Goal: Information Seeking & Learning: Learn about a topic

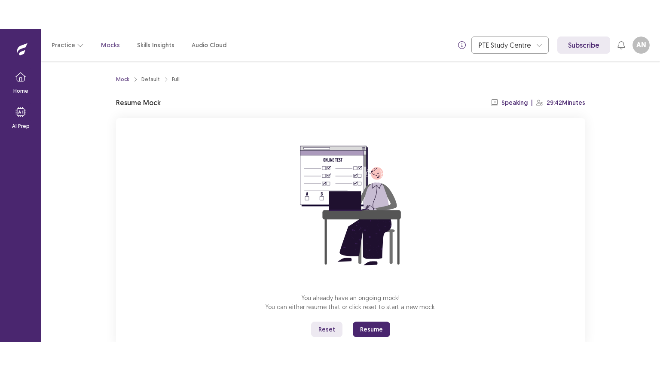
scroll to position [26, 0]
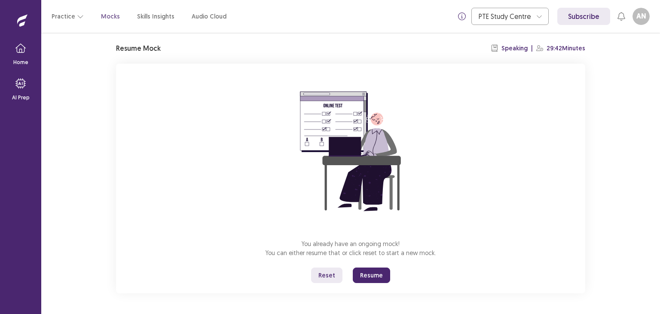
click at [328, 277] on button "Reset" at bounding box center [326, 274] width 31 height 15
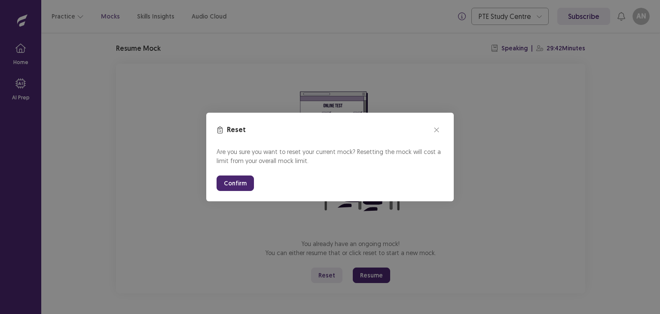
click at [230, 186] on button "Confirm" at bounding box center [234, 182] width 37 height 15
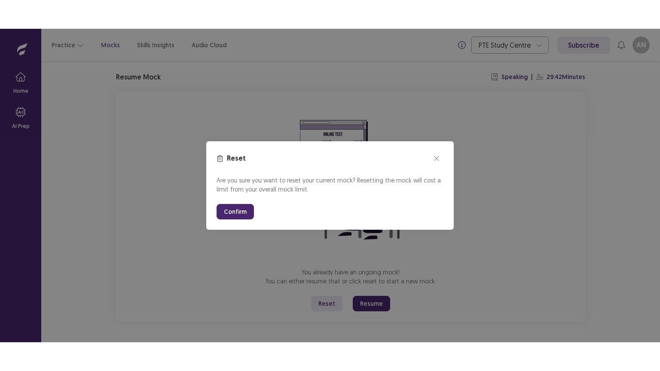
scroll to position [0, 0]
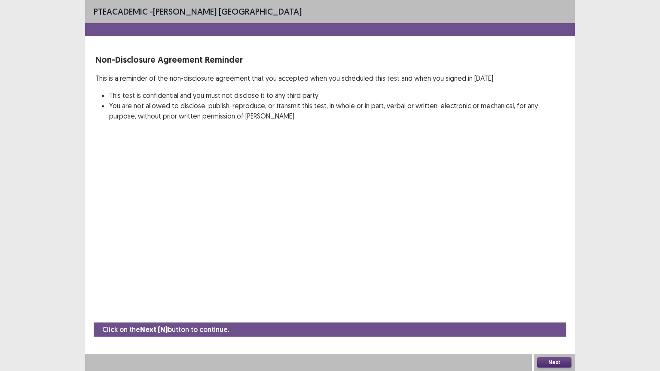
click at [554, 313] on button "Next" at bounding box center [554, 362] width 34 height 10
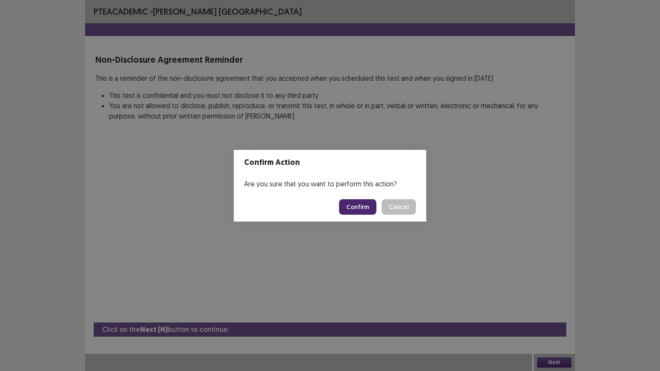
click at [360, 209] on button "Confirm" at bounding box center [357, 206] width 37 height 15
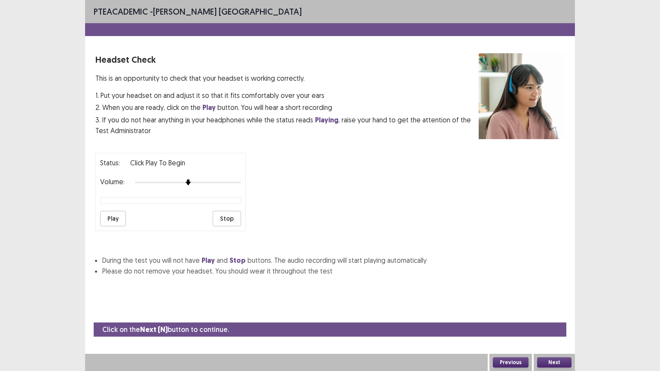
click at [239, 179] on div at bounding box center [188, 182] width 106 height 7
click at [110, 211] on button "Play" at bounding box center [113, 218] width 26 height 15
click at [285, 190] on div "Status: playing Volume: Play Stop" at bounding box center [329, 188] width 469 height 85
click at [557, 313] on button "Next" at bounding box center [554, 362] width 34 height 10
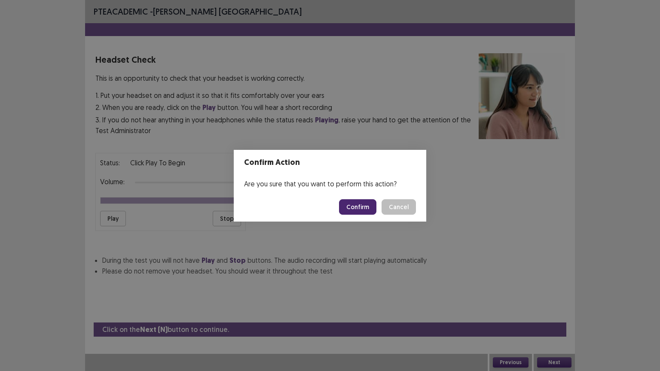
click at [366, 211] on button "Confirm" at bounding box center [357, 206] width 37 height 15
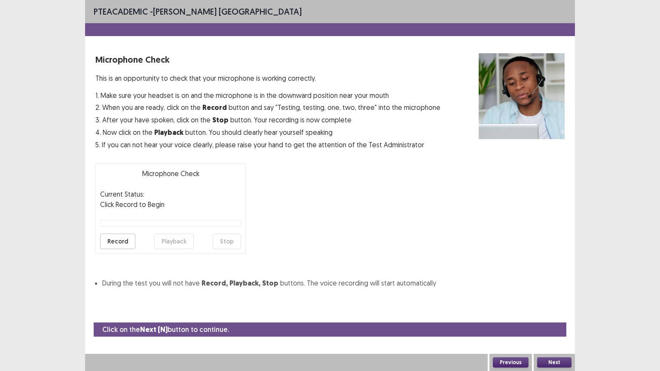
click at [122, 238] on button "Record" at bounding box center [117, 241] width 35 height 15
click at [226, 238] on button "Stop" at bounding box center [227, 241] width 28 height 15
click at [174, 240] on button "Playback" at bounding box center [174, 241] width 40 height 15
click at [553, 313] on button "Next" at bounding box center [554, 362] width 34 height 10
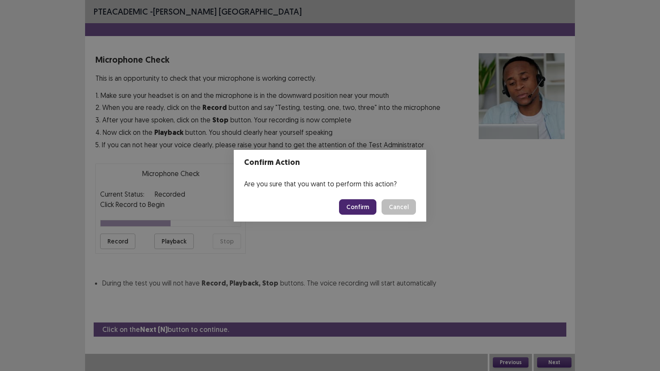
click at [351, 207] on button "Confirm" at bounding box center [357, 206] width 37 height 15
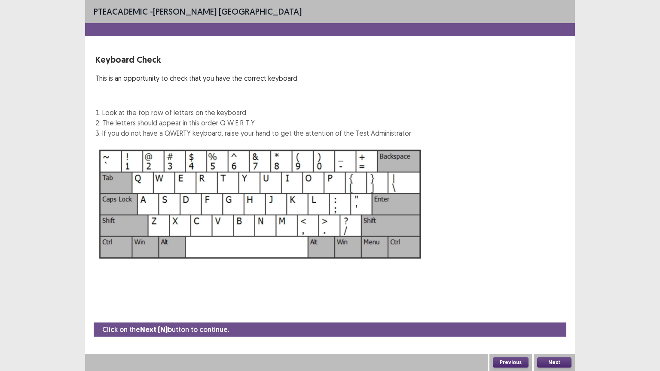
click at [552, 313] on button "Next" at bounding box center [554, 362] width 34 height 10
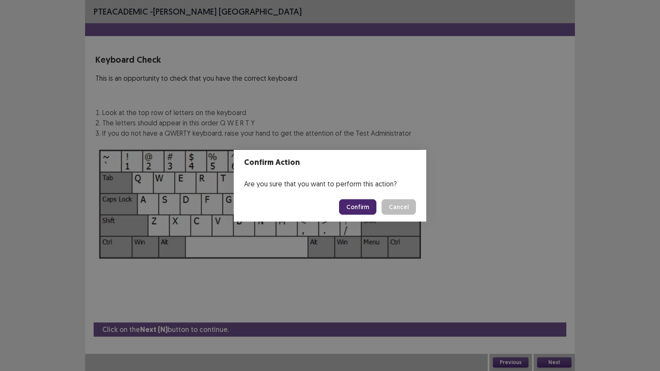
click at [363, 207] on button "Confirm" at bounding box center [357, 206] width 37 height 15
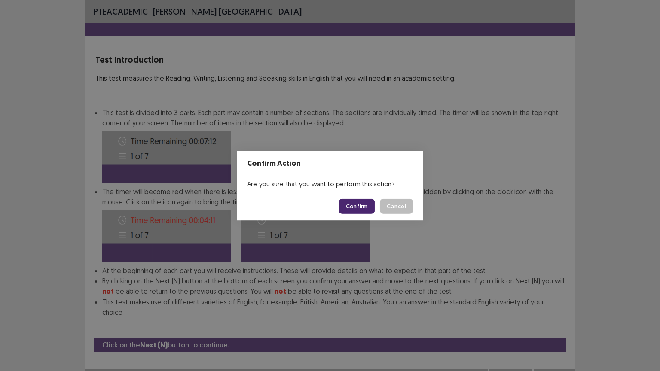
scroll to position [1, 0]
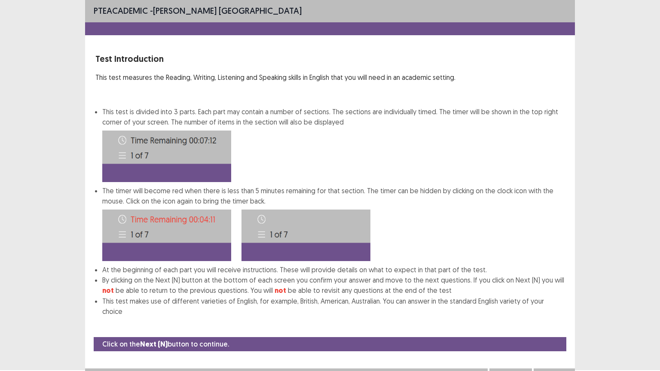
click at [558, 313] on button "Next" at bounding box center [554, 377] width 34 height 10
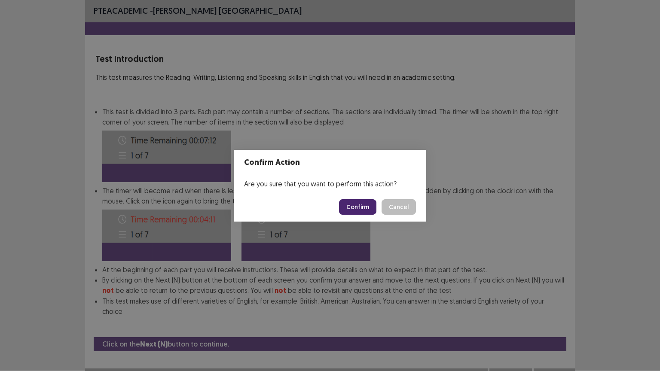
click at [364, 205] on button "Confirm" at bounding box center [357, 206] width 37 height 15
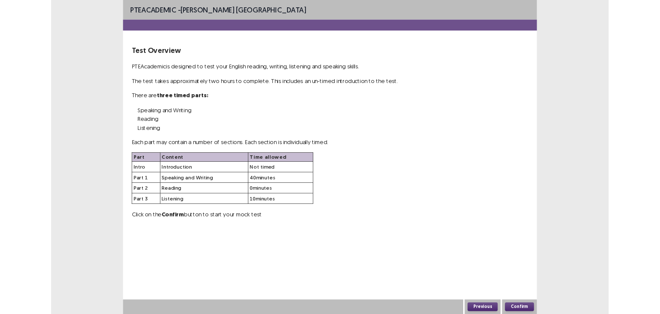
scroll to position [0, 0]
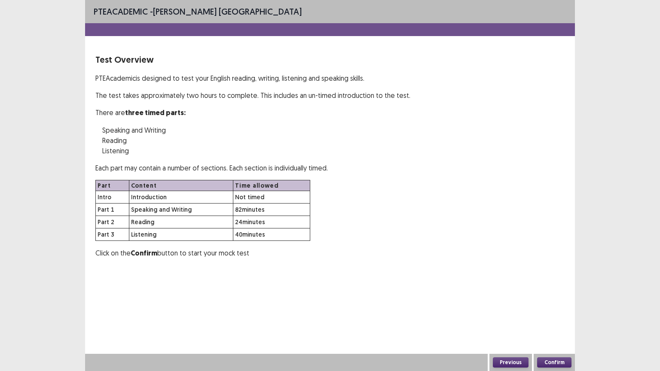
click at [552, 313] on button "Confirm" at bounding box center [554, 362] width 34 height 10
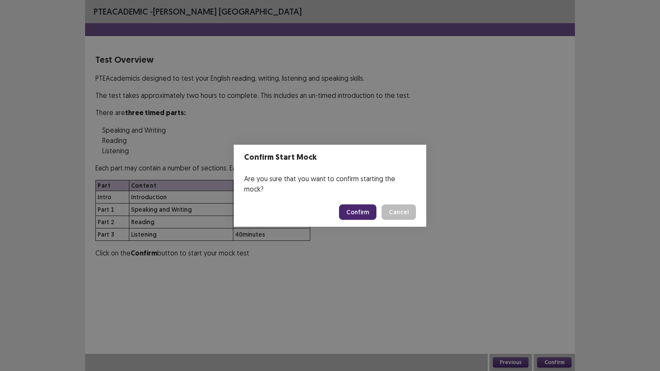
click at [364, 206] on button "Confirm" at bounding box center [357, 211] width 37 height 15
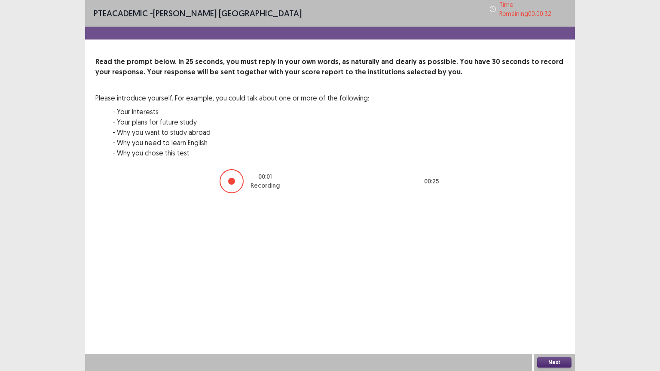
click at [552, 313] on button "Next" at bounding box center [554, 362] width 34 height 10
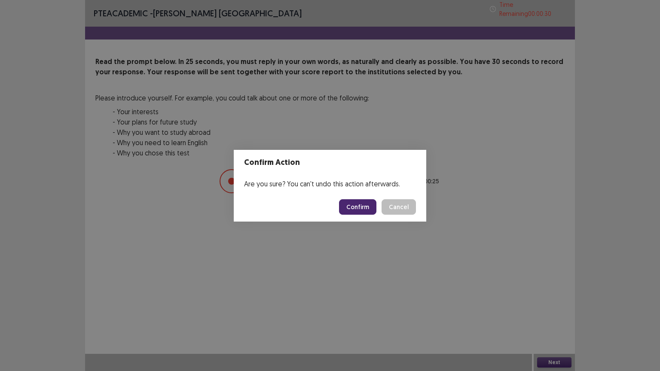
click at [367, 207] on button "Confirm" at bounding box center [357, 206] width 37 height 15
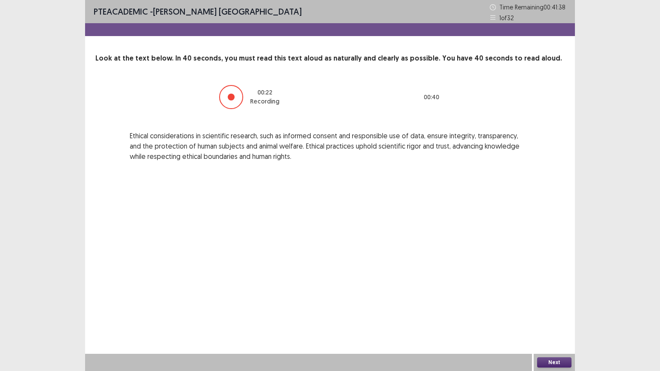
click at [540, 313] on button "Next" at bounding box center [554, 362] width 34 height 10
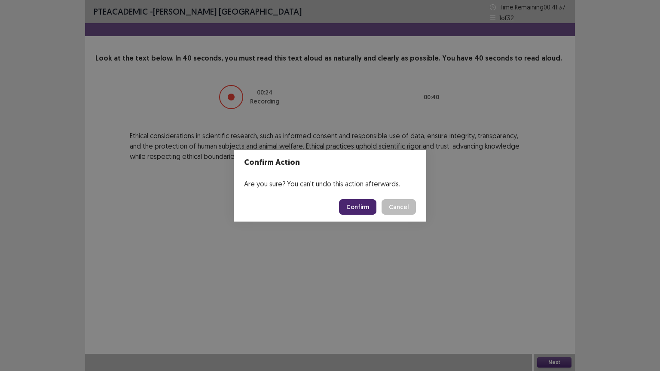
click at [369, 204] on button "Confirm" at bounding box center [357, 206] width 37 height 15
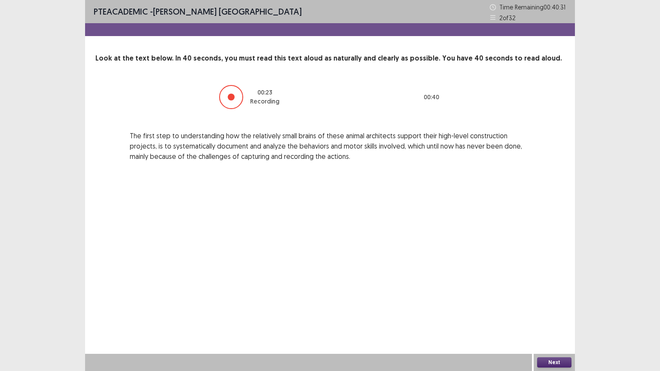
click at [540, 313] on button "Next" at bounding box center [554, 362] width 34 height 10
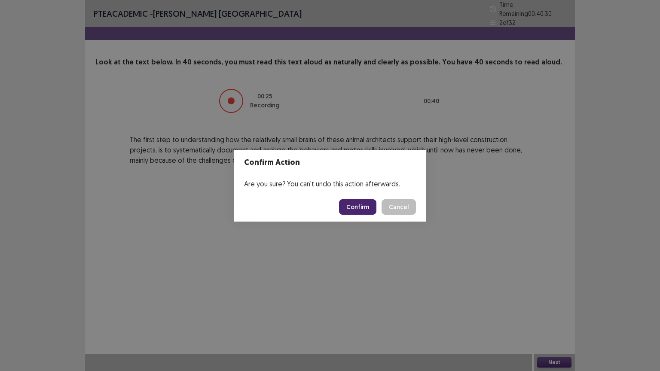
click at [352, 207] on button "Confirm" at bounding box center [357, 206] width 37 height 15
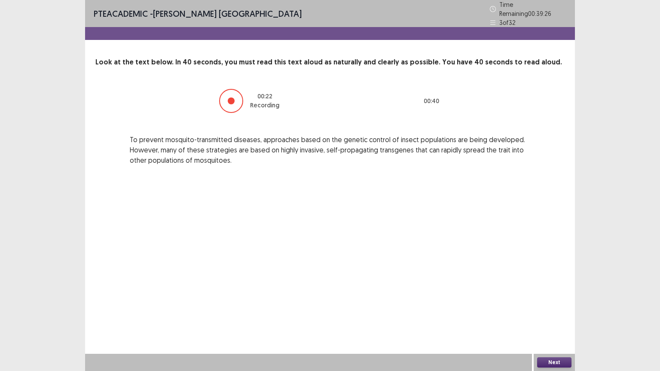
click at [552, 313] on button "Next" at bounding box center [554, 362] width 34 height 10
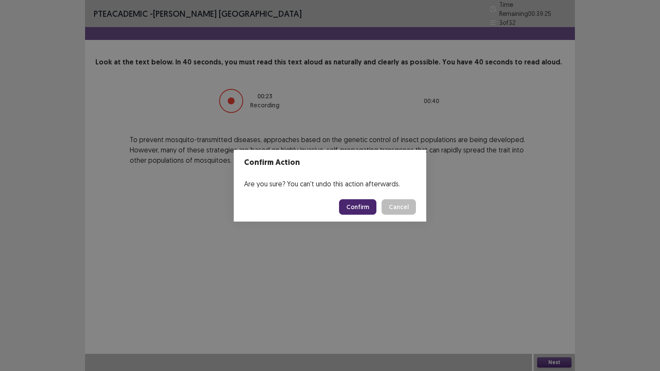
click at [351, 205] on button "Confirm" at bounding box center [357, 206] width 37 height 15
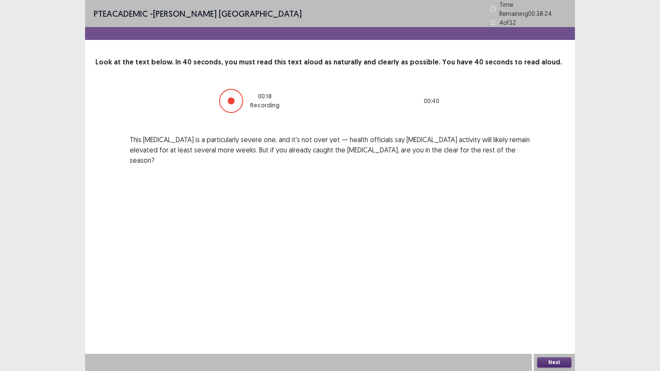
click at [553, 313] on button "Next" at bounding box center [554, 362] width 34 height 10
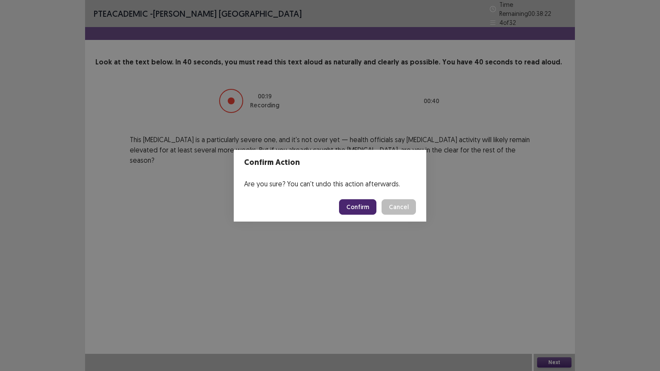
click at [357, 200] on button "Confirm" at bounding box center [357, 206] width 37 height 15
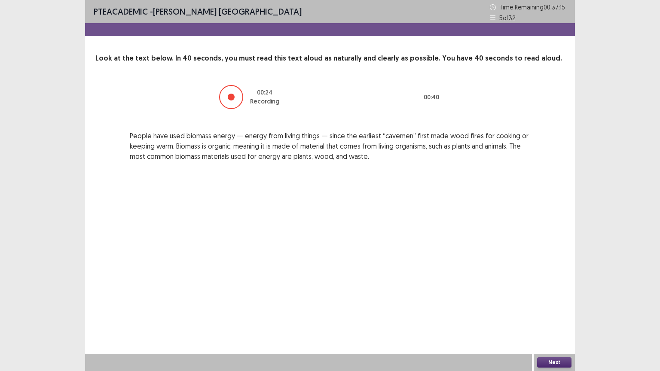
click at [552, 313] on button "Next" at bounding box center [554, 362] width 34 height 10
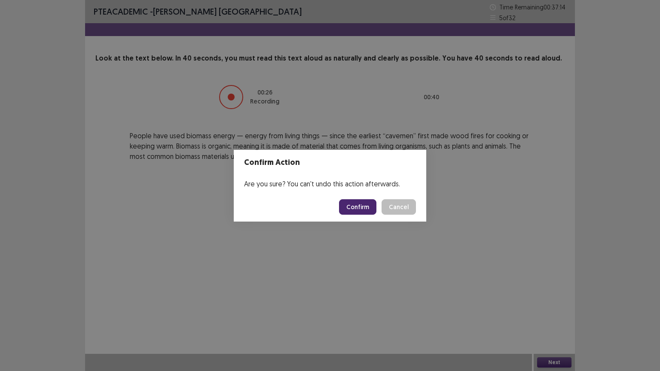
click at [369, 209] on button "Confirm" at bounding box center [357, 206] width 37 height 15
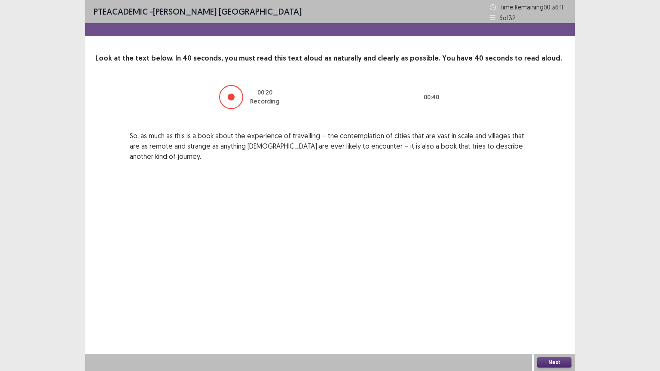
click at [547, 313] on button "Next" at bounding box center [554, 362] width 34 height 10
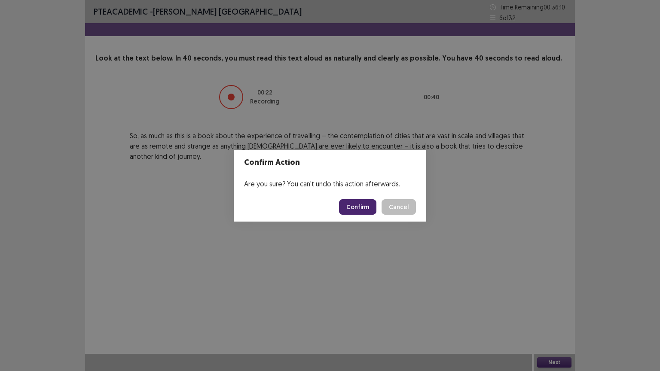
click at [355, 204] on button "Confirm" at bounding box center [357, 206] width 37 height 15
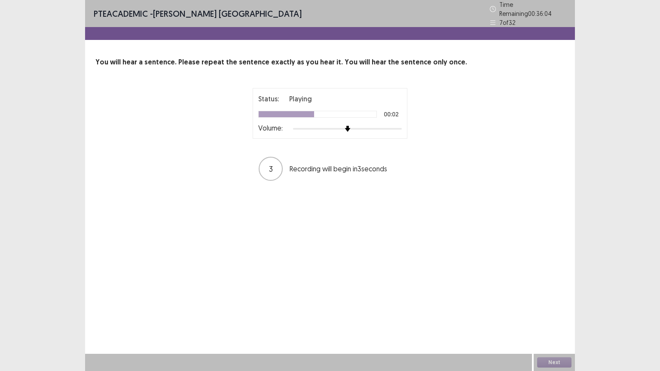
click at [396, 125] on div at bounding box center [347, 128] width 109 height 7
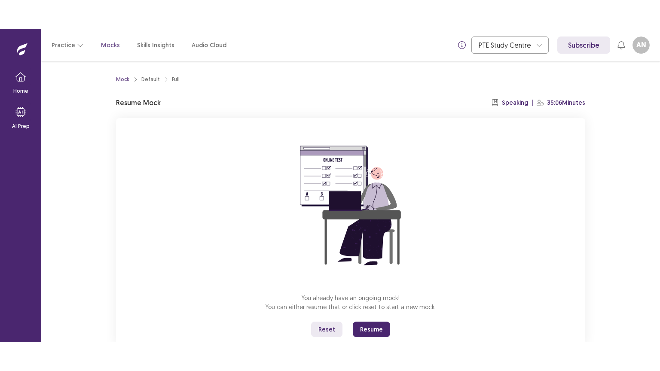
scroll to position [26, 0]
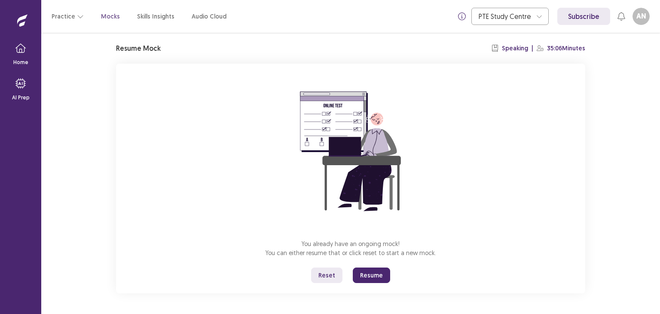
click at [375, 271] on button "Resume" at bounding box center [371, 274] width 37 height 15
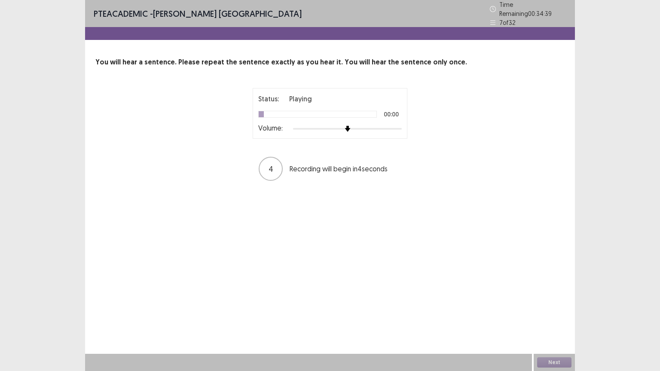
click at [394, 125] on div at bounding box center [347, 128] width 109 height 7
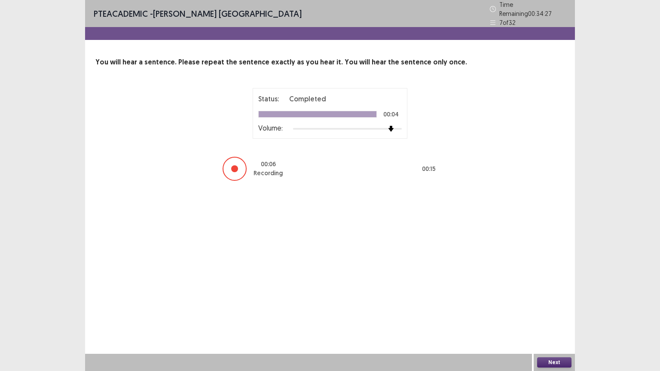
click at [553, 313] on button "Next" at bounding box center [554, 362] width 34 height 10
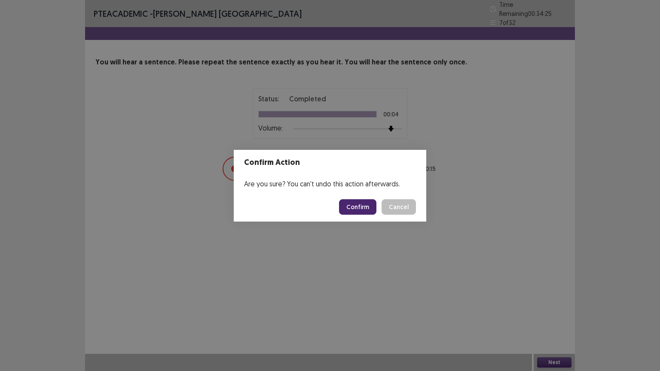
click at [361, 203] on button "Confirm" at bounding box center [357, 206] width 37 height 15
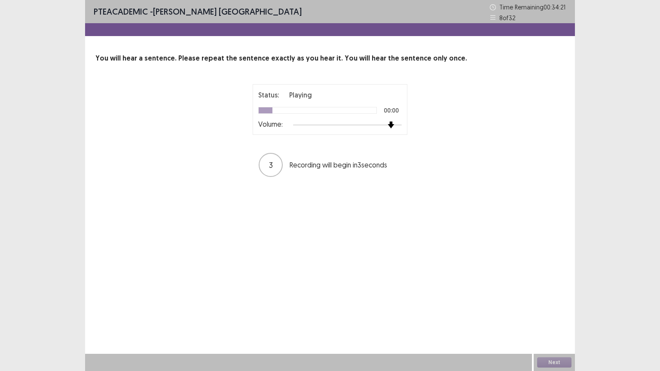
click at [395, 124] on div at bounding box center [347, 125] width 109 height 7
click at [400, 125] on div at bounding box center [347, 125] width 109 height 7
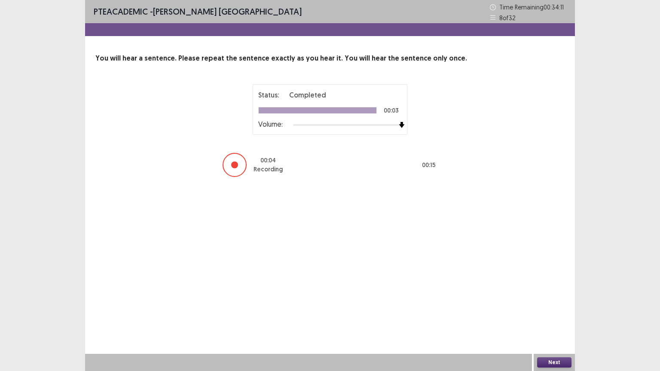
click at [546, 313] on button "Next" at bounding box center [554, 362] width 34 height 10
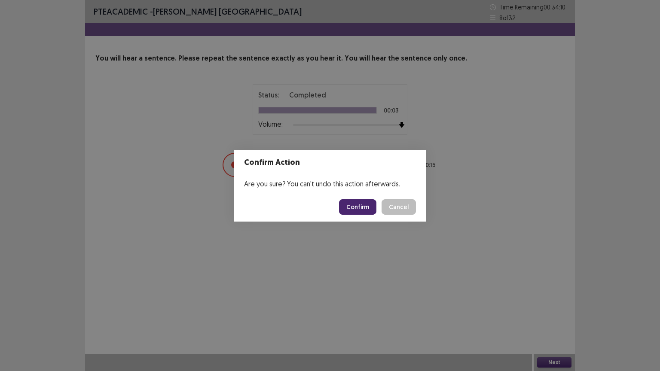
click at [362, 210] on button "Confirm" at bounding box center [357, 206] width 37 height 15
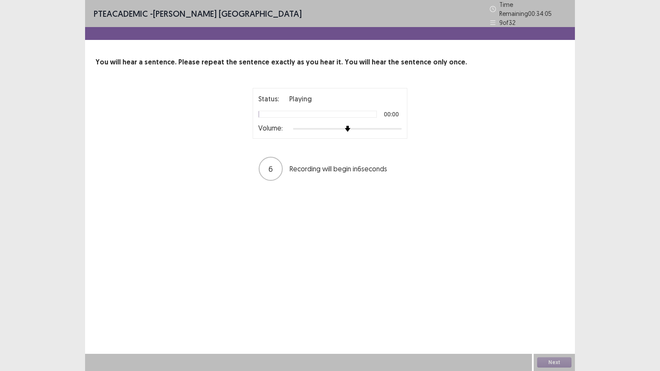
click at [398, 125] on div at bounding box center [347, 128] width 109 height 7
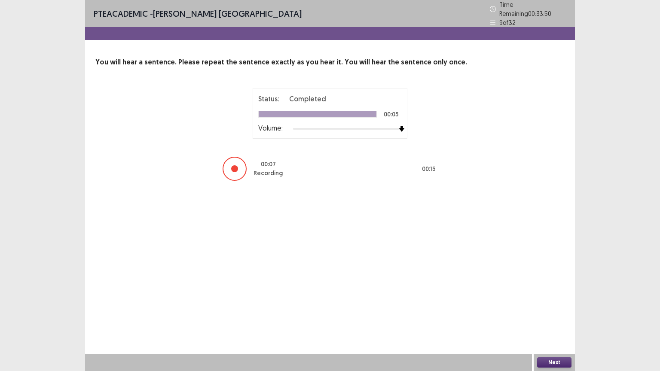
click at [541, 313] on button "Next" at bounding box center [554, 362] width 34 height 10
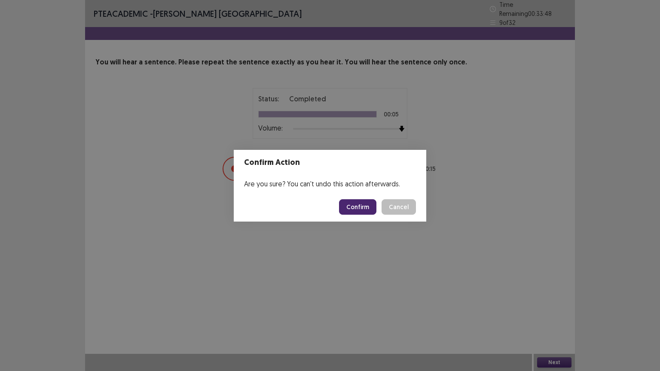
click at [374, 209] on button "Confirm" at bounding box center [357, 206] width 37 height 15
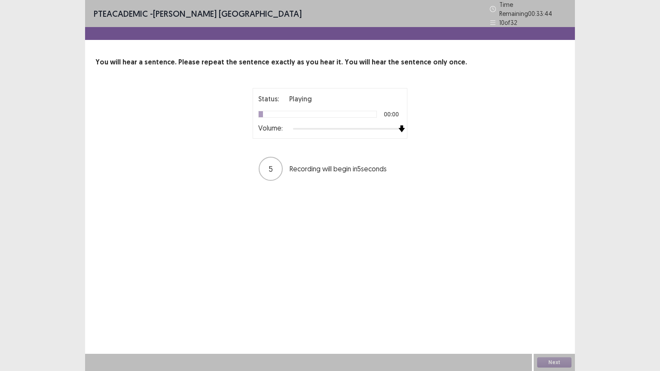
click at [399, 126] on div at bounding box center [347, 128] width 109 height 7
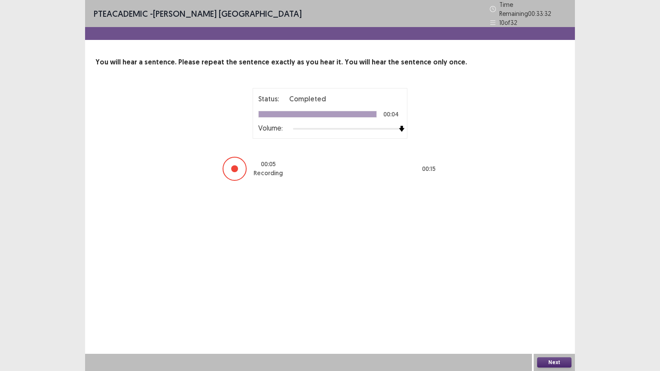
click at [552, 313] on button "Next" at bounding box center [554, 362] width 34 height 10
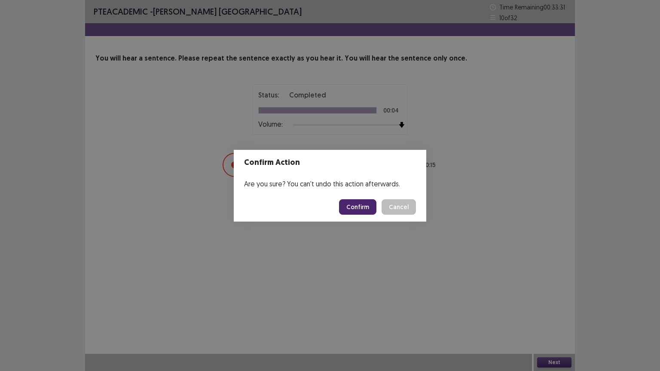
click at [358, 211] on button "Confirm" at bounding box center [357, 206] width 37 height 15
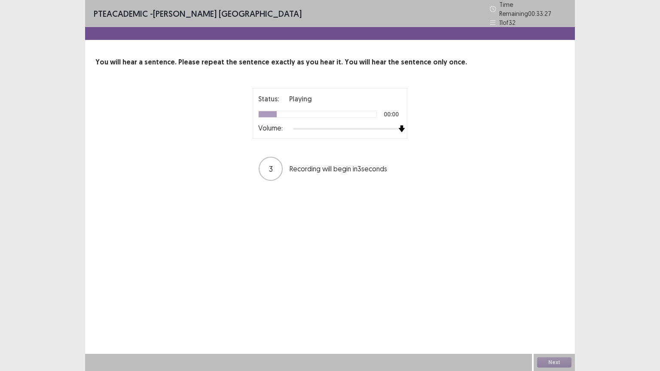
click at [400, 125] on div at bounding box center [347, 128] width 109 height 7
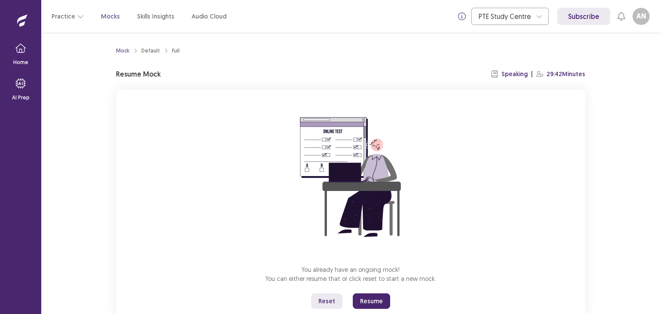
click at [368, 304] on button "Resume" at bounding box center [371, 300] width 37 height 15
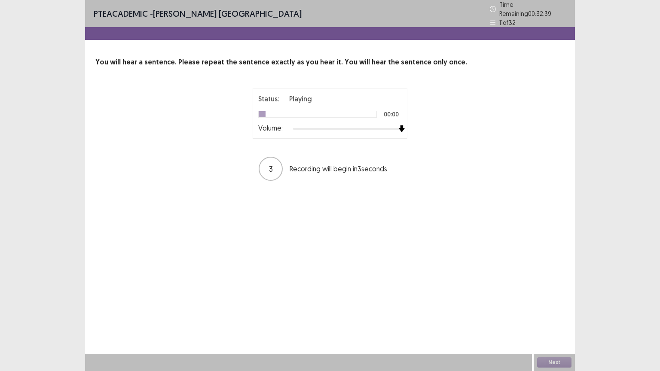
click at [398, 125] on div at bounding box center [347, 128] width 109 height 7
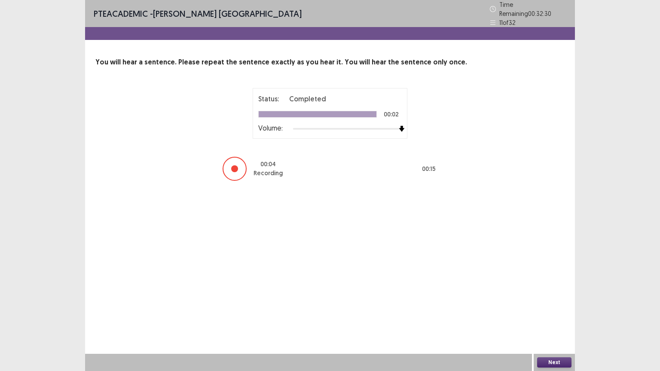
click at [546, 313] on button "Next" at bounding box center [554, 362] width 34 height 10
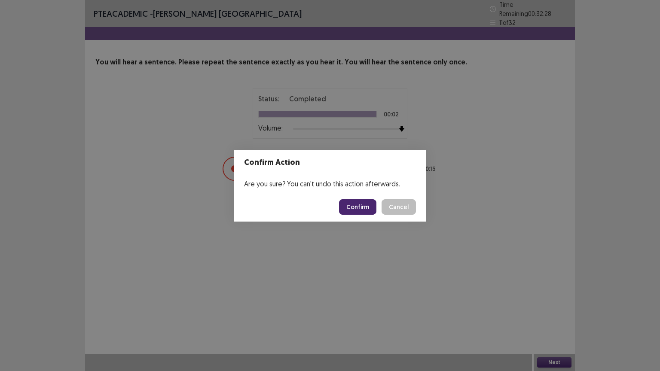
click at [359, 205] on button "Confirm" at bounding box center [357, 206] width 37 height 15
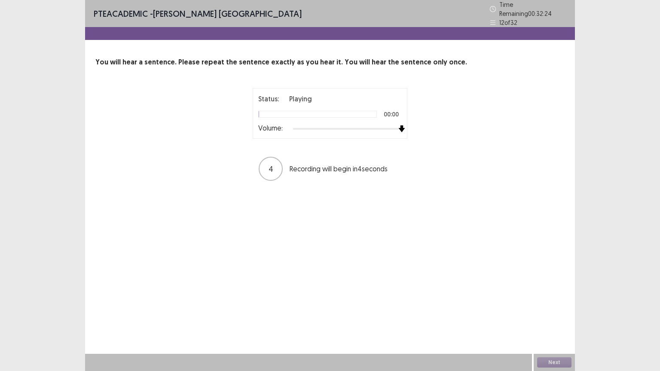
click at [398, 125] on div at bounding box center [347, 128] width 109 height 7
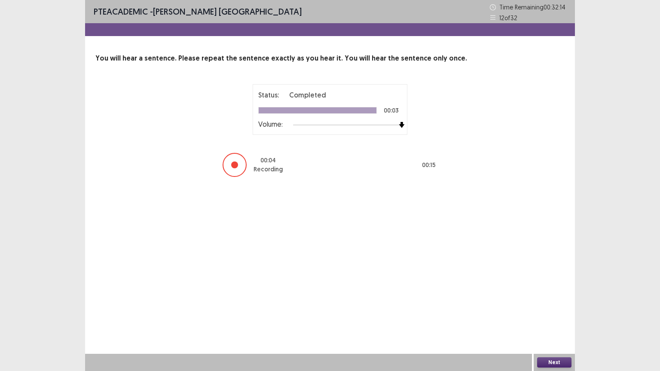
click at [562, 313] on button "Next" at bounding box center [554, 362] width 34 height 10
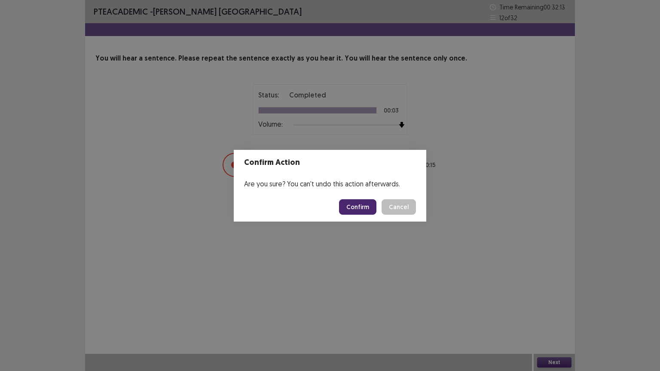
click at [360, 207] on button "Confirm" at bounding box center [357, 206] width 37 height 15
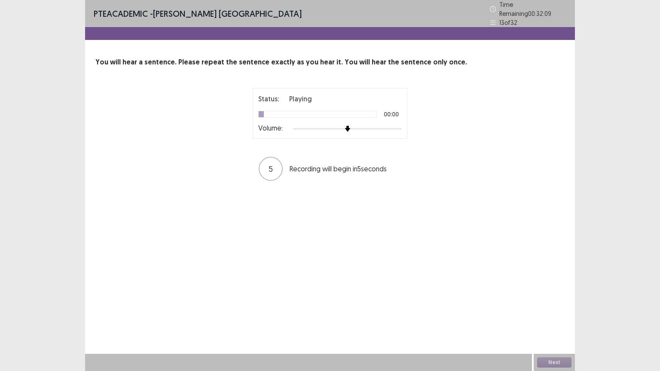
click at [399, 125] on div at bounding box center [347, 128] width 109 height 7
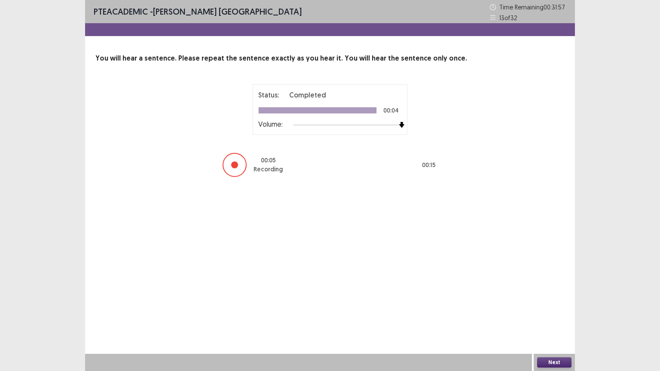
click at [548, 313] on button "Next" at bounding box center [554, 362] width 34 height 10
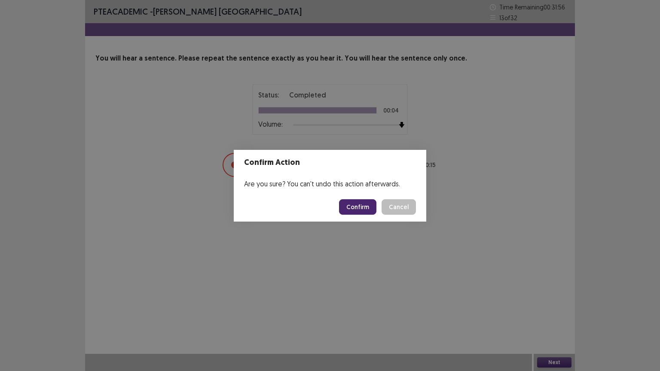
click at [358, 206] on button "Confirm" at bounding box center [357, 206] width 37 height 15
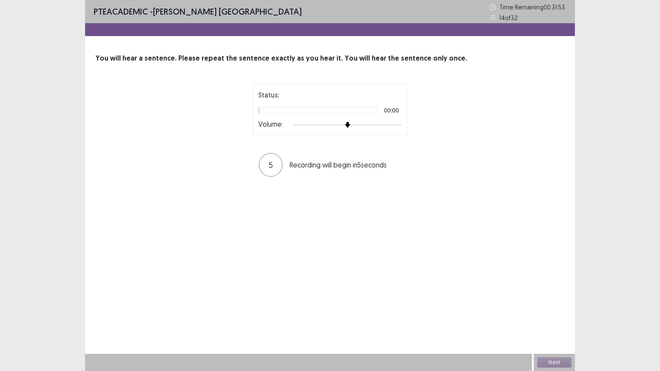
click at [400, 125] on div at bounding box center [347, 125] width 109 height 7
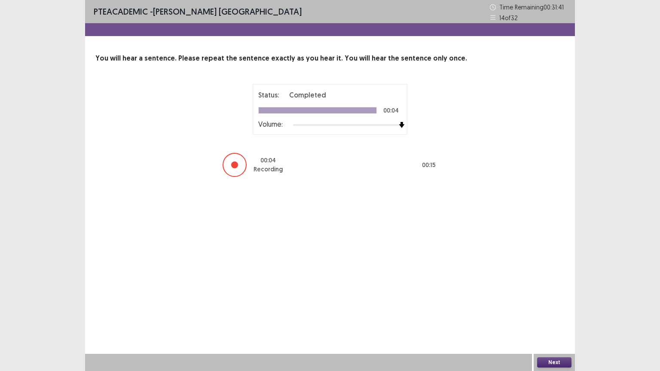
click at [561, 313] on button "Next" at bounding box center [554, 362] width 34 height 10
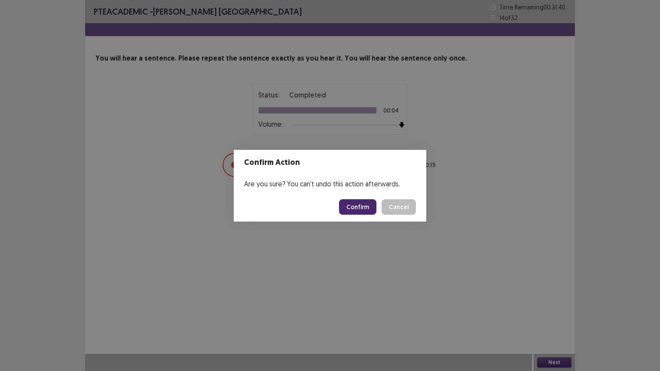
click at [357, 205] on button "Confirm" at bounding box center [357, 206] width 37 height 15
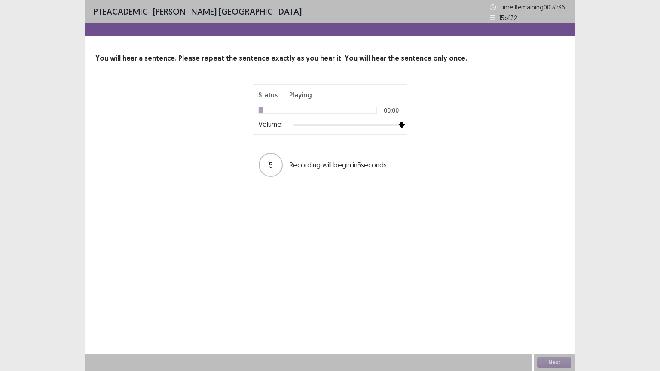
click at [399, 124] on div at bounding box center [347, 125] width 109 height 7
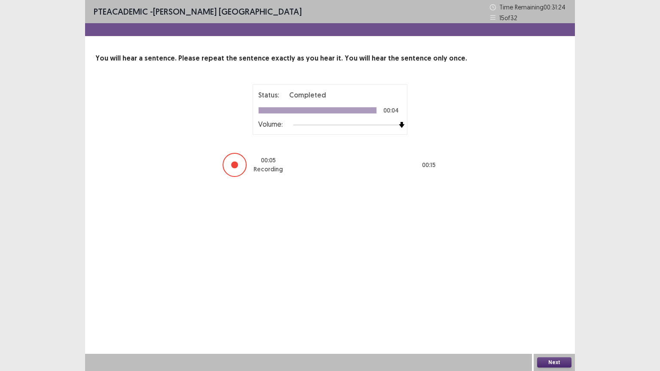
click at [546, 313] on button "Next" at bounding box center [554, 362] width 34 height 10
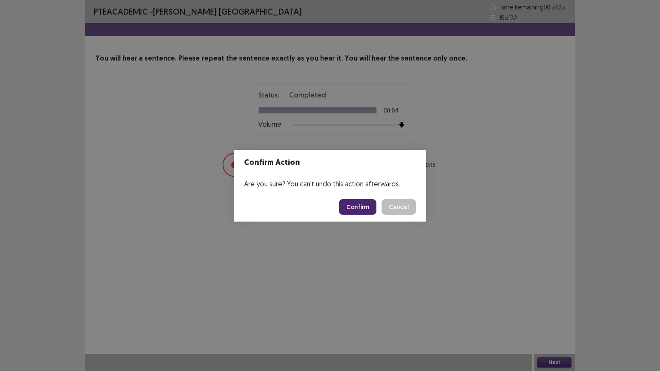
click at [361, 203] on button "Confirm" at bounding box center [357, 206] width 37 height 15
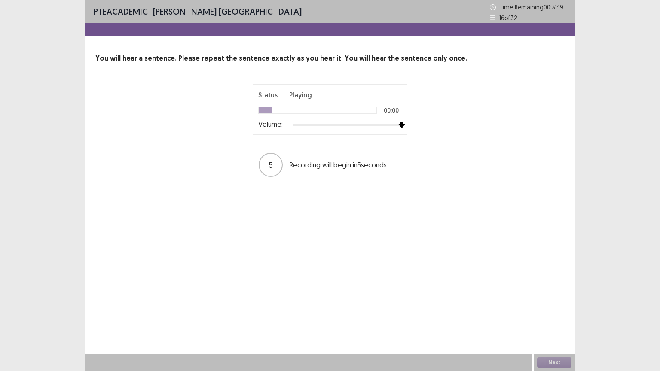
click at [397, 124] on div at bounding box center [347, 125] width 109 height 7
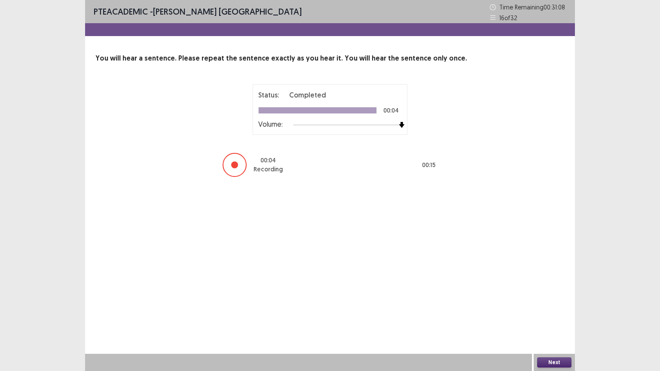
click at [547, 313] on button "Next" at bounding box center [554, 362] width 34 height 10
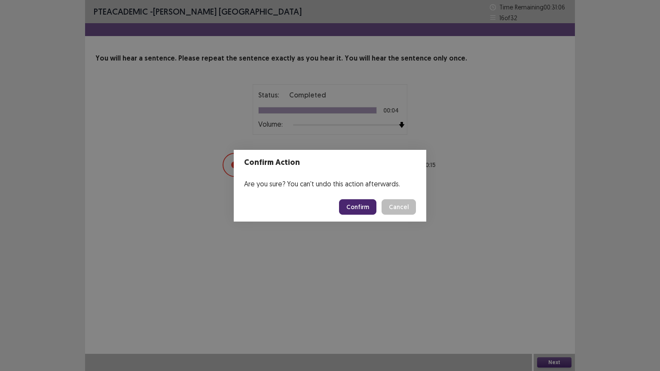
click at [359, 210] on button "Confirm" at bounding box center [357, 206] width 37 height 15
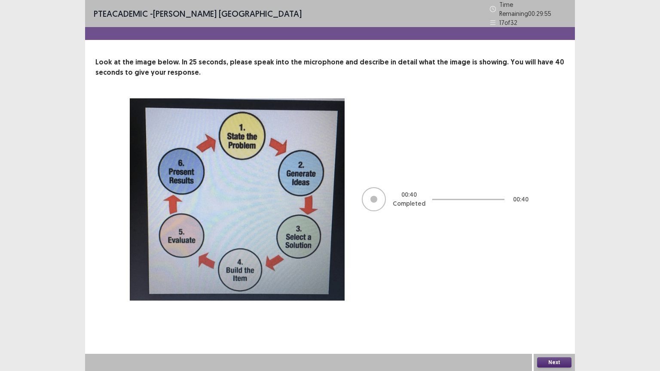
click at [552, 313] on button "Next" at bounding box center [554, 362] width 34 height 10
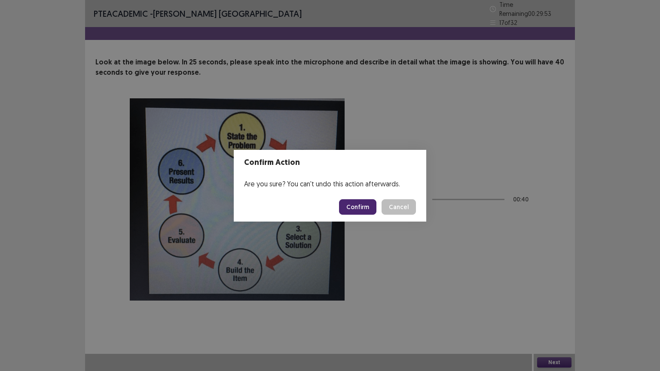
click at [356, 206] on button "Confirm" at bounding box center [357, 206] width 37 height 15
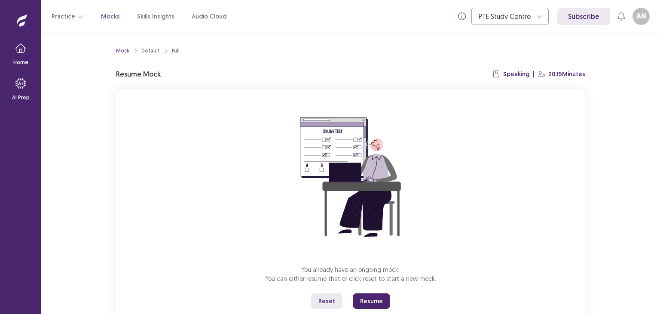
click at [373, 296] on button "Resume" at bounding box center [371, 300] width 37 height 15
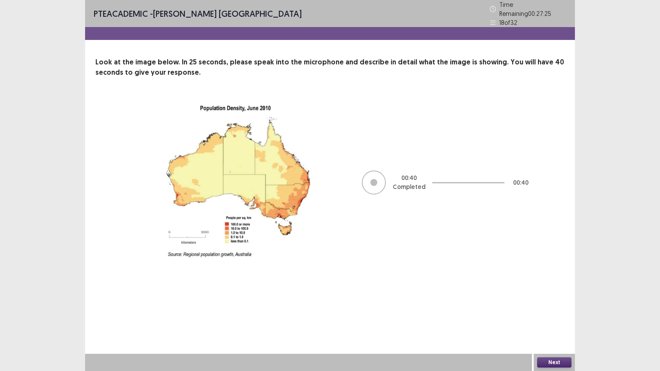
click at [549, 313] on button "Next" at bounding box center [554, 362] width 34 height 10
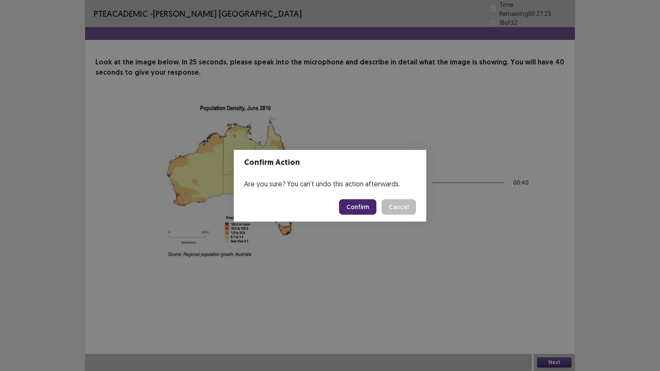
click at [353, 211] on button "Confirm" at bounding box center [357, 206] width 37 height 15
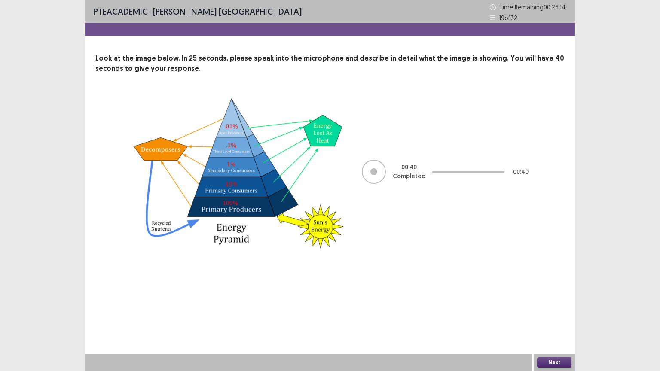
click at [562, 313] on button "Next" at bounding box center [554, 362] width 34 height 10
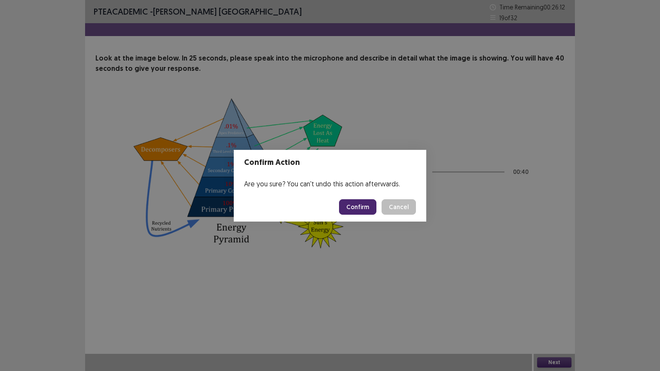
click at [369, 204] on button "Confirm" at bounding box center [357, 206] width 37 height 15
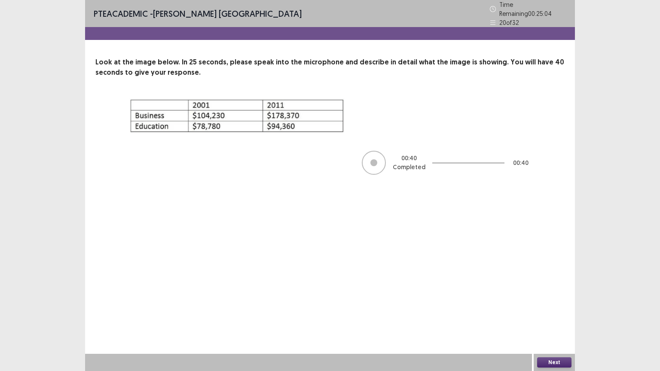
click at [550, 313] on button "Next" at bounding box center [554, 362] width 34 height 10
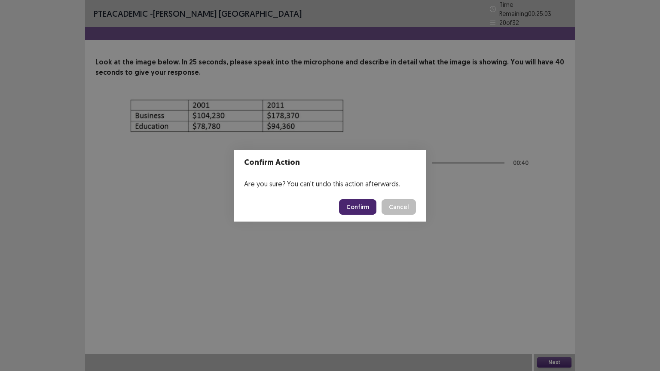
click at [361, 208] on button "Confirm" at bounding box center [357, 206] width 37 height 15
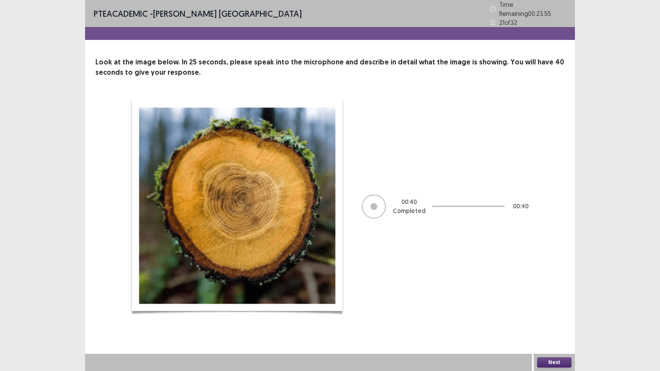
click at [553, 313] on button "Next" at bounding box center [554, 362] width 34 height 10
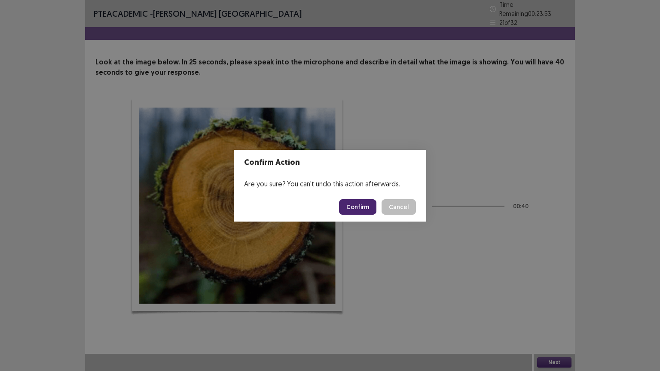
click at [363, 208] on button "Confirm" at bounding box center [357, 206] width 37 height 15
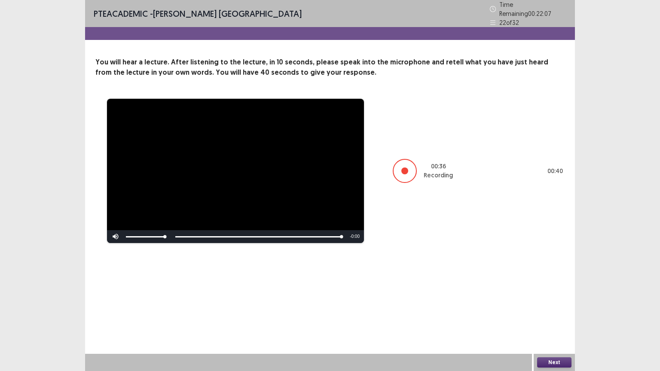
click at [556, 313] on button "Next" at bounding box center [554, 362] width 34 height 10
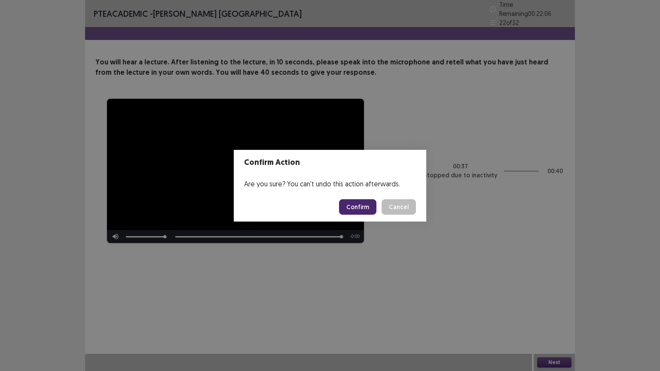
click at [363, 210] on button "Confirm" at bounding box center [357, 206] width 37 height 15
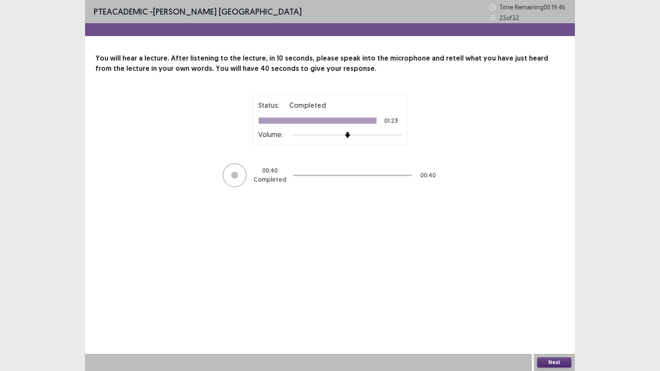
click at [554, 313] on button "Next" at bounding box center [554, 362] width 34 height 10
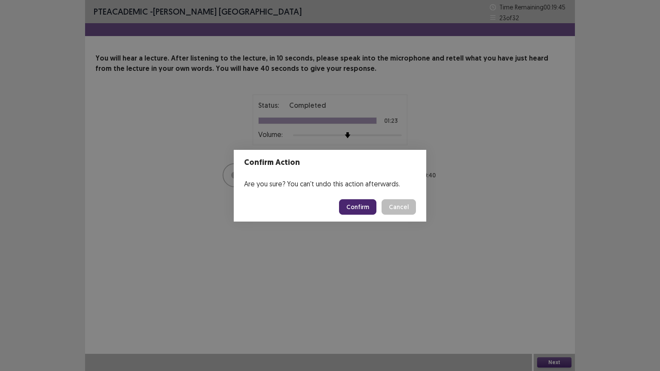
click at [356, 210] on button "Confirm" at bounding box center [357, 206] width 37 height 15
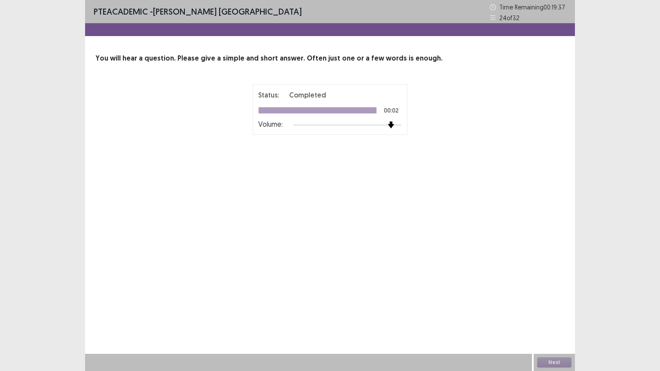
click at [396, 126] on div at bounding box center [347, 125] width 109 height 7
click at [562, 313] on button "Next" at bounding box center [554, 362] width 34 height 10
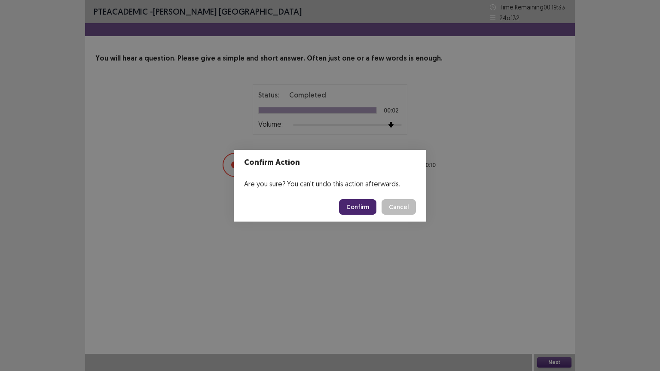
click at [356, 201] on button "Confirm" at bounding box center [357, 206] width 37 height 15
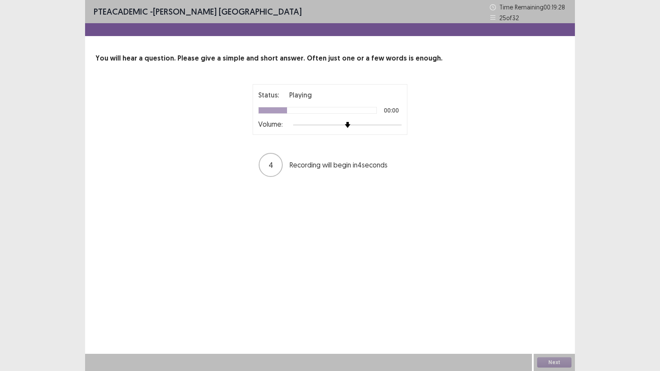
drag, startPoint x: 402, startPoint y: 122, endPoint x: 399, endPoint y: 125, distance: 4.9
click at [399, 125] on div "Status: Playing 00:00 Volume:" at bounding box center [330, 109] width 155 height 51
click at [399, 125] on div at bounding box center [347, 125] width 109 height 7
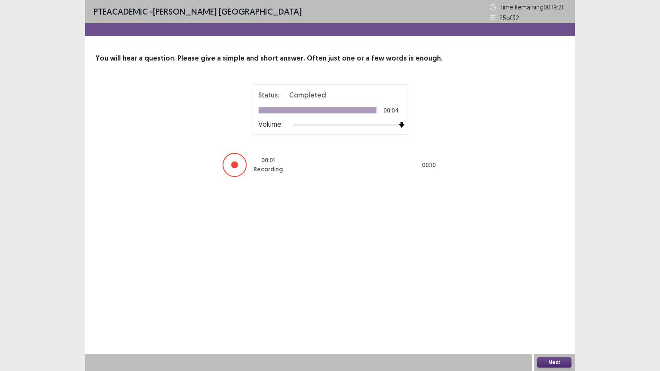
click at [555, 313] on button "Next" at bounding box center [554, 362] width 34 height 10
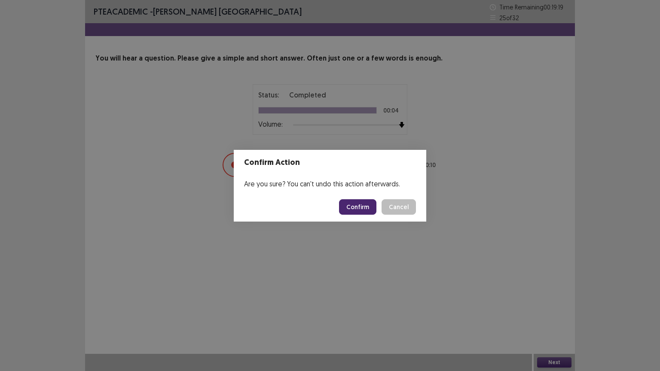
click at [359, 210] on button "Confirm" at bounding box center [357, 206] width 37 height 15
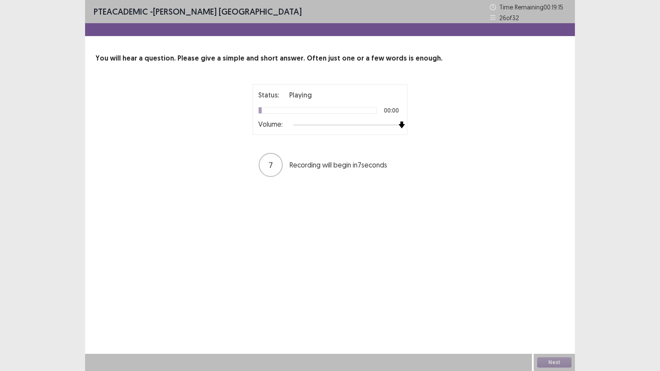
click at [397, 125] on div at bounding box center [347, 125] width 109 height 7
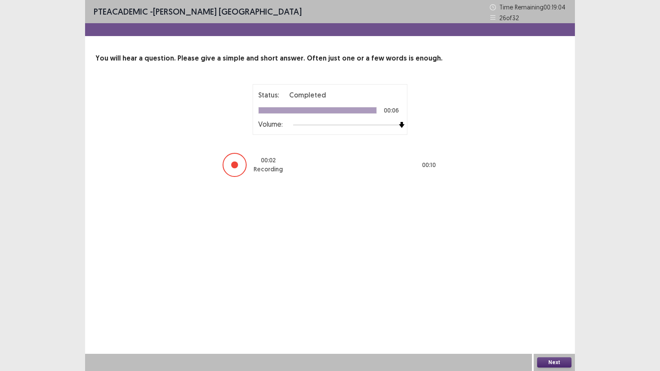
click at [556, 313] on button "Next" at bounding box center [554, 362] width 34 height 10
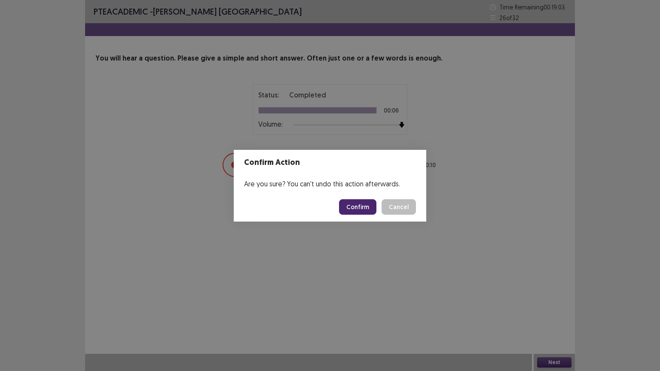
click at [362, 209] on button "Confirm" at bounding box center [357, 206] width 37 height 15
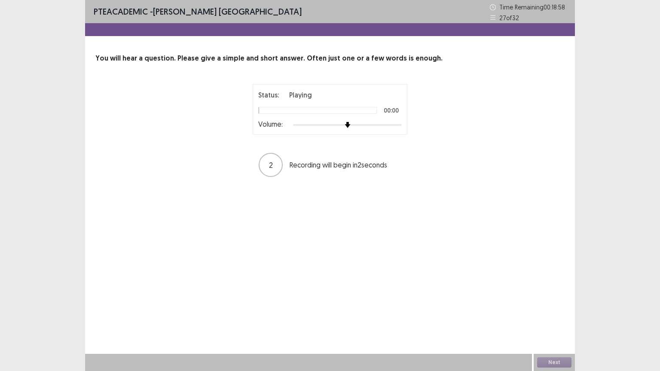
click at [398, 124] on div at bounding box center [347, 125] width 109 height 7
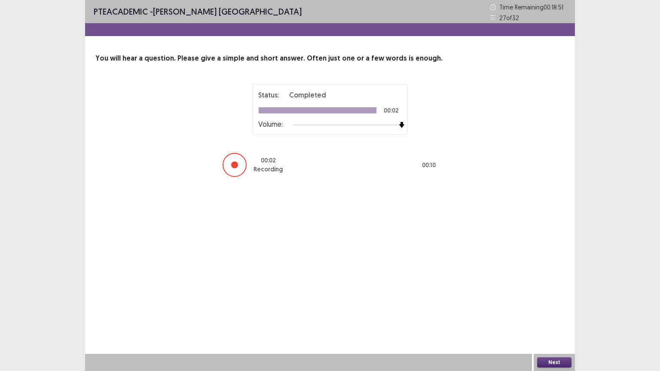
click at [553, 313] on button "Next" at bounding box center [554, 362] width 34 height 10
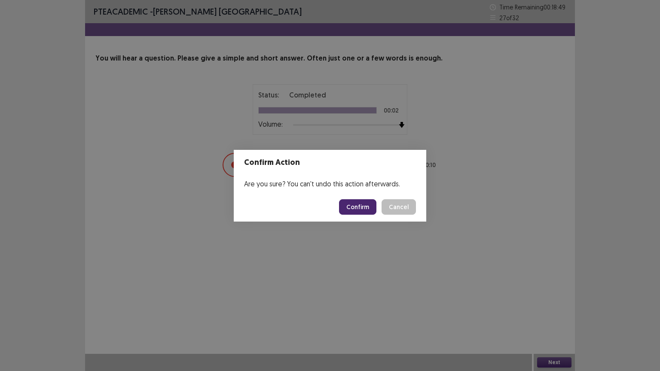
click at [363, 208] on button "Confirm" at bounding box center [357, 206] width 37 height 15
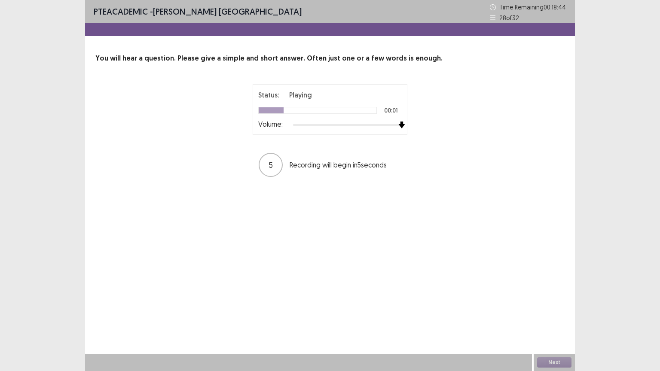
click at [400, 125] on div at bounding box center [347, 125] width 109 height 7
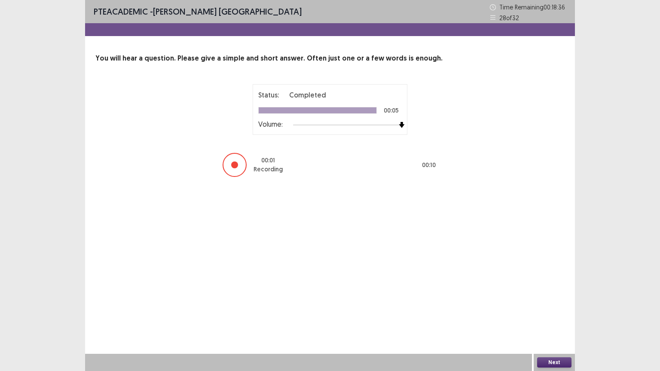
click at [557, 313] on button "Next" at bounding box center [554, 362] width 34 height 10
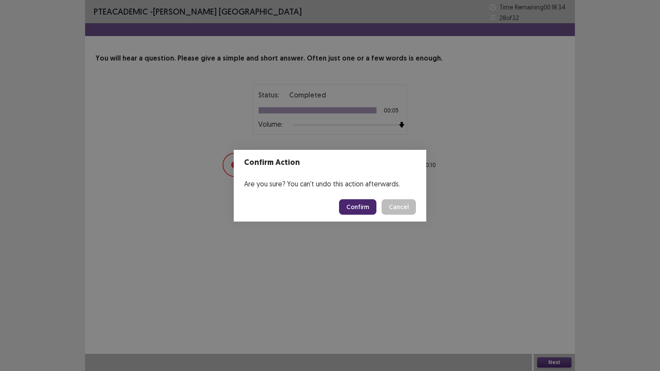
click at [358, 207] on button "Confirm" at bounding box center [357, 206] width 37 height 15
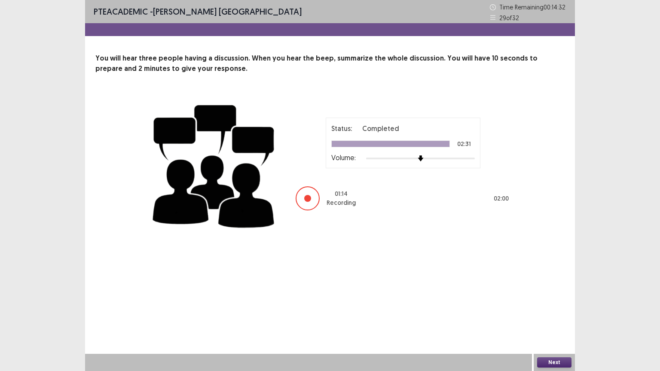
click at [559, 313] on button "Next" at bounding box center [554, 362] width 34 height 10
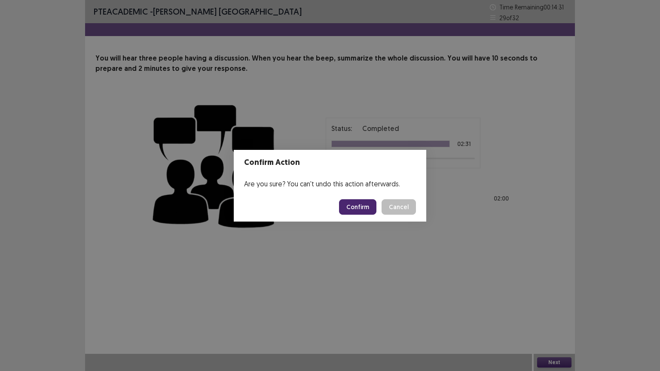
click at [362, 205] on button "Confirm" at bounding box center [357, 206] width 37 height 15
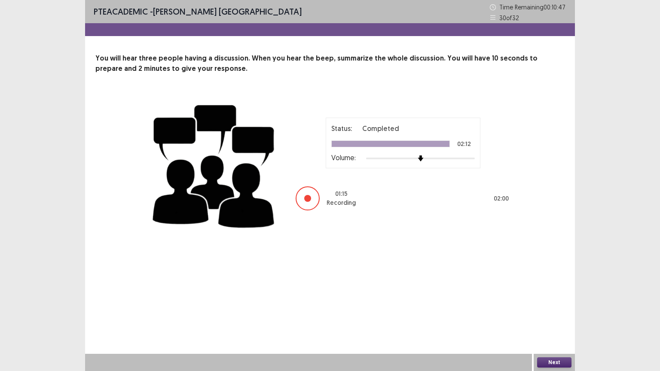
click at [561, 313] on button "Next" at bounding box center [554, 362] width 34 height 10
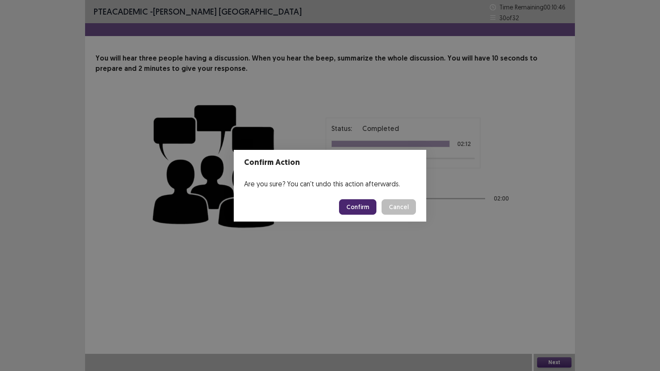
click at [355, 206] on button "Confirm" at bounding box center [357, 206] width 37 height 15
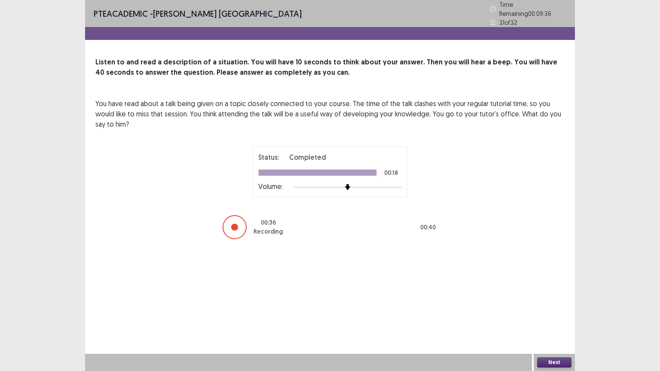
click at [563, 313] on button "Next" at bounding box center [554, 362] width 34 height 10
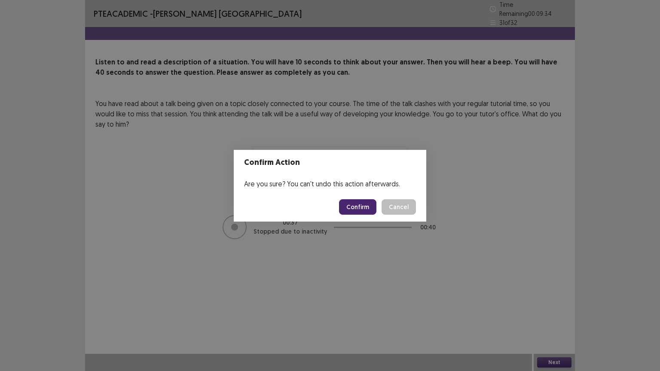
click at [356, 203] on button "Confirm" at bounding box center [357, 206] width 37 height 15
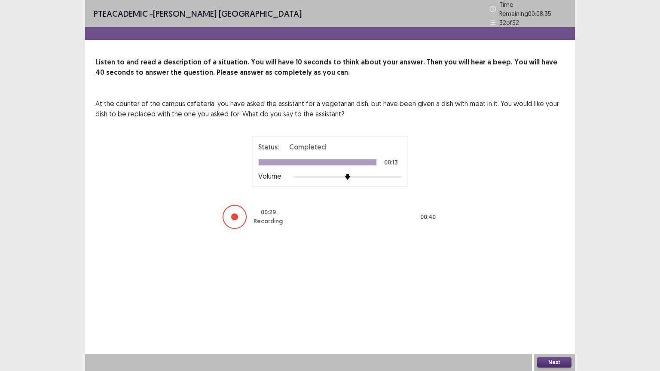
click at [546, 313] on button "Next" at bounding box center [554, 362] width 34 height 10
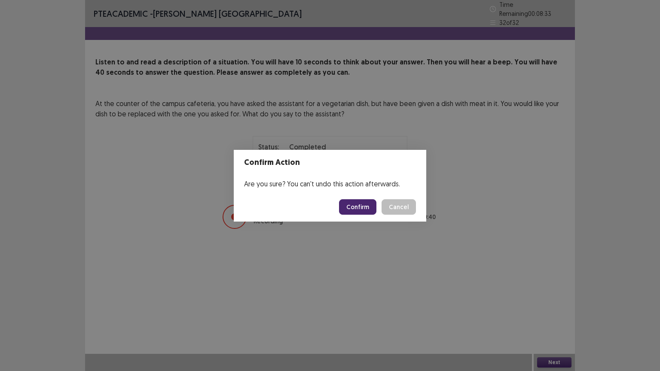
click at [360, 202] on button "Confirm" at bounding box center [357, 206] width 37 height 15
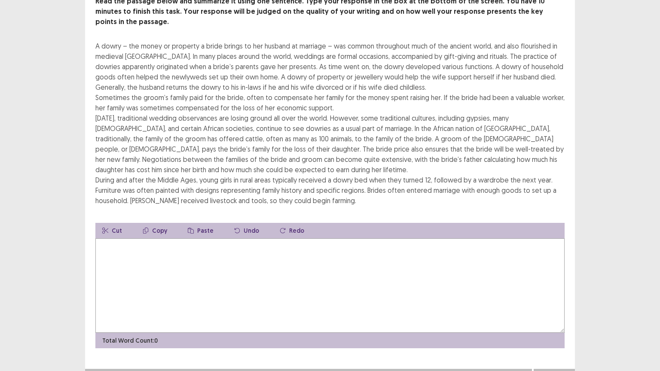
scroll to position [60, 0]
click at [209, 253] on textarea at bounding box center [329, 286] width 469 height 95
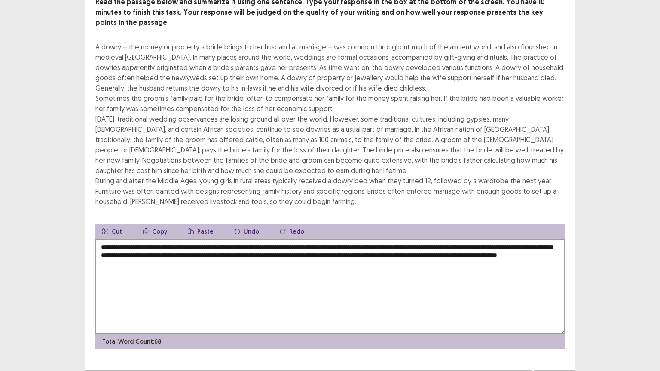
scroll to position [62, 0]
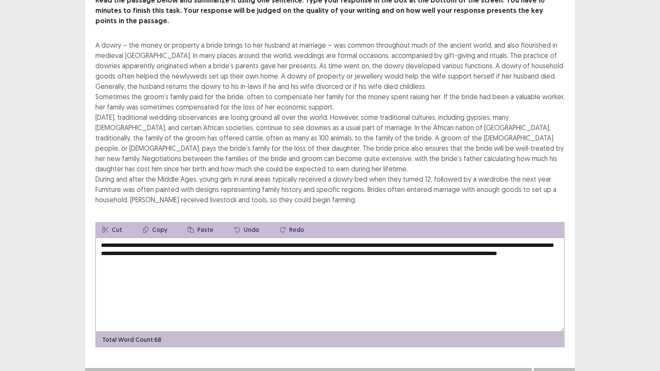
type textarea "**********"
click at [547, 313] on button "Next" at bounding box center [554, 377] width 34 height 10
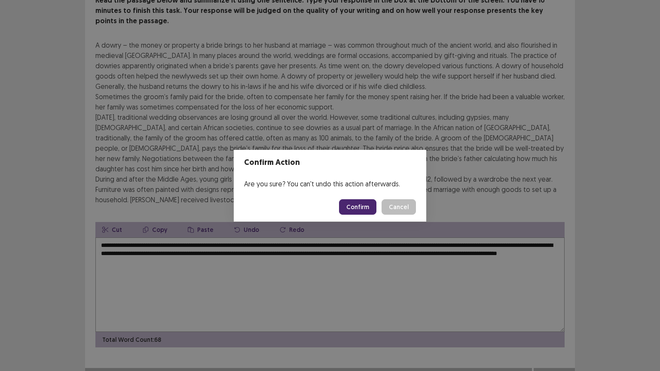
click at [356, 207] on button "Confirm" at bounding box center [357, 206] width 37 height 15
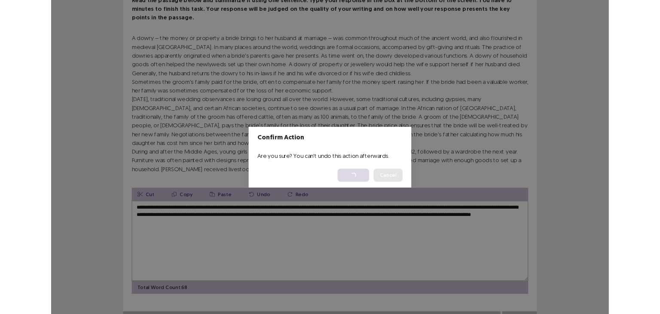
scroll to position [0, 0]
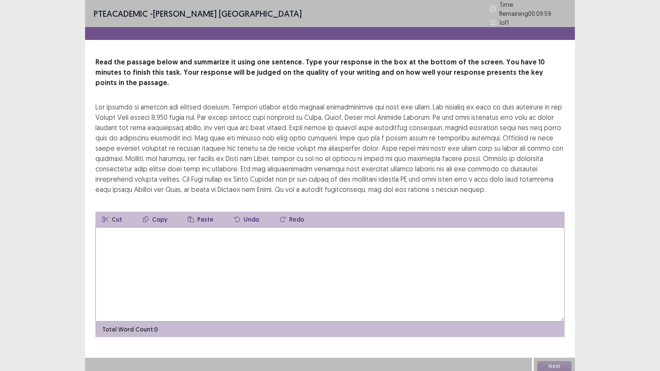
click at [253, 239] on textarea at bounding box center [329, 274] width 469 height 95
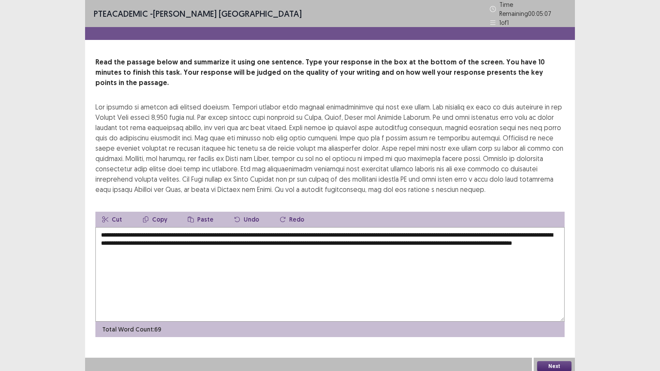
type textarea "**********"
drag, startPoint x: 497, startPoint y: 311, endPoint x: 499, endPoint y: 242, distance: 68.3
click at [499, 242] on div "**********" at bounding box center [329, 274] width 469 height 125
click at [566, 313] on button "Next" at bounding box center [554, 366] width 34 height 10
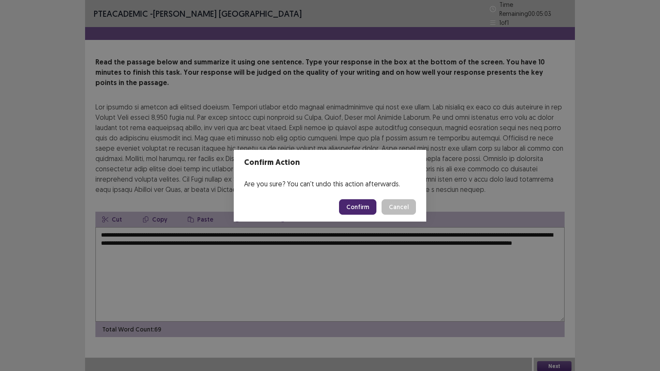
click at [363, 200] on button "Confirm" at bounding box center [357, 206] width 37 height 15
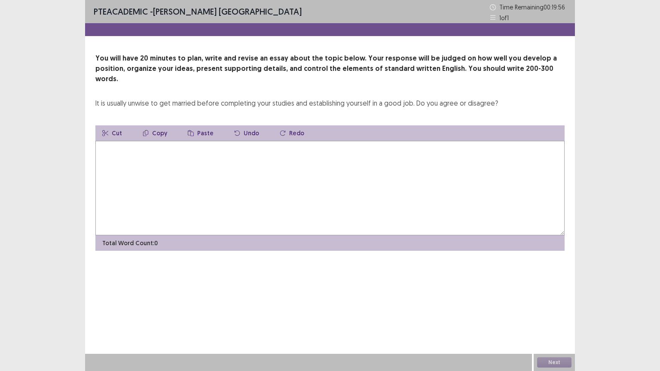
click at [341, 161] on textarea at bounding box center [329, 188] width 469 height 95
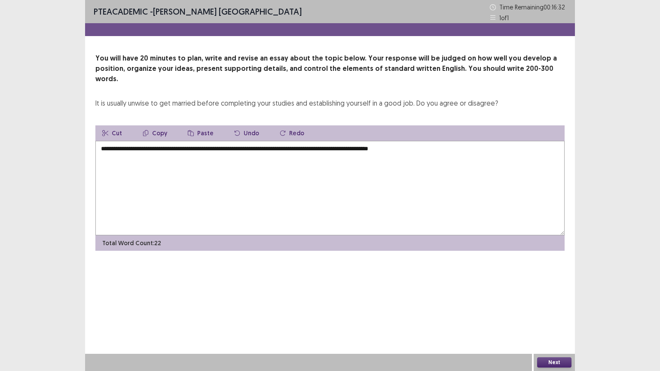
click at [283, 141] on textarea "**********" at bounding box center [329, 188] width 469 height 95
click at [427, 141] on textarea "**********" at bounding box center [329, 188] width 469 height 95
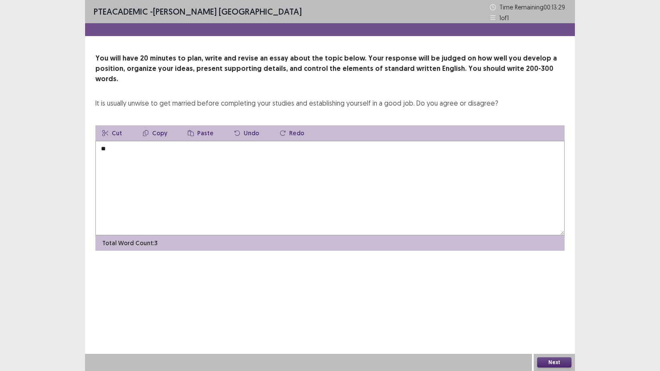
type textarea "*"
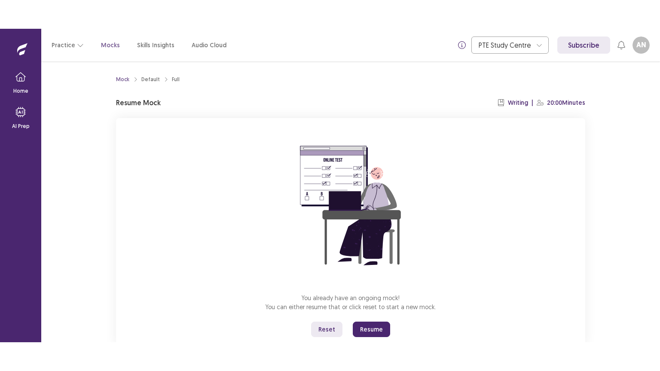
scroll to position [26, 0]
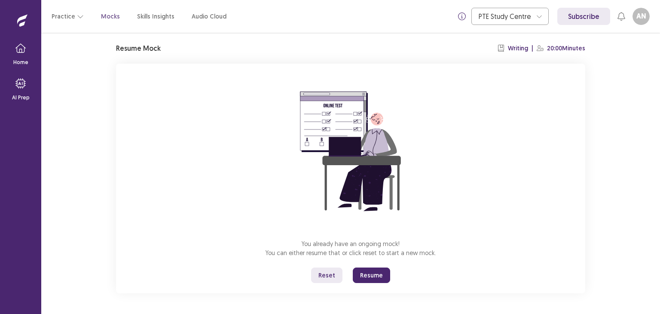
click at [376, 274] on button "Resume" at bounding box center [371, 274] width 37 height 15
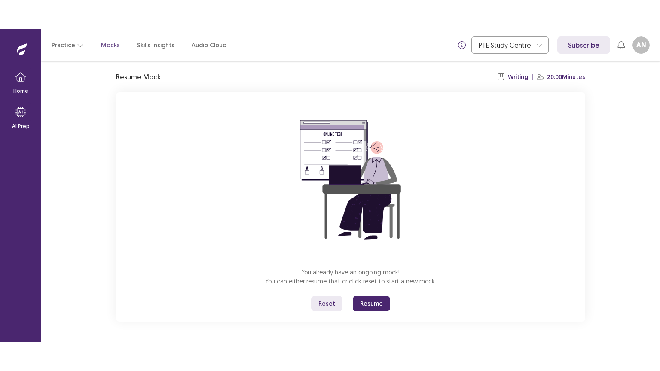
scroll to position [0, 0]
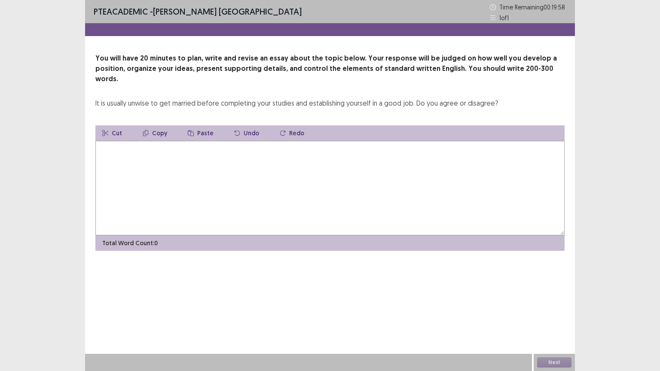
click at [325, 174] on textarea at bounding box center [329, 188] width 469 height 95
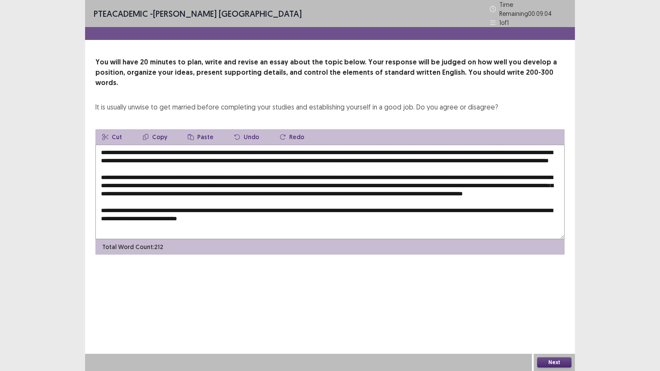
scroll to position [16, 0]
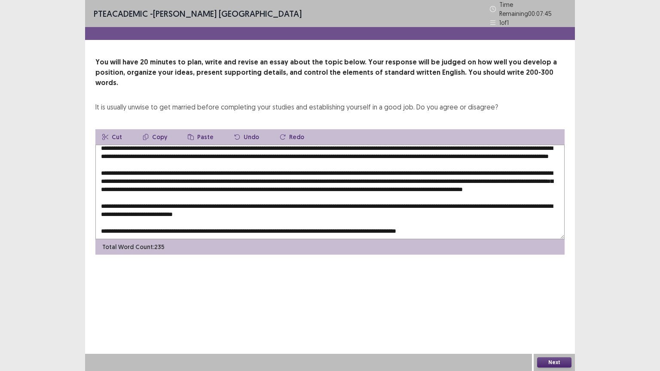
click at [290, 205] on textarea at bounding box center [329, 192] width 469 height 95
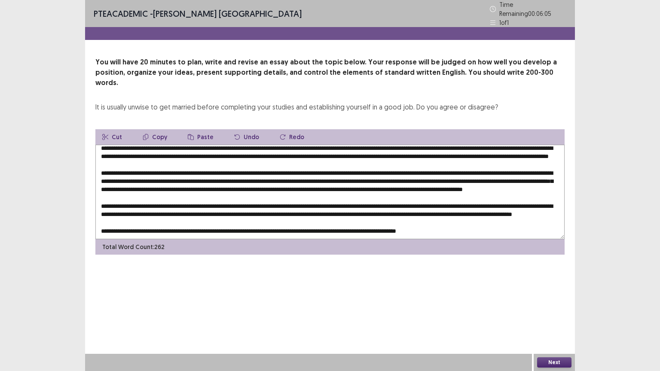
click at [123, 211] on textarea at bounding box center [329, 192] width 469 height 95
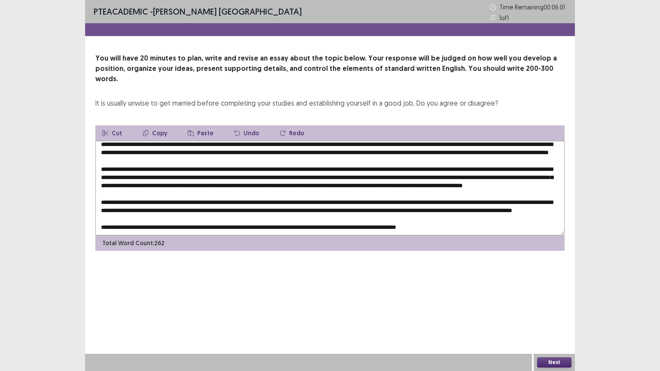
scroll to position [29, 0]
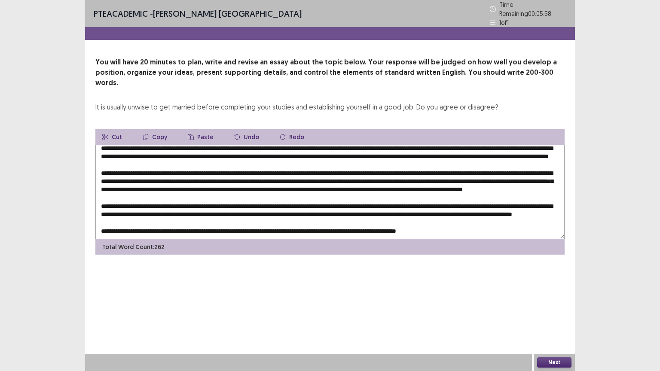
type textarea "**********"
click at [548, 313] on button "Next" at bounding box center [554, 362] width 34 height 10
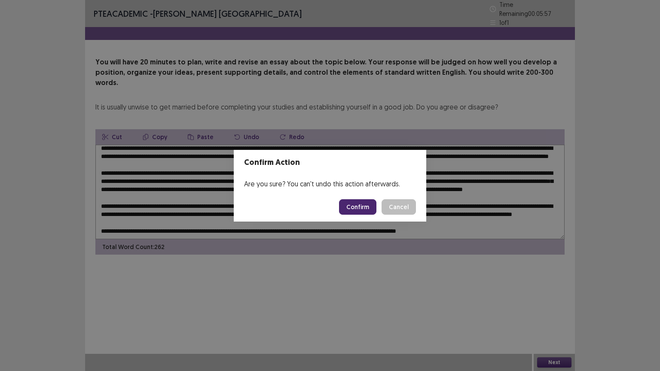
click at [360, 207] on button "Confirm" at bounding box center [357, 206] width 37 height 15
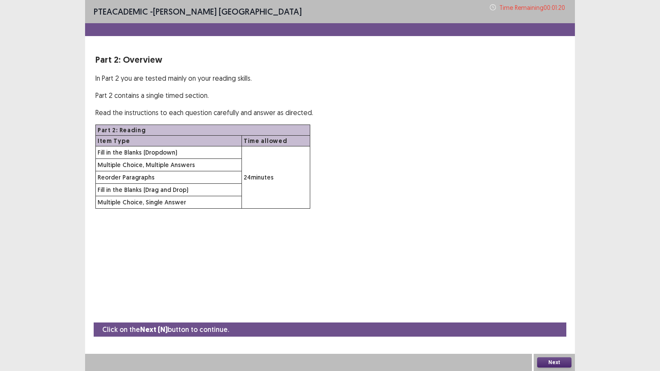
click at [545, 313] on button "Next" at bounding box center [554, 362] width 34 height 10
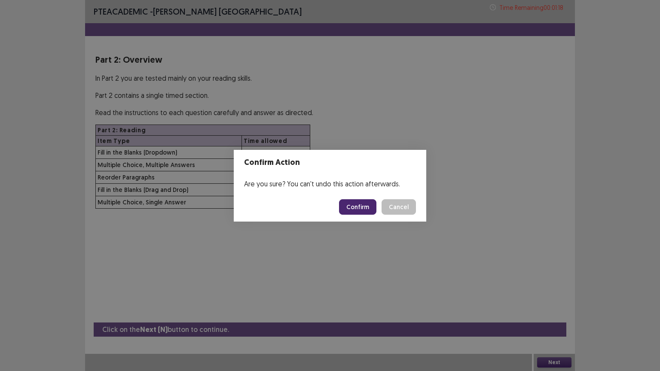
click at [368, 204] on button "Confirm" at bounding box center [357, 206] width 37 height 15
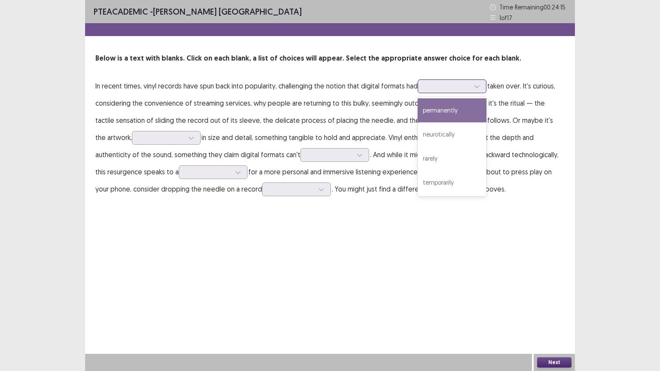
click at [460, 92] on div at bounding box center [452, 86] width 69 height 14
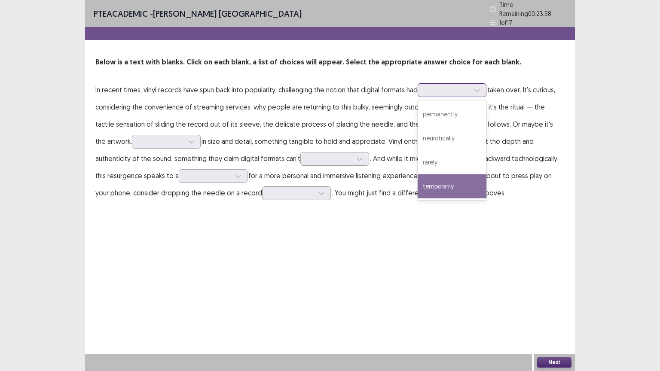
click at [445, 179] on div "temporarily" at bounding box center [452, 186] width 69 height 24
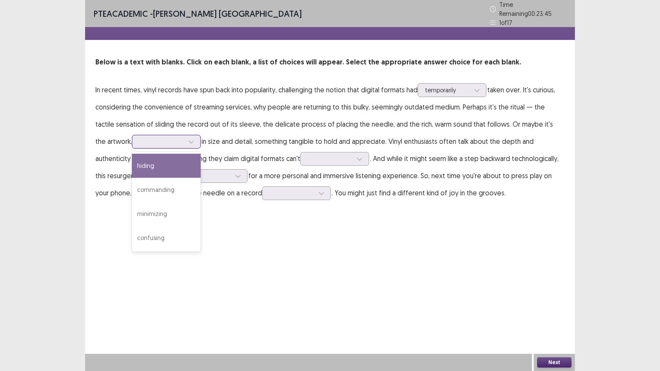
click at [139, 141] on div at bounding box center [161, 141] width 45 height 8
drag, startPoint x: 136, startPoint y: 141, endPoint x: 141, endPoint y: 141, distance: 5.6
click at [141, 141] on div at bounding box center [161, 141] width 45 height 8
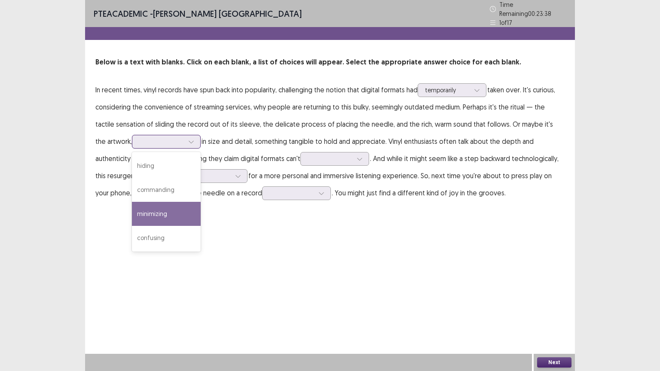
click at [132, 204] on div "minimizing" at bounding box center [166, 214] width 69 height 24
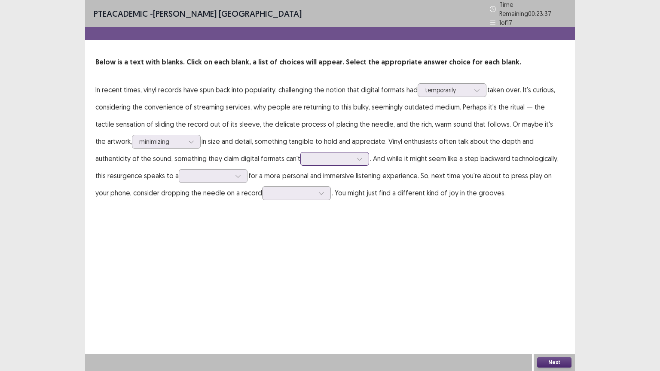
click at [308, 155] on div at bounding box center [330, 159] width 45 height 8
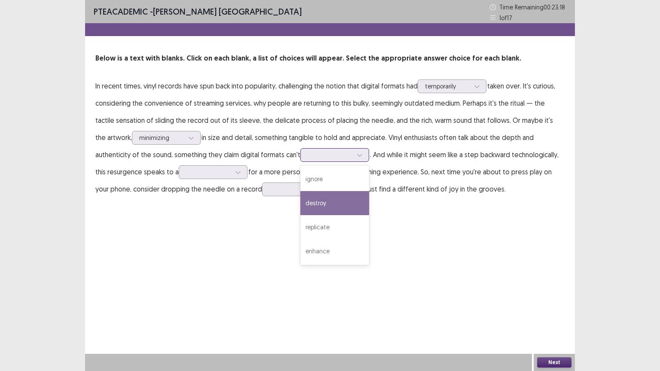
click at [300, 196] on div "destroy" at bounding box center [334, 203] width 69 height 24
click at [308, 156] on div at bounding box center [330, 155] width 45 height 8
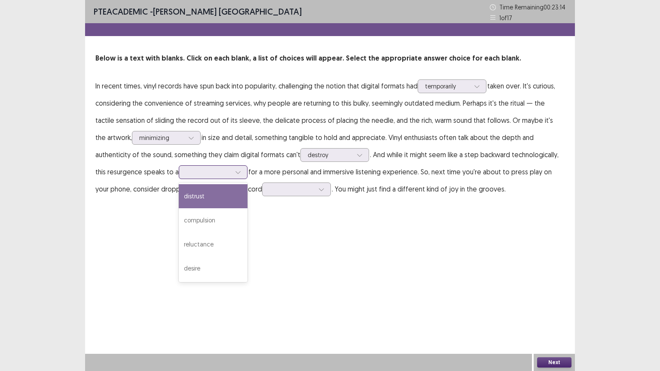
click at [185, 177] on div at bounding box center [208, 172] width 46 height 10
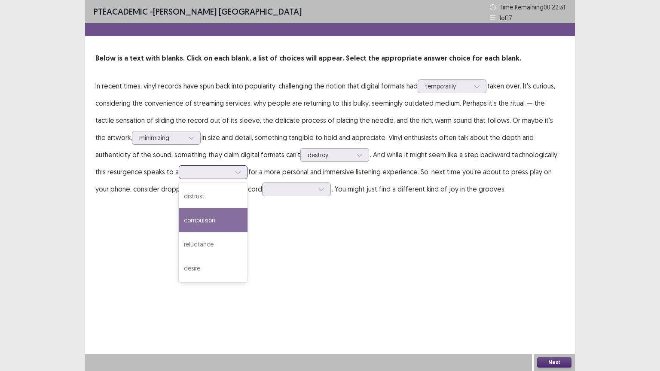
click at [179, 229] on div "compulsion" at bounding box center [213, 220] width 69 height 24
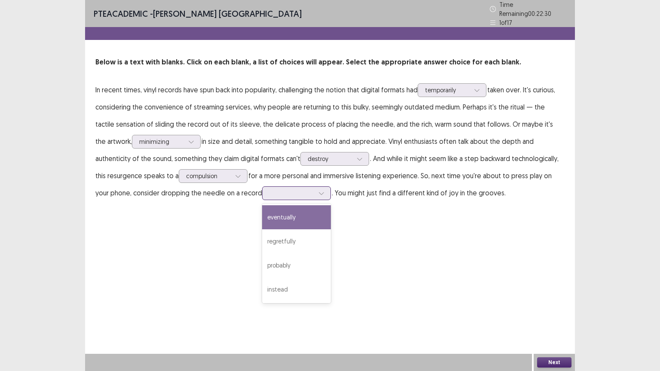
click at [268, 188] on div at bounding box center [291, 193] width 46 height 10
click at [262, 218] on div "eventually" at bounding box center [296, 217] width 69 height 24
click at [269, 189] on div at bounding box center [291, 193] width 45 height 8
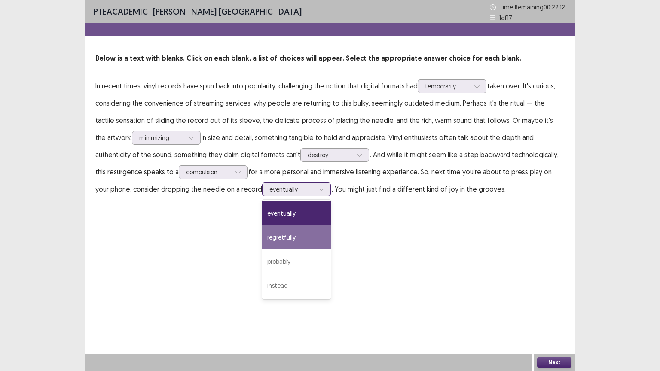
click at [262, 238] on div "regretfully" at bounding box center [296, 238] width 69 height 24
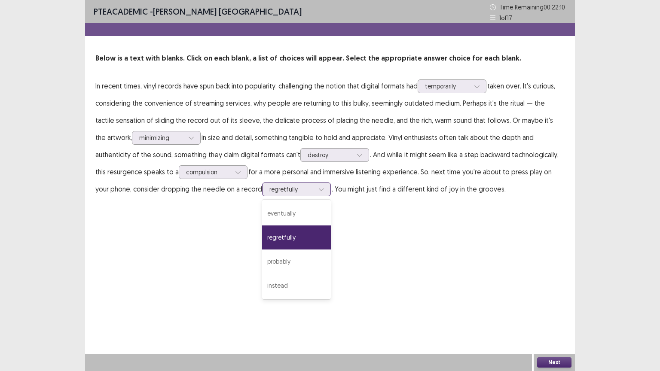
click at [269, 188] on div at bounding box center [291, 189] width 45 height 8
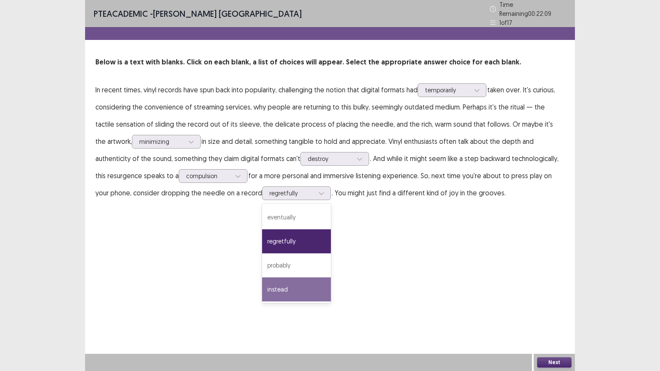
click at [381, 263] on div "PTE academic - Asmita Nepal Time Remaining 00 : 22 : 09 1 of 17 Below is a text…" at bounding box center [330, 185] width 490 height 371
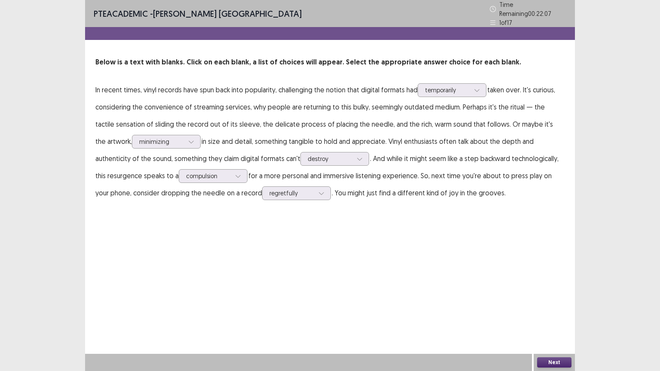
click at [546, 313] on button "Next" at bounding box center [554, 362] width 34 height 10
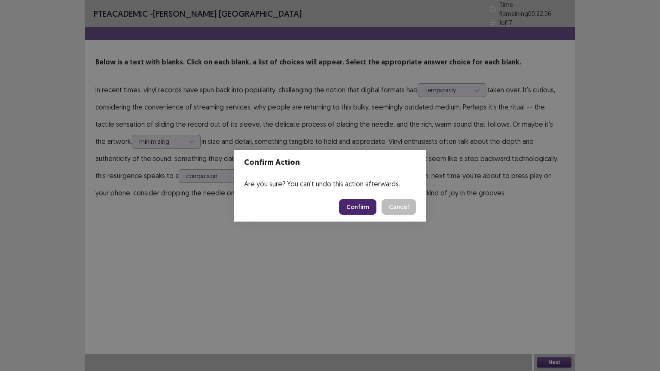
click at [353, 211] on button "Confirm" at bounding box center [357, 206] width 37 height 15
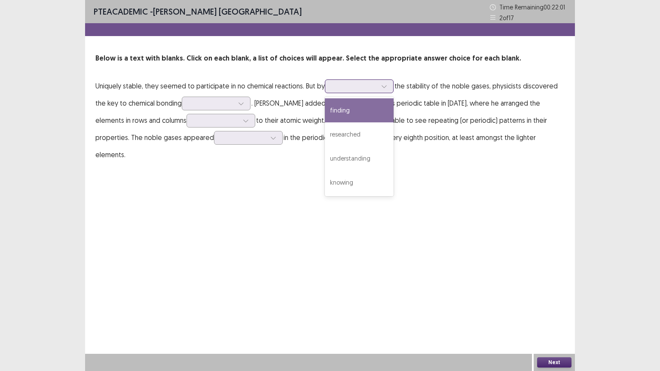
click at [345, 85] on div at bounding box center [354, 86] width 45 height 8
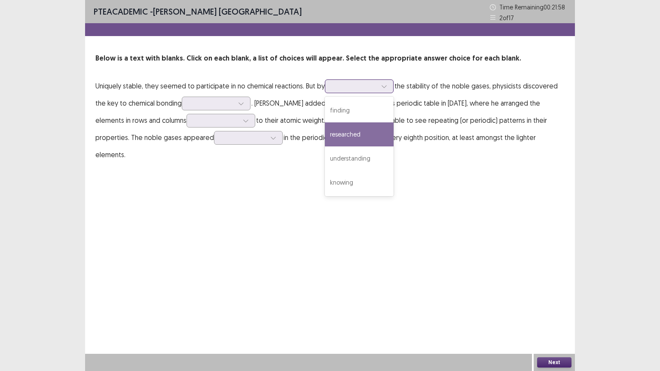
click at [360, 132] on div "researched" at bounding box center [359, 134] width 69 height 24
click at [350, 82] on div at bounding box center [354, 86] width 45 height 8
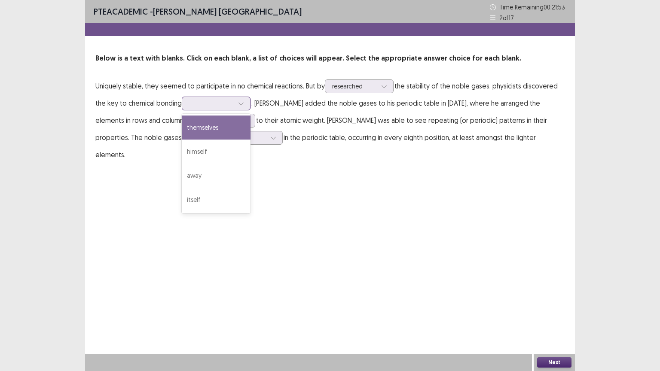
click at [204, 105] on div at bounding box center [211, 103] width 45 height 8
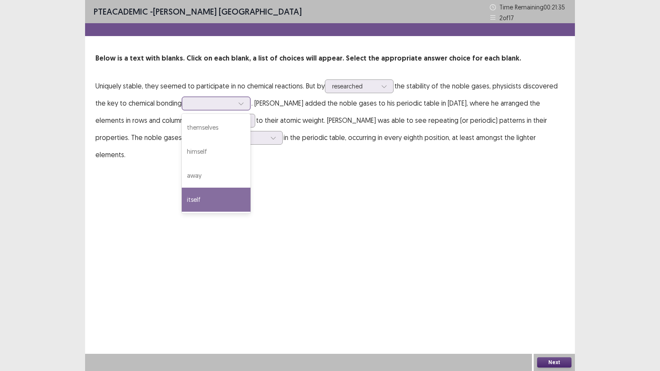
click at [207, 201] on div "itself" at bounding box center [216, 200] width 69 height 24
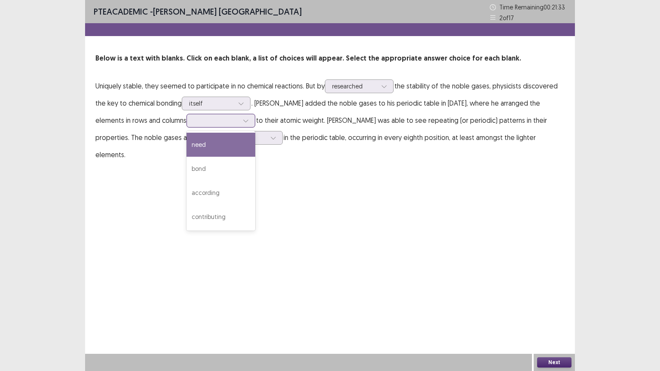
click at [203, 124] on div at bounding box center [216, 120] width 45 height 8
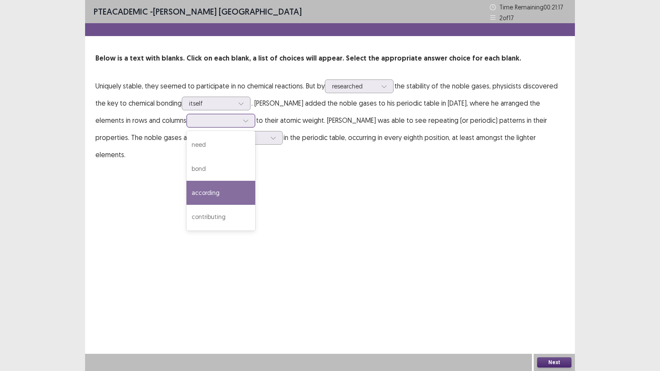
click at [222, 188] on div "according" at bounding box center [220, 193] width 69 height 24
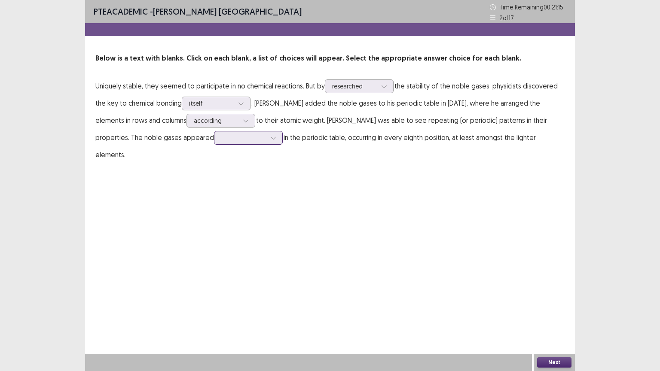
click at [238, 140] on div at bounding box center [243, 138] width 45 height 8
click at [252, 239] on div "enormously" at bounding box center [248, 234] width 69 height 24
click at [555, 313] on button "Next" at bounding box center [554, 362] width 34 height 10
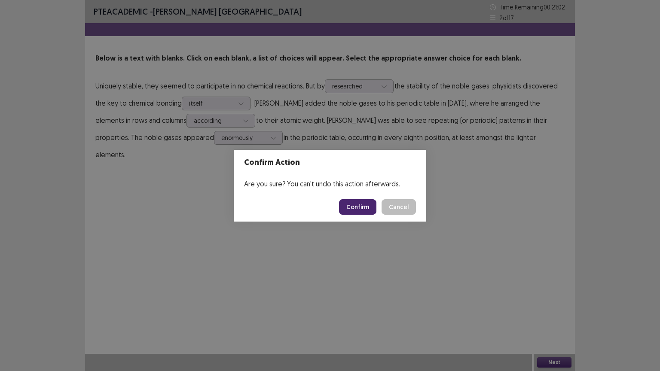
click at [370, 205] on button "Confirm" at bounding box center [357, 206] width 37 height 15
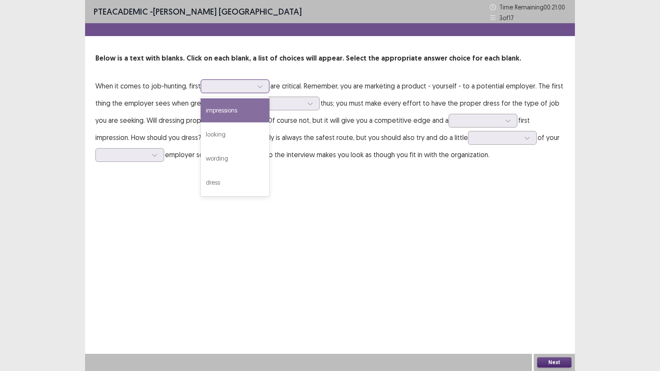
click at [216, 88] on div at bounding box center [230, 86] width 45 height 8
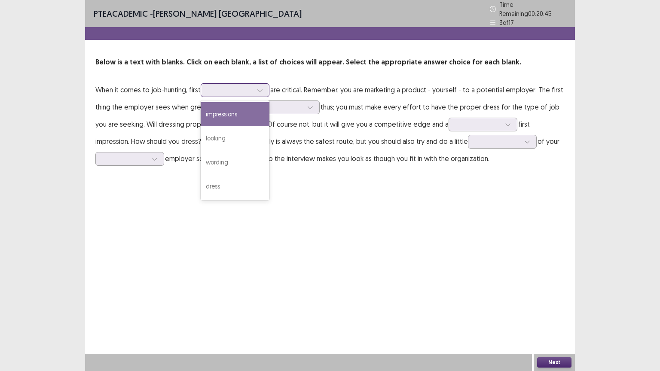
click at [239, 108] on div "impressions" at bounding box center [235, 114] width 69 height 24
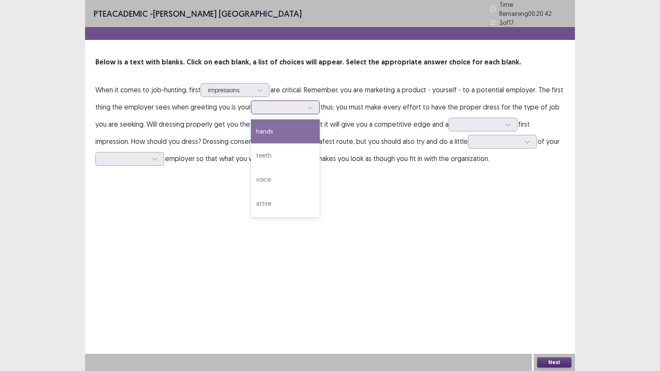
click at [291, 105] on div at bounding box center [280, 107] width 45 height 8
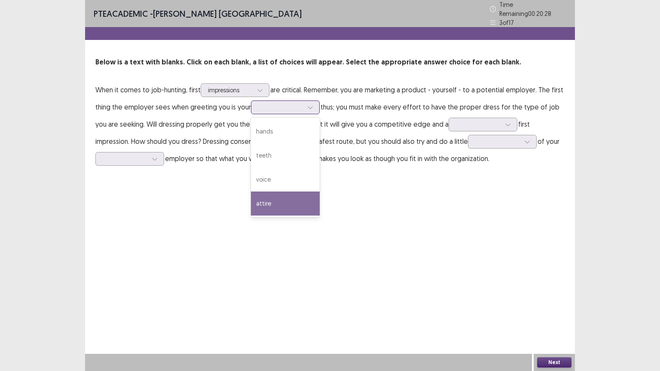
click at [274, 207] on div "attire" at bounding box center [285, 204] width 69 height 24
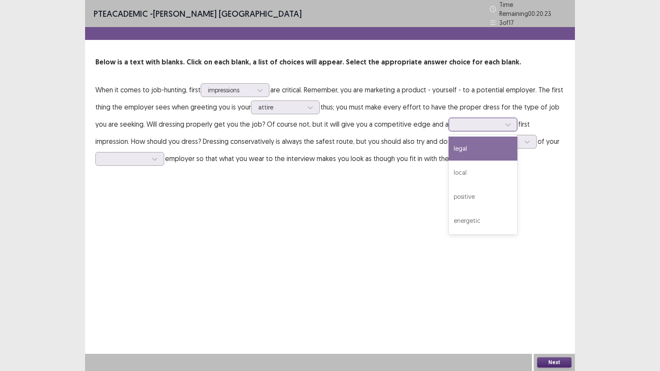
click at [484, 120] on div at bounding box center [478, 124] width 45 height 8
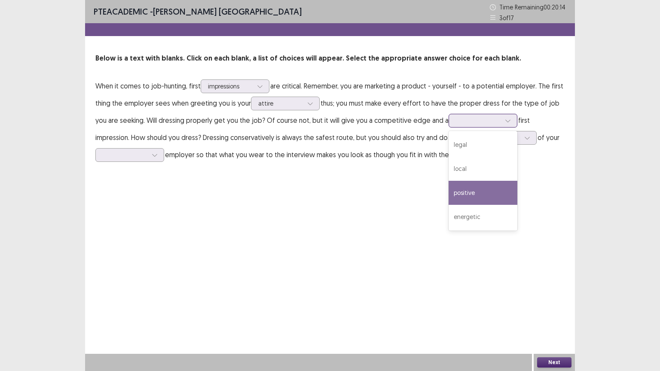
click at [472, 197] on div "positive" at bounding box center [482, 193] width 69 height 24
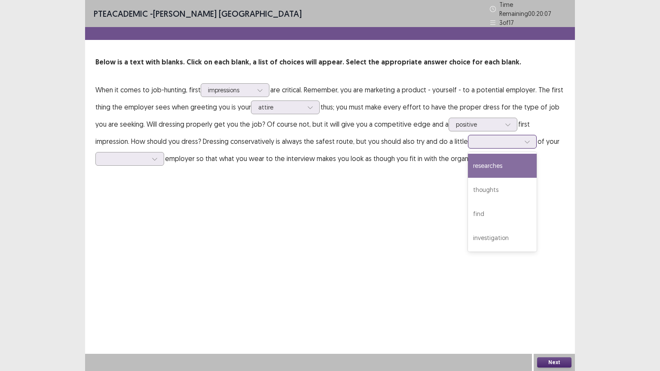
click at [475, 137] on div at bounding box center [497, 141] width 45 height 8
click at [468, 163] on div "researches" at bounding box center [502, 166] width 69 height 24
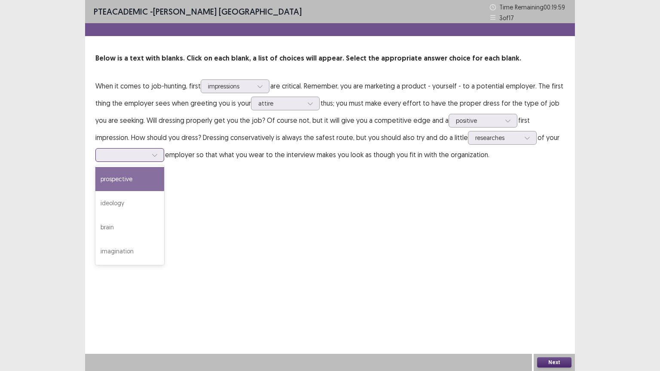
click at [128, 151] on div at bounding box center [125, 155] width 45 height 8
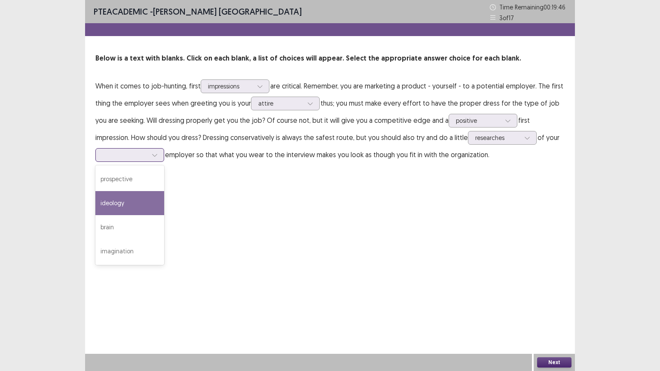
click at [122, 205] on div "ideology" at bounding box center [129, 203] width 69 height 24
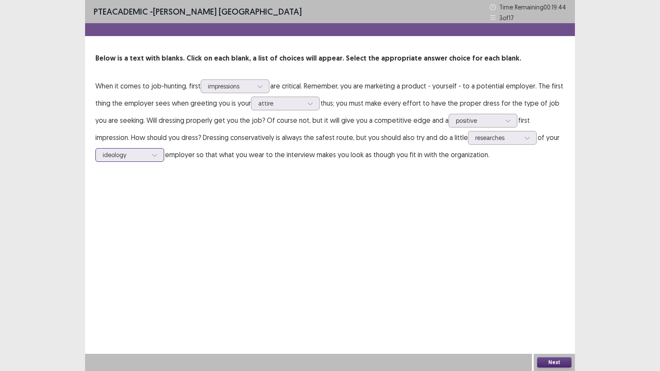
click at [152, 156] on icon at bounding box center [155, 155] width 6 height 6
click at [225, 219] on div "PTE academic - Asmita Nepal Time Remaining 00 : 19 : 43 3 of 17 Below is a text…" at bounding box center [330, 185] width 490 height 371
click at [553, 313] on button "Next" at bounding box center [554, 362] width 34 height 10
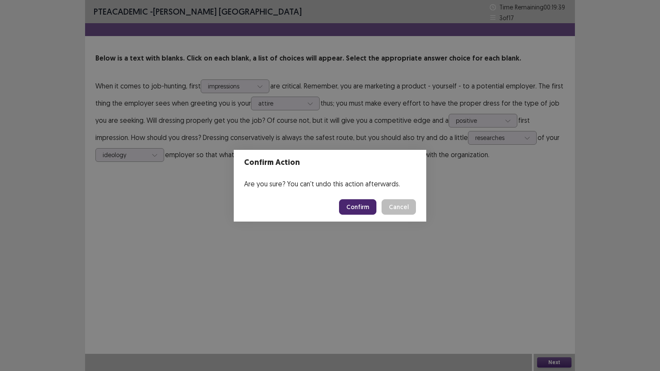
click at [357, 208] on button "Confirm" at bounding box center [357, 206] width 37 height 15
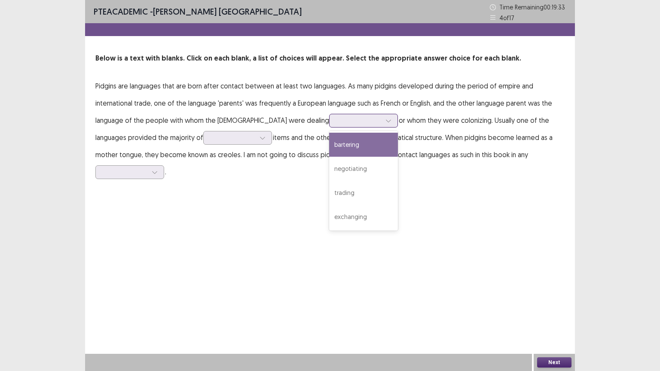
click at [336, 117] on div at bounding box center [358, 120] width 45 height 8
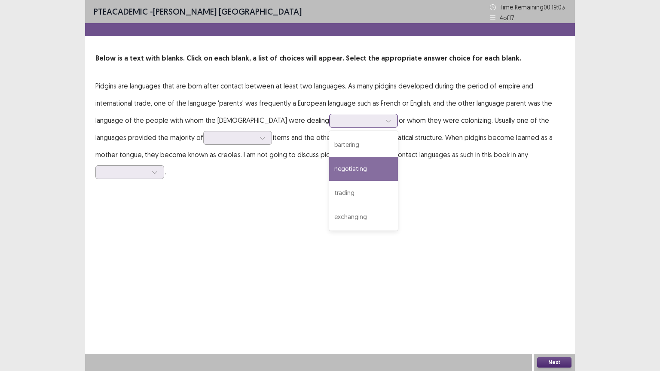
click at [329, 165] on div "negotiating" at bounding box center [363, 169] width 69 height 24
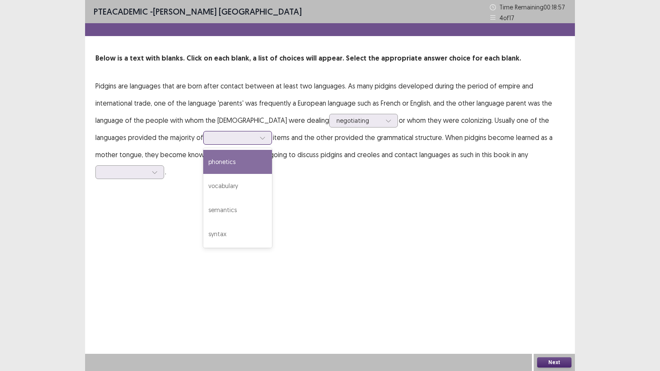
click at [210, 139] on div at bounding box center [232, 138] width 45 height 8
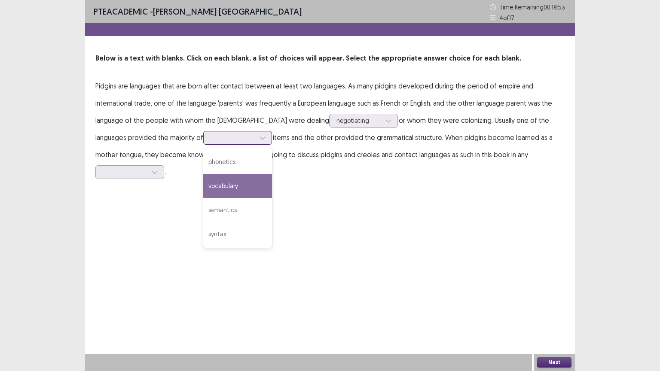
click at [211, 184] on div "vocabulary" at bounding box center [237, 186] width 69 height 24
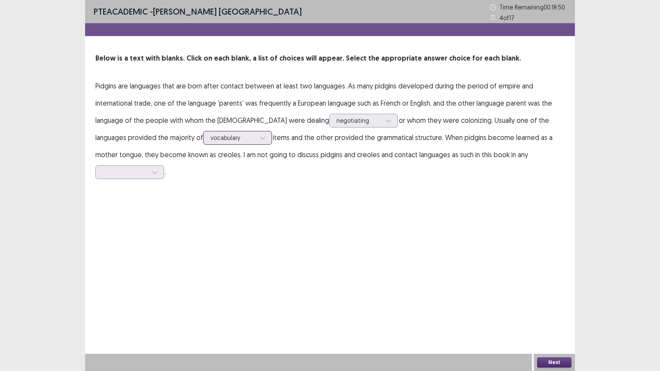
click at [220, 137] on div at bounding box center [232, 138] width 45 height 8
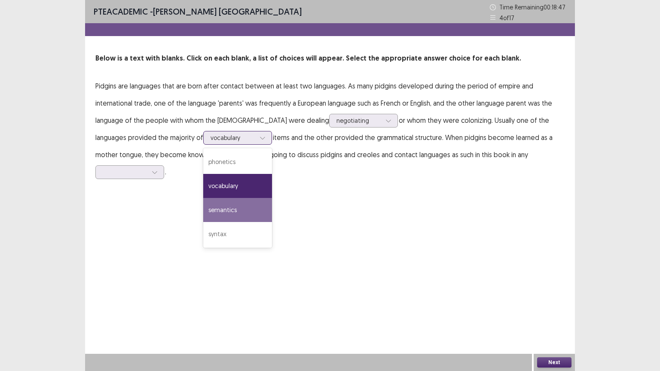
click at [206, 205] on div "semantics" at bounding box center [237, 210] width 69 height 24
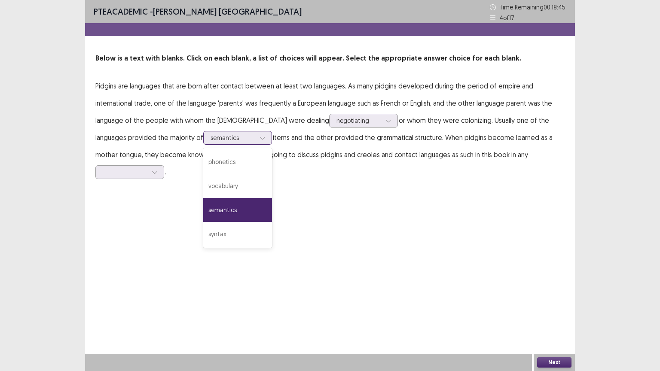
click at [210, 134] on div at bounding box center [232, 138] width 45 height 8
click at [203, 229] on div "syntax" at bounding box center [237, 234] width 69 height 24
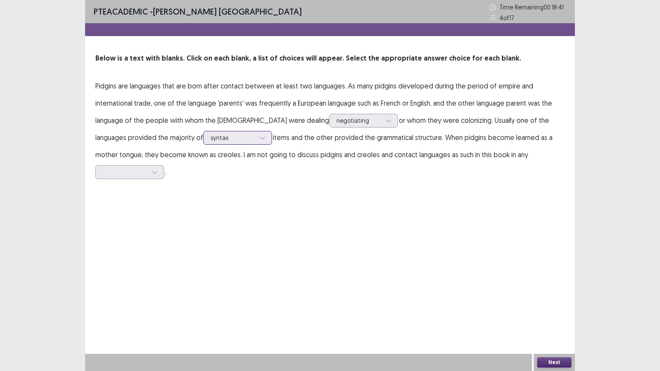
click at [210, 134] on div at bounding box center [232, 138] width 45 height 8
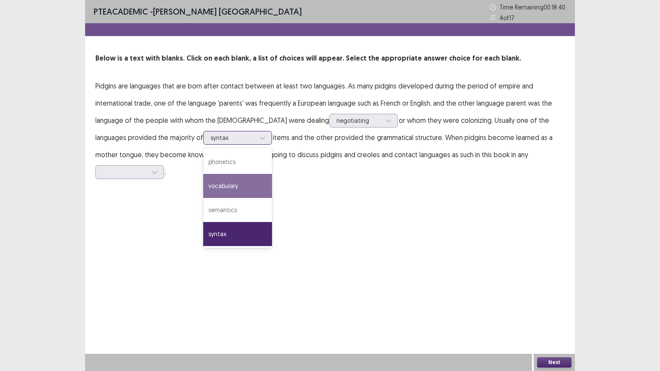
click at [203, 178] on div "vocabulary" at bounding box center [237, 186] width 69 height 24
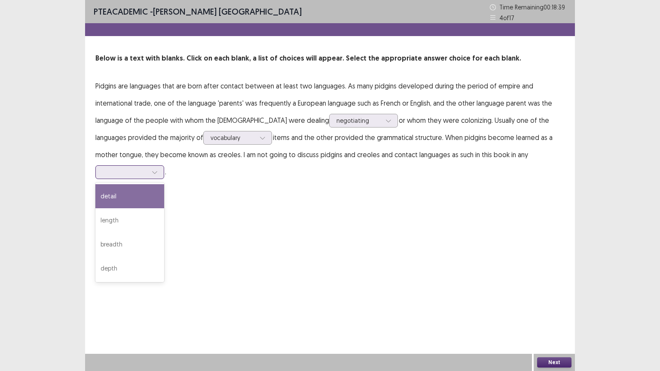
click at [148, 168] on div at bounding box center [125, 172] width 46 height 10
click at [122, 198] on div "detail" at bounding box center [129, 196] width 69 height 24
click at [557, 313] on button "Next" at bounding box center [554, 362] width 34 height 10
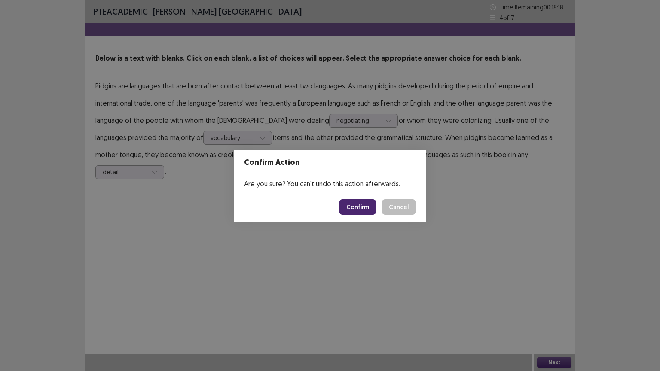
click at [367, 207] on button "Confirm" at bounding box center [357, 206] width 37 height 15
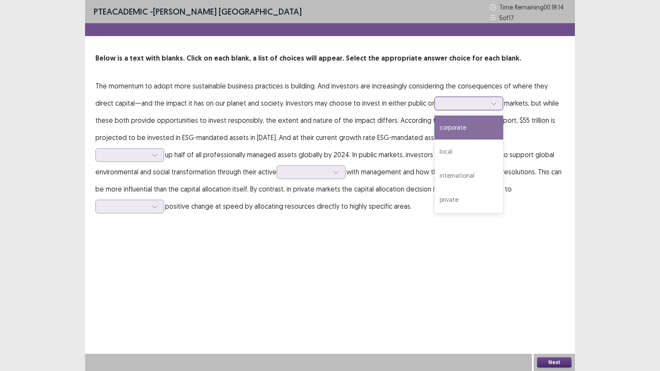
click at [442, 101] on div at bounding box center [464, 103] width 45 height 8
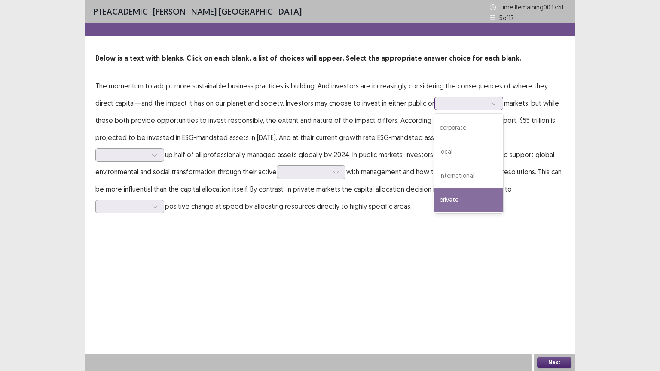
click at [439, 199] on div "private" at bounding box center [468, 200] width 69 height 24
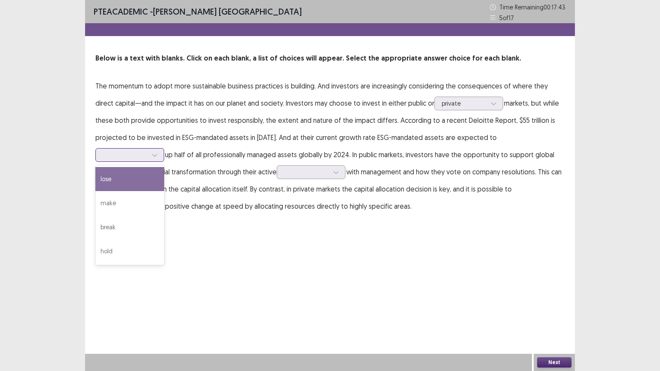
click at [147, 151] on div at bounding box center [125, 155] width 45 height 8
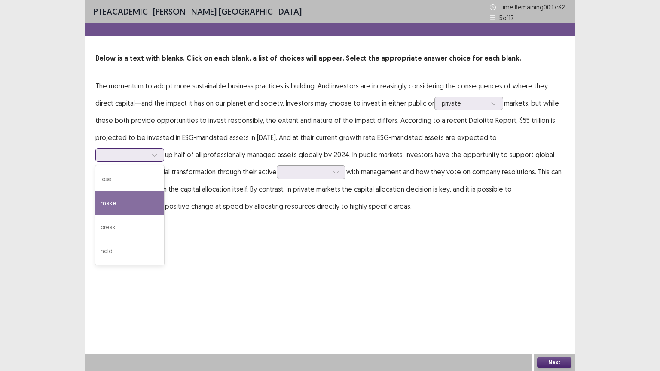
click at [164, 191] on div "make" at bounding box center [129, 203] width 69 height 24
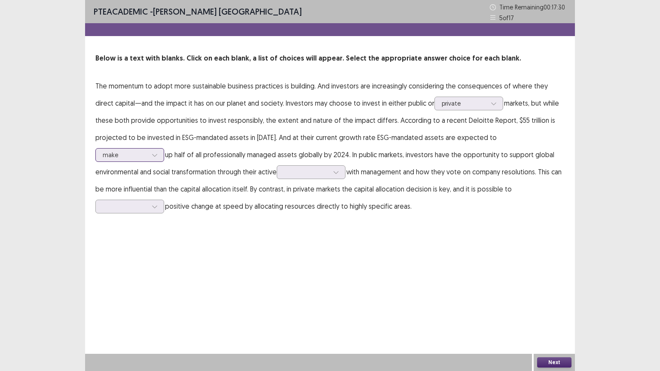
click at [147, 151] on div at bounding box center [125, 155] width 45 height 8
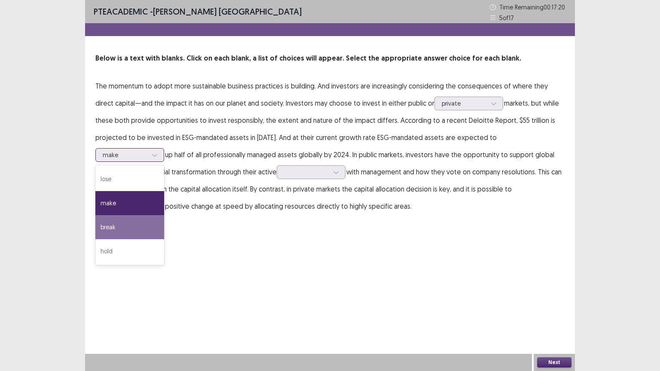
click at [164, 215] on div "break" at bounding box center [129, 227] width 69 height 24
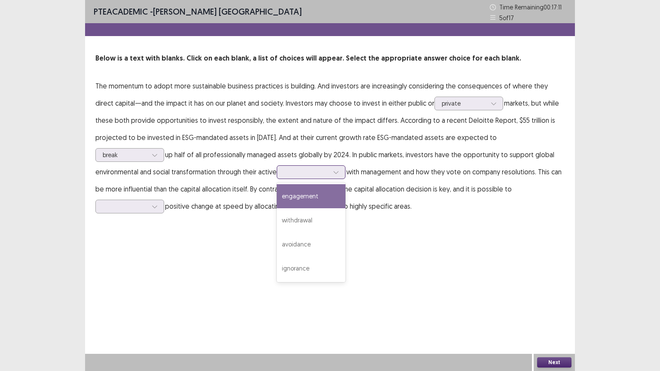
click at [284, 172] on div at bounding box center [306, 172] width 45 height 8
click at [277, 204] on div "engagement" at bounding box center [311, 196] width 69 height 24
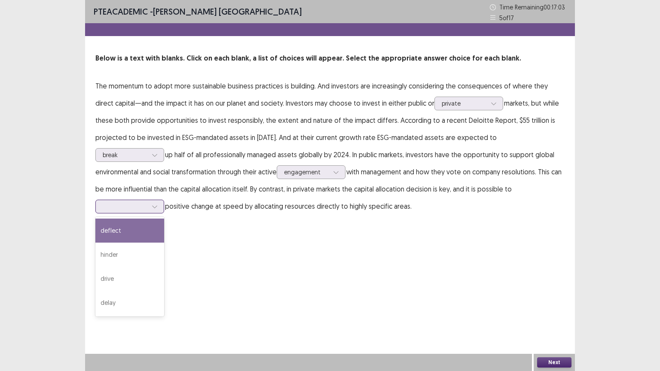
click at [147, 202] on div at bounding box center [125, 206] width 45 height 8
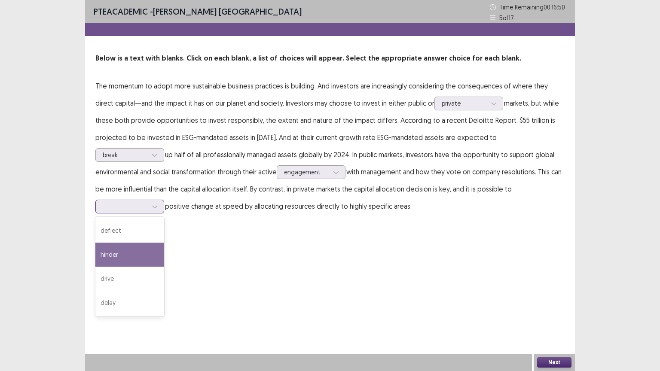
click at [164, 243] on div "hinder" at bounding box center [129, 255] width 69 height 24
click at [548, 313] on button "Next" at bounding box center [554, 362] width 34 height 10
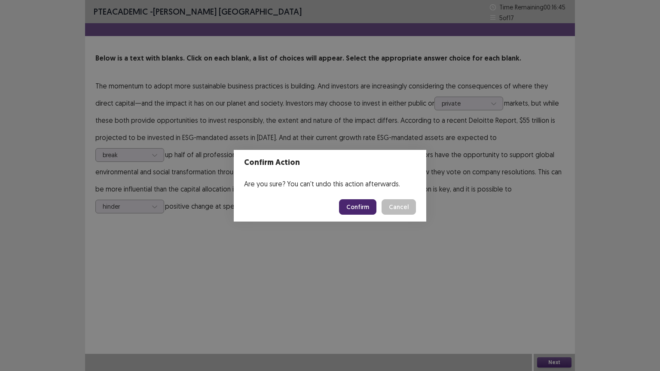
click at [364, 199] on button "Confirm" at bounding box center [357, 206] width 37 height 15
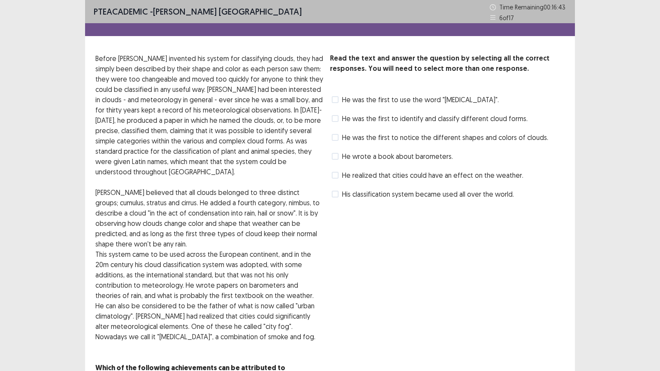
click at [338, 140] on span at bounding box center [335, 137] width 7 height 7
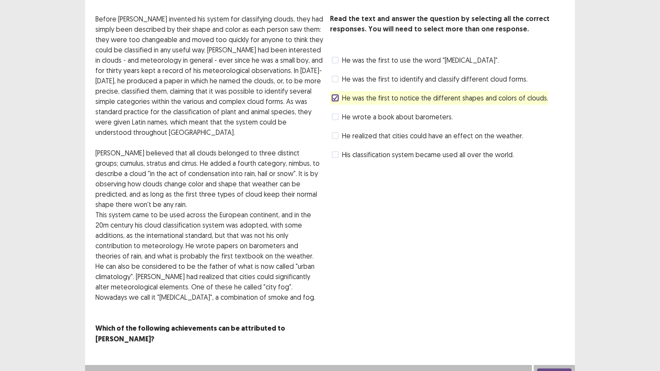
click at [548, 313] on button "Next" at bounding box center [554, 374] width 34 height 10
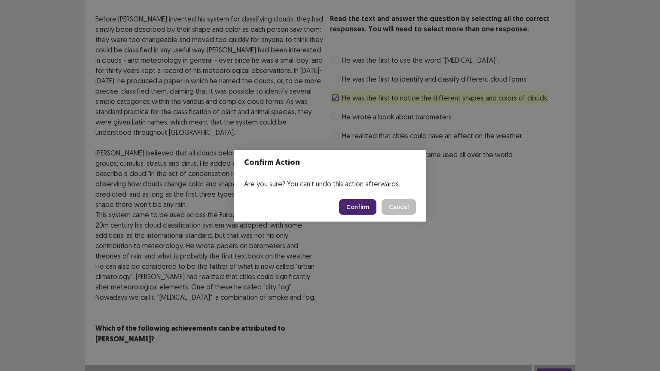
click at [361, 206] on button "Confirm" at bounding box center [357, 206] width 37 height 15
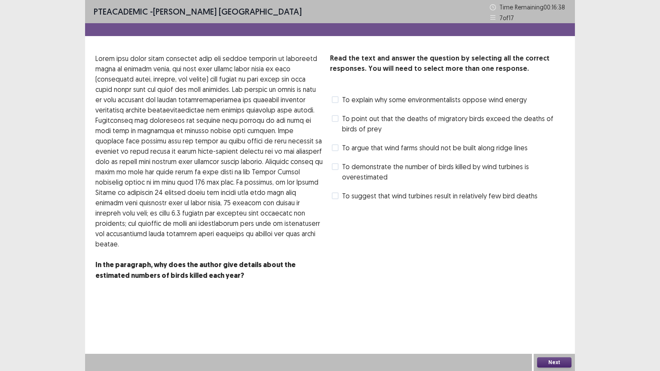
click at [342, 147] on span "To argue that wind farms should not be built along ridge lines" at bounding box center [435, 148] width 186 height 10
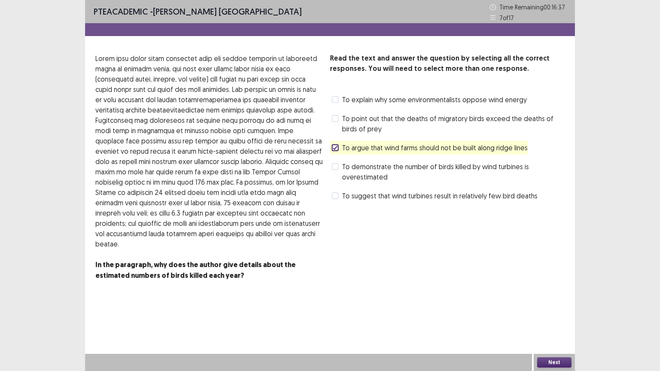
click at [547, 313] on div "Next" at bounding box center [554, 362] width 41 height 17
click at [539, 313] on button "Next" at bounding box center [554, 362] width 34 height 10
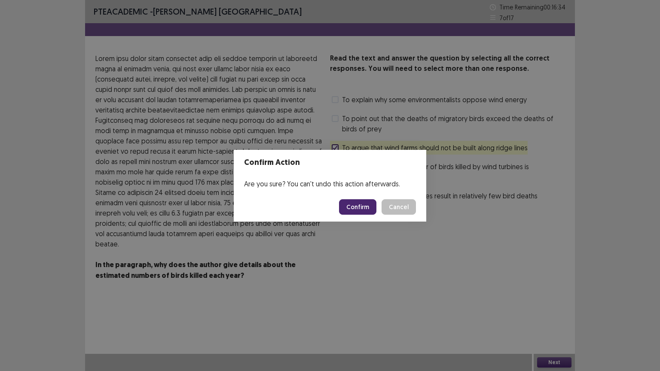
click at [372, 211] on button "Confirm" at bounding box center [357, 206] width 37 height 15
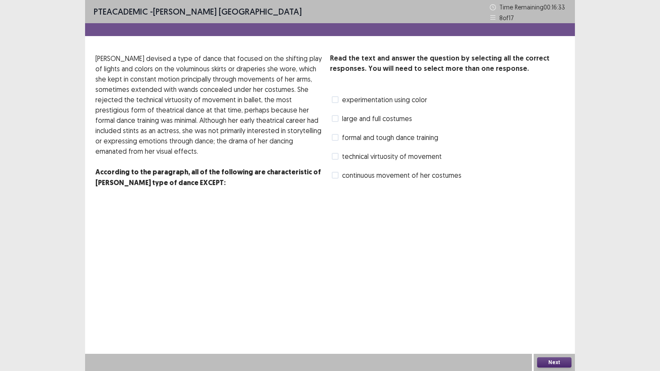
click at [416, 136] on span "formal and tough dance training" at bounding box center [390, 137] width 96 height 10
click at [551, 313] on button "Next" at bounding box center [554, 362] width 34 height 10
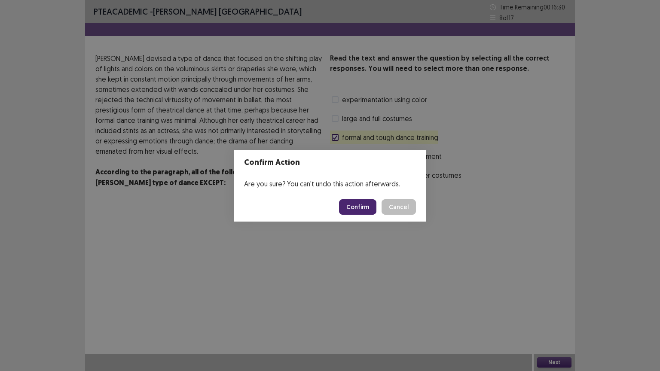
click at [355, 200] on button "Confirm" at bounding box center [357, 206] width 37 height 15
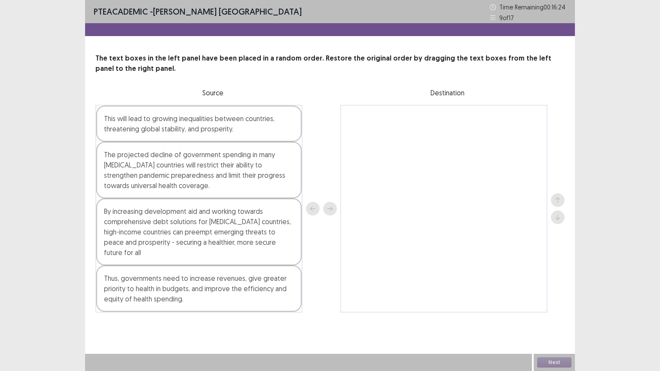
click at [151, 180] on div "The projected decline of government spending in many low income countries will …" at bounding box center [198, 170] width 205 height 57
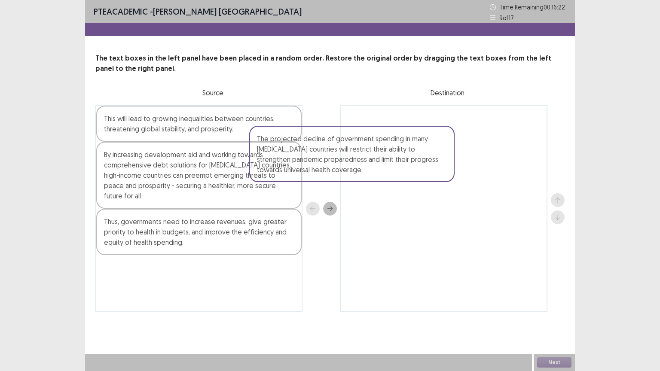
drag, startPoint x: 157, startPoint y: 180, endPoint x: 314, endPoint y: 164, distance: 158.1
click at [314, 164] on div "This will lead to growing inequalities between countries, threatening global st…" at bounding box center [329, 208] width 469 height 207
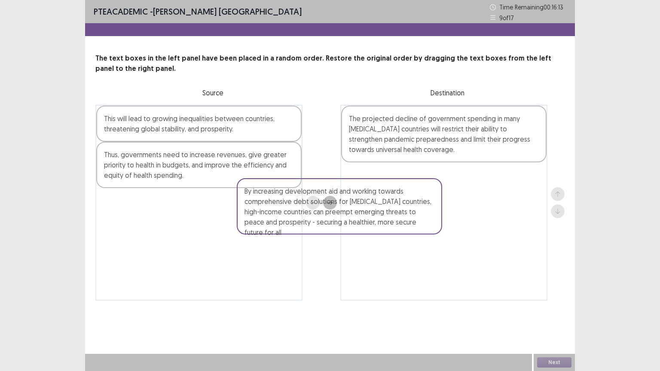
drag, startPoint x: 189, startPoint y: 163, endPoint x: 334, endPoint y: 200, distance: 149.7
click at [334, 200] on div "This will lead to growing inequalities between countries, threatening global st…" at bounding box center [329, 203] width 469 height 196
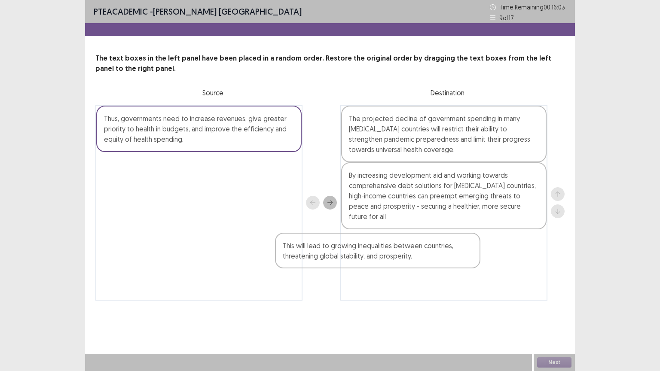
drag, startPoint x: 155, startPoint y: 127, endPoint x: 351, endPoint y: 253, distance: 233.0
click at [351, 253] on div "This will lead to growing inequalities between countries, threatening global st…" at bounding box center [329, 203] width 469 height 196
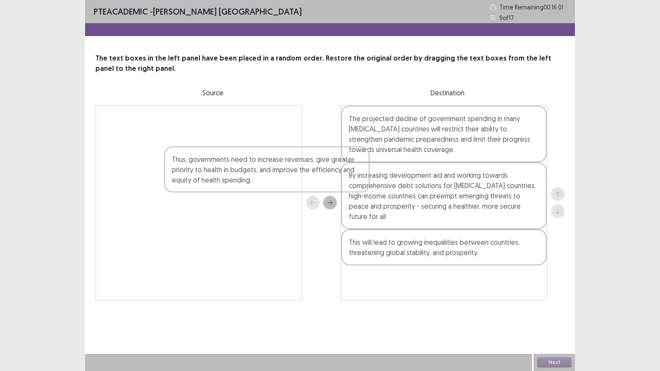
drag, startPoint x: 159, startPoint y: 128, endPoint x: 277, endPoint y: 189, distance: 132.9
click at [251, 187] on div "Thus, governments need to increase revenues, give greater priority to health in…" at bounding box center [198, 203] width 207 height 196
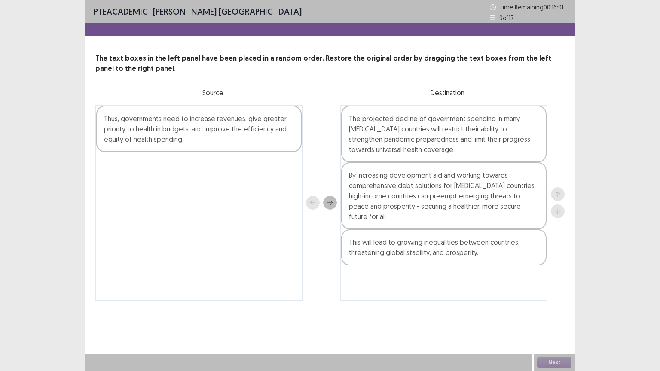
drag, startPoint x: 277, startPoint y: 189, endPoint x: 296, endPoint y: 206, distance: 25.6
click at [296, 206] on div "Thus, governments need to increase revenues, give greater priority to health in…" at bounding box center [198, 203] width 207 height 196
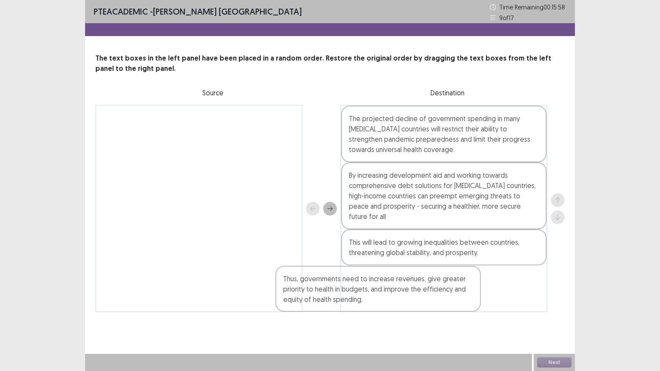
drag, startPoint x: 178, startPoint y: 130, endPoint x: 361, endPoint y: 301, distance: 250.7
click at [361, 301] on div "PTE academic - Asmita Nepal Time Remaining 00 : 15 : 58 9 of 17 The text boxes …" at bounding box center [330, 164] width 490 height 329
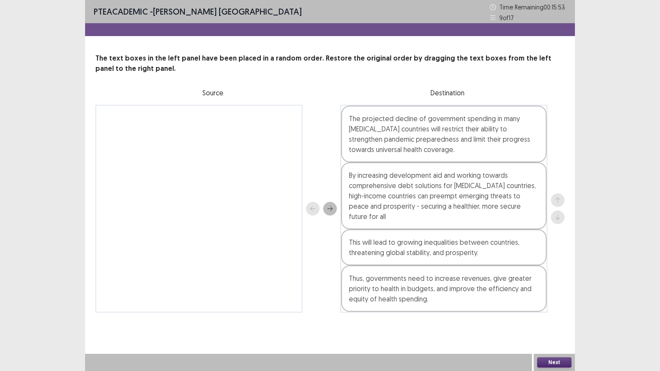
click at [550, 313] on button "Next" at bounding box center [554, 362] width 34 height 10
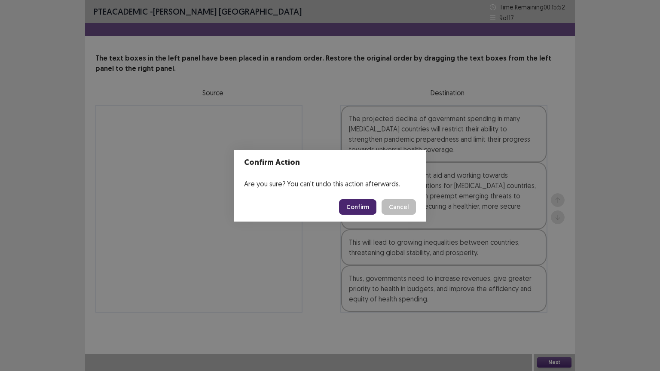
click at [348, 208] on button "Confirm" at bounding box center [357, 206] width 37 height 15
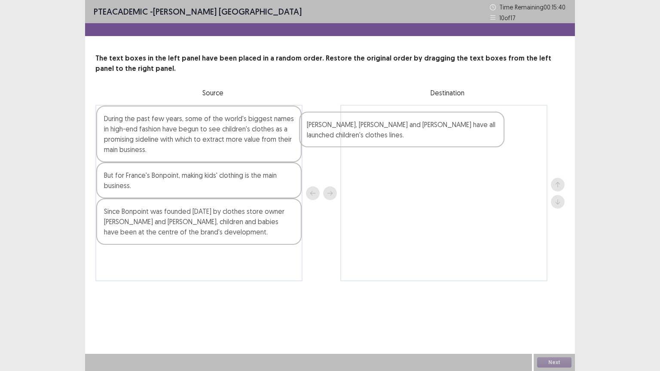
drag, startPoint x: 192, startPoint y: 267, endPoint x: 397, endPoint y: 135, distance: 244.4
click at [397, 135] on div "During the past few years, some of the world's biggest names in high-end fashio…" at bounding box center [329, 193] width 469 height 177
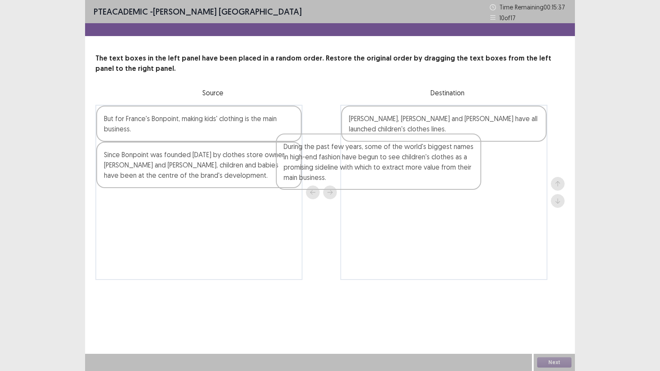
drag, startPoint x: 178, startPoint y: 130, endPoint x: 370, endPoint y: 154, distance: 193.5
click at [370, 154] on div "During the past few years, some of the world's biggest names in high-end fashio…" at bounding box center [329, 192] width 469 height 175
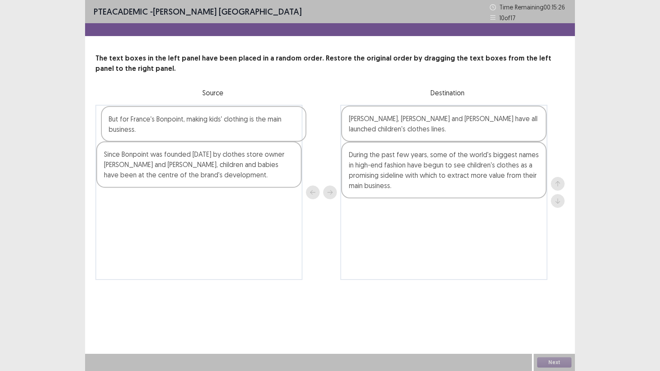
drag, startPoint x: 171, startPoint y: 125, endPoint x: 183, endPoint y: 128, distance: 11.4
click at [183, 128] on div "But for France's Bonpoint, making kids' clothing is the main business. Since Bo…" at bounding box center [198, 192] width 207 height 175
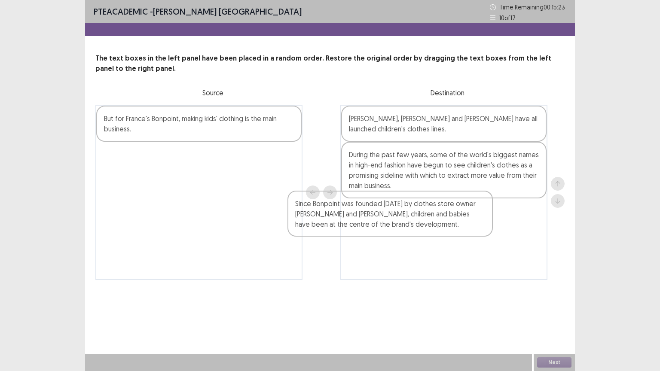
drag, startPoint x: 162, startPoint y: 163, endPoint x: 357, endPoint y: 217, distance: 203.2
click at [357, 217] on div "But for France's Bonpoint, making kids' clothing is the main business. Since Bo…" at bounding box center [329, 192] width 469 height 175
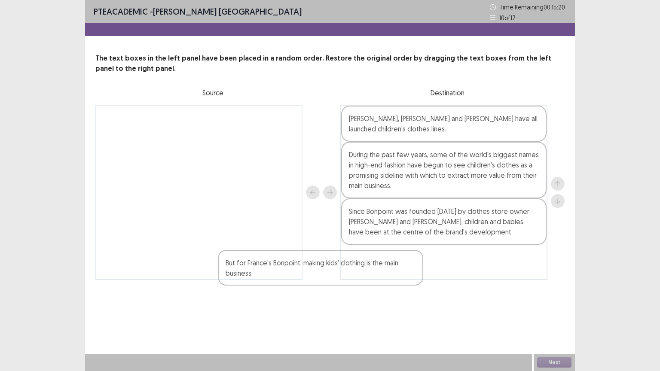
drag, startPoint x: 244, startPoint y: 136, endPoint x: 381, endPoint y: 292, distance: 207.3
click at [381, 292] on div "PTE academic - Asmita Nepal Time Remaining 00 : 15 : 20 10 of 17 The text boxes…" at bounding box center [330, 148] width 490 height 297
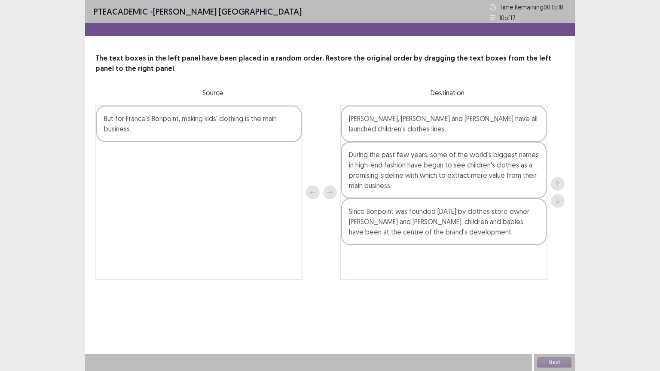
click at [144, 125] on div "But for France's Bonpoint, making kids' clothing is the main business." at bounding box center [198, 124] width 205 height 36
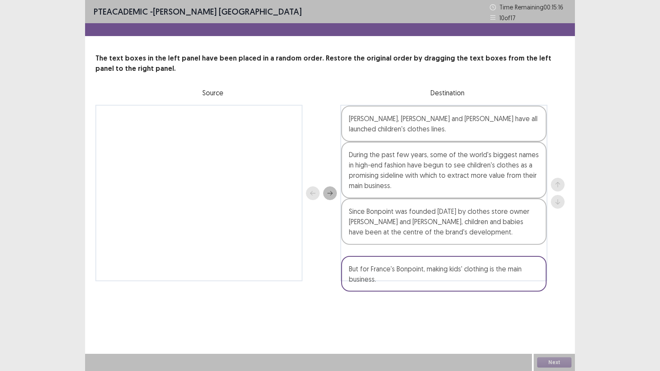
drag, startPoint x: 144, startPoint y: 125, endPoint x: 393, endPoint y: 279, distance: 292.0
click at [393, 279] on div "But for France's Bonpoint, making kids' clothing is the main business. Jean Pau…" at bounding box center [329, 193] width 469 height 177
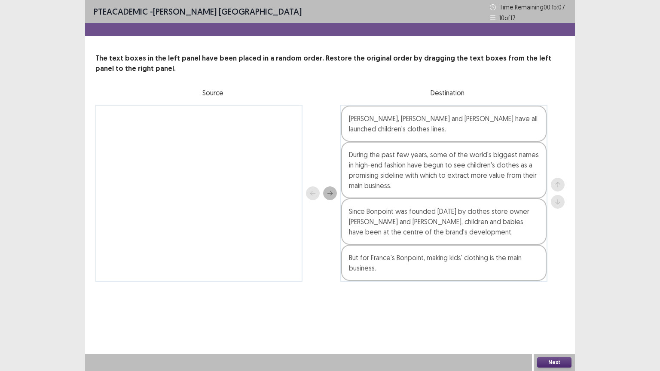
click at [555, 313] on div "Next" at bounding box center [554, 362] width 41 height 17
click at [555, 313] on button "Next" at bounding box center [554, 362] width 34 height 10
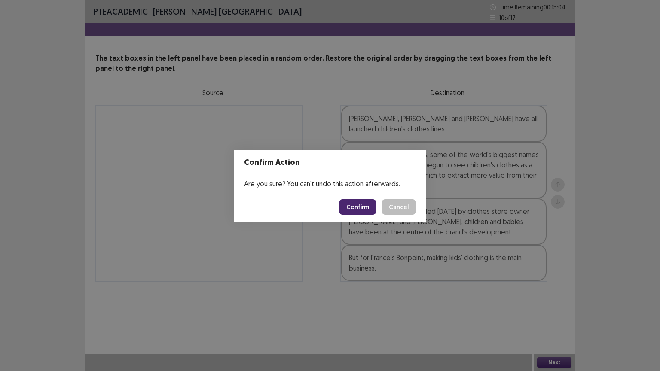
click at [354, 206] on button "Confirm" at bounding box center [357, 206] width 37 height 15
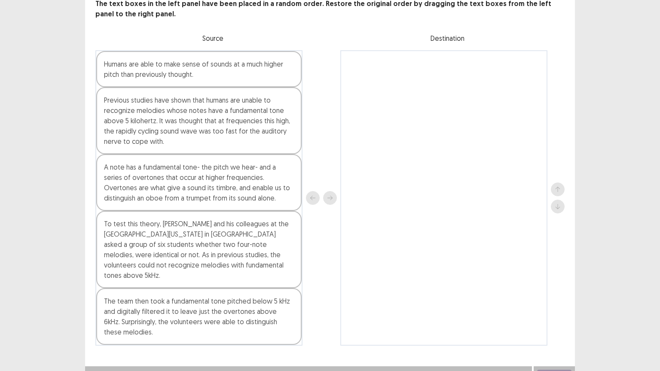
scroll to position [54, 0]
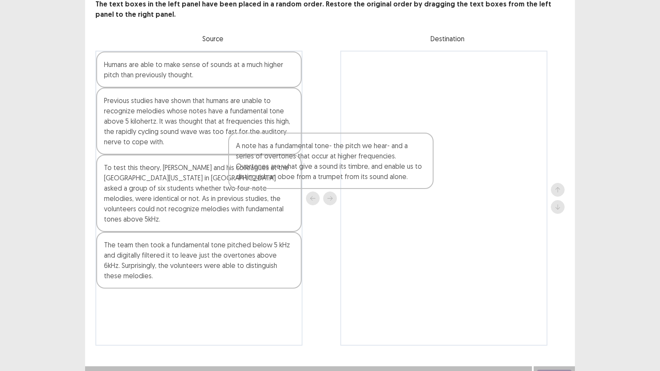
drag, startPoint x: 144, startPoint y: 180, endPoint x: 311, endPoint y: 125, distance: 176.2
click at [311, 125] on div "Humans are able to make sense of sounds at a much higher pitch than previously …" at bounding box center [329, 198] width 469 height 295
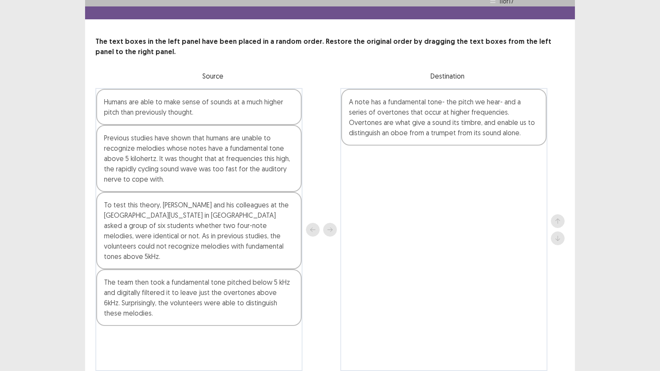
scroll to position [0, 0]
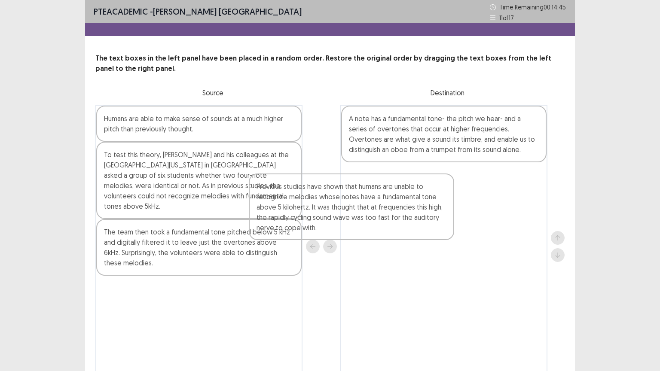
drag, startPoint x: 136, startPoint y: 197, endPoint x: 364, endPoint y: 225, distance: 229.8
click at [364, 225] on div "Humans are able to make sense of sounds at a much higher pitch than previously …" at bounding box center [329, 246] width 469 height 283
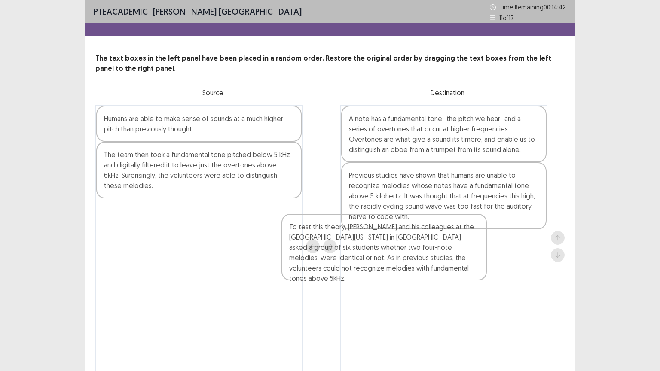
drag, startPoint x: 223, startPoint y: 181, endPoint x: 427, endPoint y: 254, distance: 216.7
click at [427, 254] on div "Humans are able to make sense of sounds at a much higher pitch than previously …" at bounding box center [329, 246] width 469 height 283
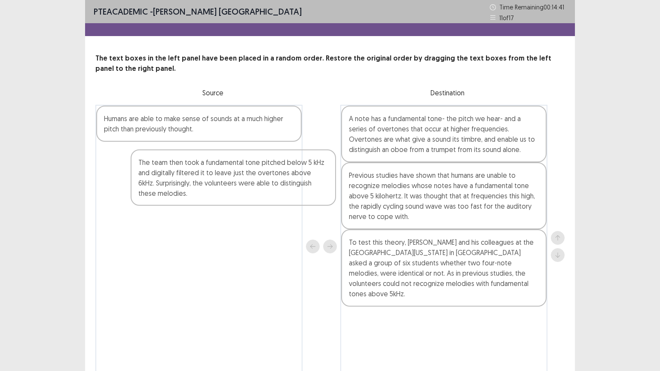
drag, startPoint x: 253, startPoint y: 173, endPoint x: 448, endPoint y: 285, distance: 225.3
click at [448, 285] on div "Humans are able to make sense of sounds at a much higher pitch than previously …" at bounding box center [329, 246] width 469 height 283
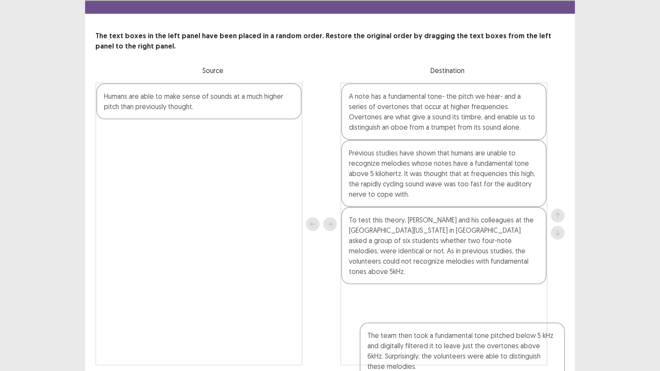
scroll to position [55, 0]
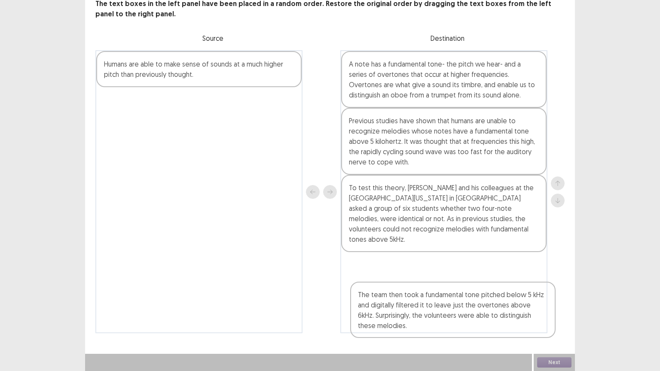
drag, startPoint x: 416, startPoint y: 258, endPoint x: 424, endPoint y: 293, distance: 35.8
click at [424, 293] on div "A note has a fundamental tone- the pitch we hear- and a series of overtones tha…" at bounding box center [443, 191] width 207 height 283
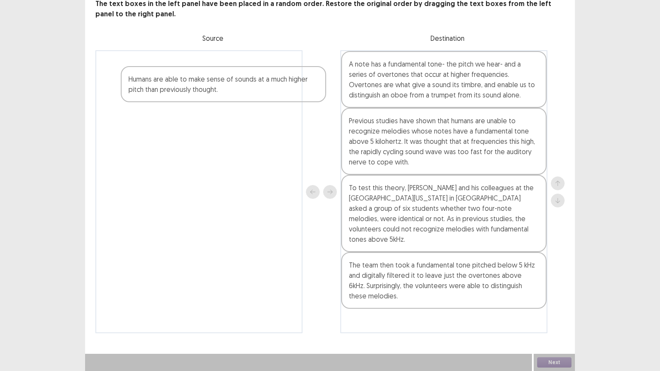
scroll to position [52, 0]
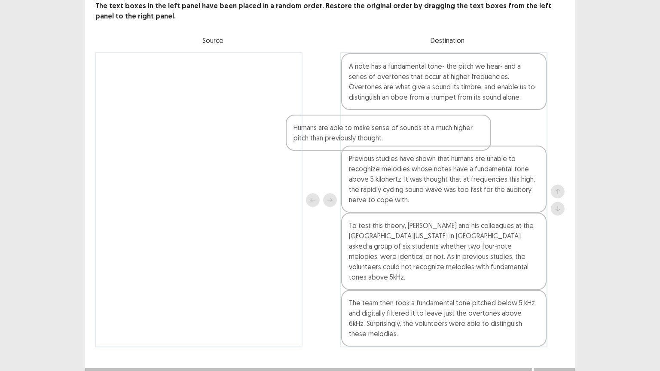
drag, startPoint x: 210, startPoint y: 69, endPoint x: 404, endPoint y: 136, distance: 205.5
click at [404, 136] on div "Humans are able to make sense of sounds at a much higher pitch than previously …" at bounding box center [329, 199] width 469 height 295
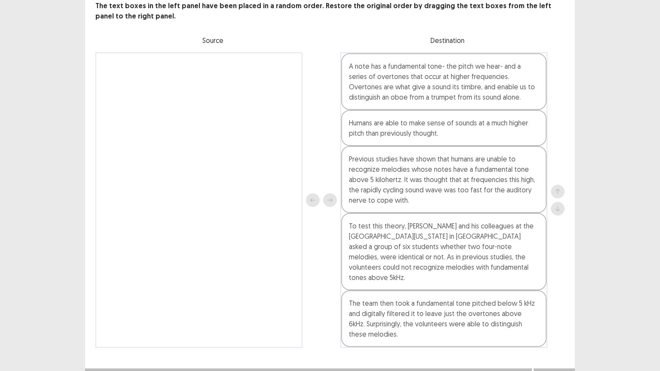
scroll to position [55, 0]
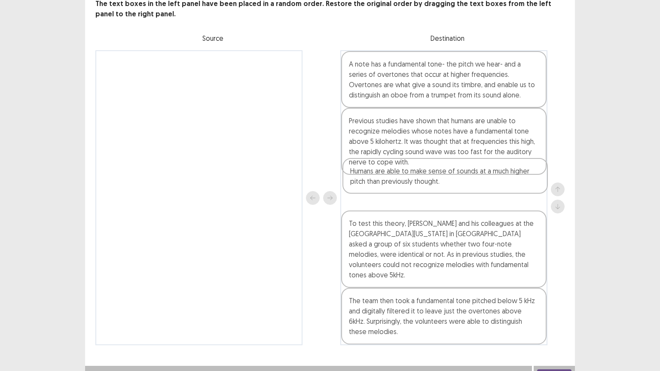
drag, startPoint x: 423, startPoint y: 132, endPoint x: 424, endPoint y: 186, distance: 53.7
click at [424, 186] on div "A note has a fundamental tone- the pitch we hear- and a series of overtones tha…" at bounding box center [443, 197] width 207 height 295
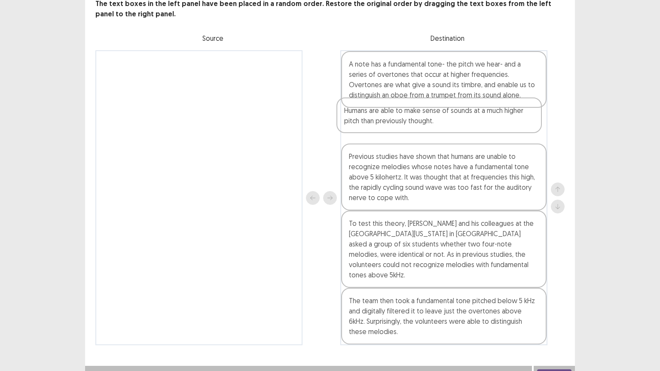
drag, startPoint x: 417, startPoint y: 203, endPoint x: 412, endPoint y: 118, distance: 85.2
click at [412, 118] on div "A note has a fundamental tone- the pitch we hear- and a series of overtones tha…" at bounding box center [443, 197] width 207 height 295
click at [564, 313] on button "Next" at bounding box center [554, 375] width 34 height 10
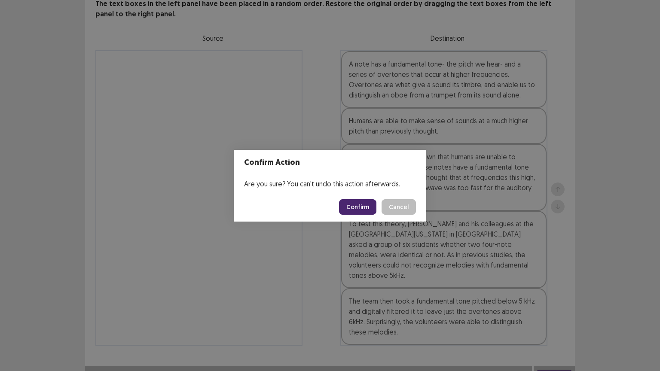
click at [348, 202] on button "Confirm" at bounding box center [357, 206] width 37 height 15
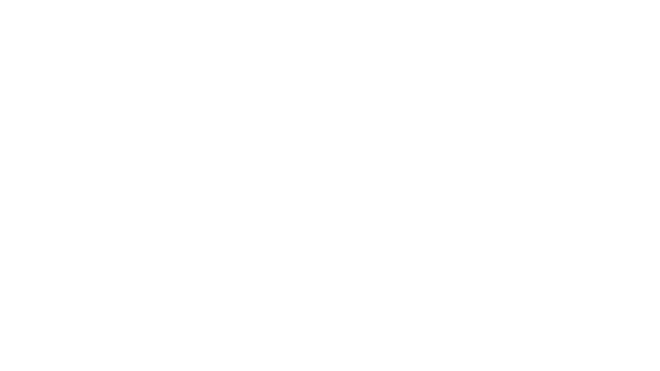
scroll to position [0, 0]
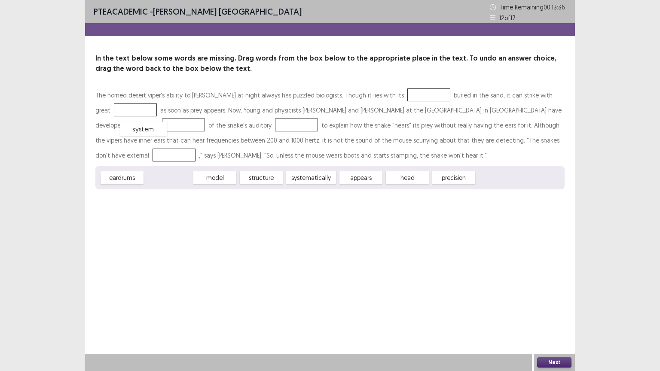
drag, startPoint x: 168, startPoint y: 180, endPoint x: 143, endPoint y: 132, distance: 54.6
drag, startPoint x: 259, startPoint y: 177, endPoint x: 255, endPoint y: 125, distance: 52.1
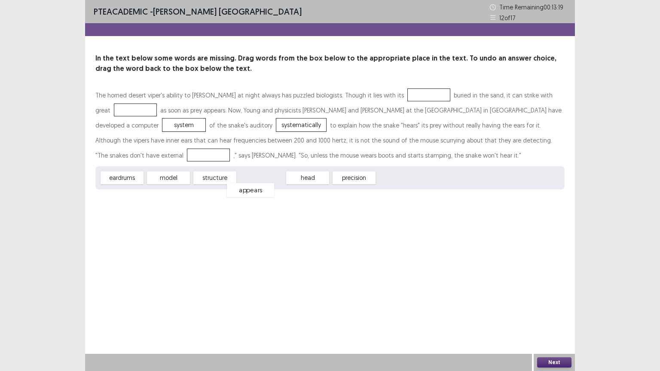
drag, startPoint x: 261, startPoint y: 177, endPoint x: 251, endPoint y: 189, distance: 15.8
click at [251, 189] on div "appears" at bounding box center [250, 190] width 47 height 14
drag, startPoint x: 254, startPoint y: 179, endPoint x: 240, endPoint y: 185, distance: 15.6
click at [240, 185] on div "appears" at bounding box center [246, 183] width 47 height 14
drag, startPoint x: 207, startPoint y: 180, endPoint x: 383, endPoint y: 98, distance: 193.7
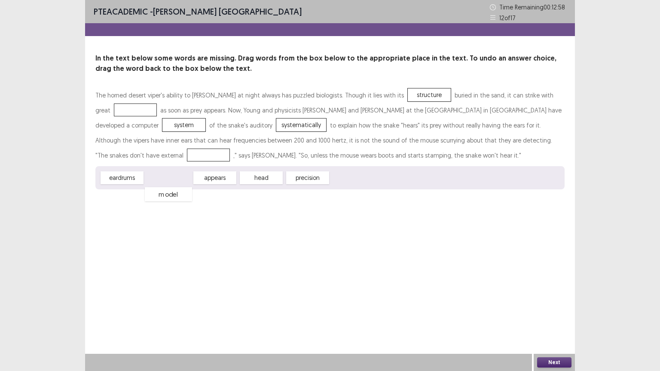
drag, startPoint x: 175, startPoint y: 180, endPoint x: 175, endPoint y: 193, distance: 12.9
click at [175, 193] on div "model" at bounding box center [168, 194] width 47 height 14
drag, startPoint x: 123, startPoint y: 188, endPoint x: 127, endPoint y: 170, distance: 18.5
click at [127, 170] on div "eardrums model appears head precision" at bounding box center [329, 177] width 469 height 23
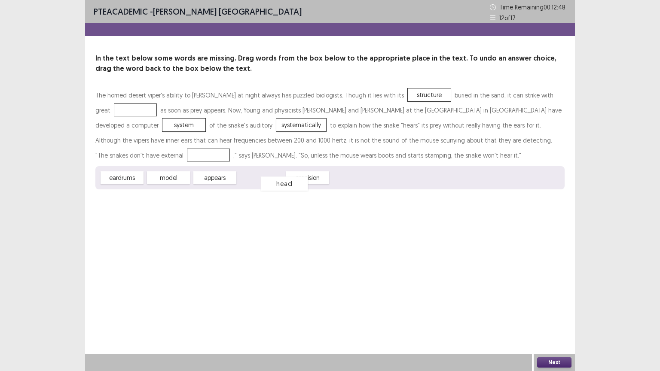
drag, startPoint x: 260, startPoint y: 175, endPoint x: 284, endPoint y: 180, distance: 23.9
click at [284, 180] on div "head" at bounding box center [284, 184] width 47 height 14
drag, startPoint x: 175, startPoint y: 180, endPoint x: 125, endPoint y: 116, distance: 81.8
drag, startPoint x: 148, startPoint y: 127, endPoint x: 121, endPoint y: 162, distance: 43.7
drag, startPoint x: 212, startPoint y: 175, endPoint x: 162, endPoint y: 123, distance: 72.6
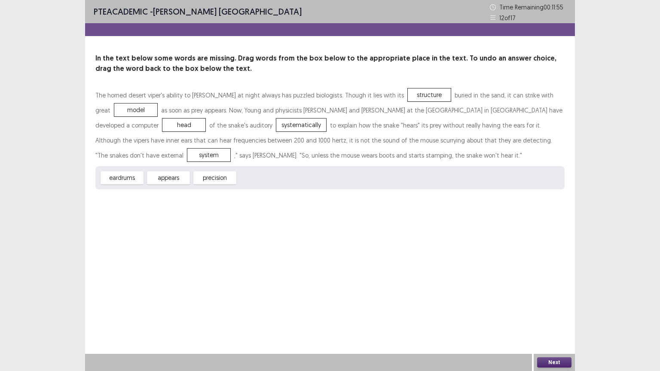
click at [551, 313] on button "Next" at bounding box center [554, 362] width 34 height 10
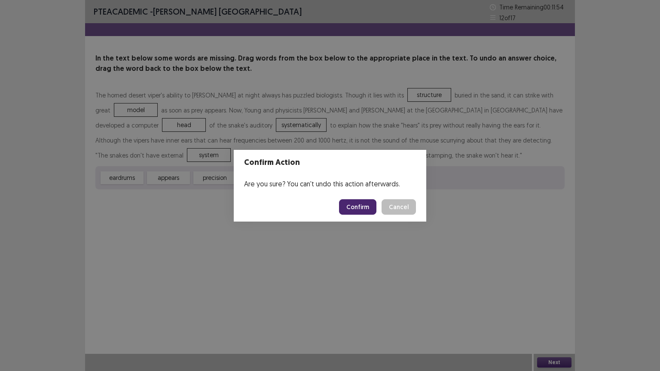
click at [361, 213] on button "Confirm" at bounding box center [357, 206] width 37 height 15
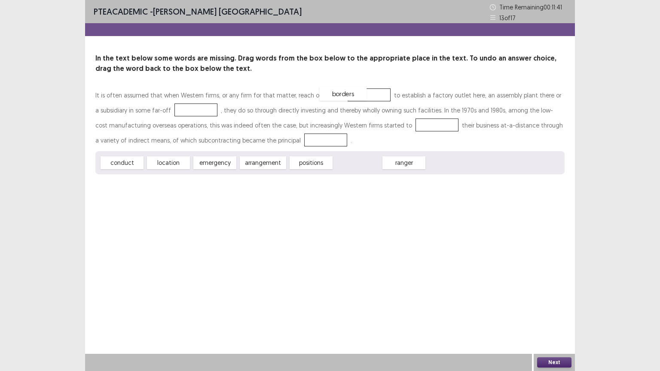
drag, startPoint x: 349, startPoint y: 163, endPoint x: 335, endPoint y: 94, distance: 70.6
drag, startPoint x: 165, startPoint y: 162, endPoint x: 184, endPoint y: 111, distance: 53.9
drag, startPoint x: 132, startPoint y: 159, endPoint x: 409, endPoint y: 125, distance: 278.8
drag, startPoint x: 169, startPoint y: 162, endPoint x: 287, endPoint y: 141, distance: 119.6
click at [548, 313] on button "Next" at bounding box center [554, 362] width 34 height 10
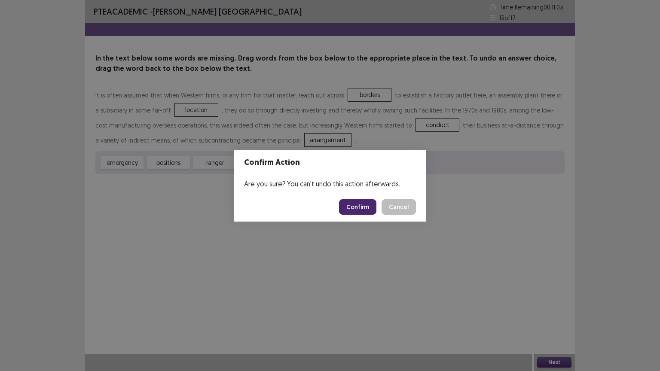
click at [395, 206] on button "Cancel" at bounding box center [398, 206] width 34 height 15
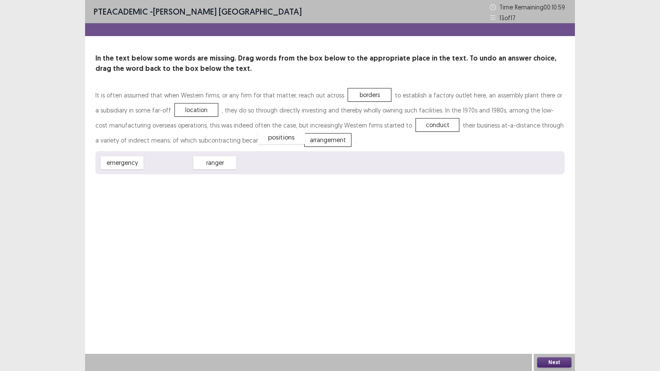
drag, startPoint x: 176, startPoint y: 164, endPoint x: 289, endPoint y: 138, distance: 115.9
click at [552, 313] on button "Next" at bounding box center [554, 362] width 34 height 10
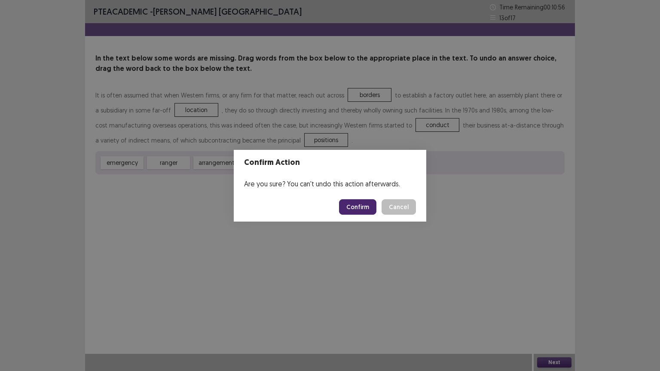
click at [352, 204] on button "Confirm" at bounding box center [357, 206] width 37 height 15
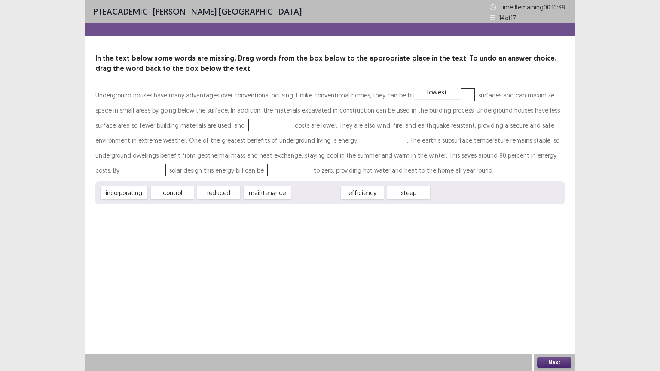
drag, startPoint x: 312, startPoint y: 192, endPoint x: 434, endPoint y: 91, distance: 158.4
drag, startPoint x: 262, startPoint y: 189, endPoint x: 298, endPoint y: 134, distance: 65.8
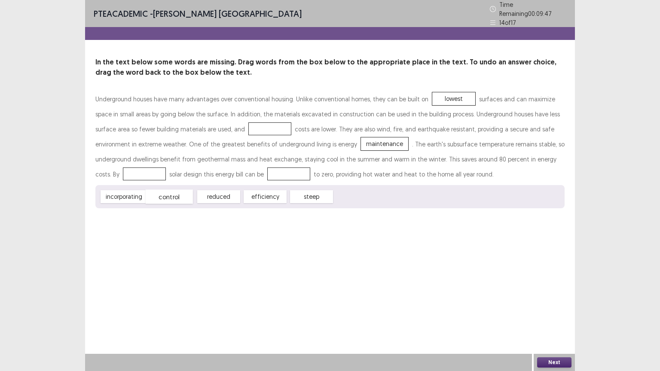
drag, startPoint x: 175, startPoint y: 191, endPoint x: 171, endPoint y: 195, distance: 6.1
click at [171, 195] on div "control" at bounding box center [169, 197] width 47 height 14
drag, startPoint x: 206, startPoint y: 192, endPoint x: 159, endPoint y: 167, distance: 54.0
drag, startPoint x: 134, startPoint y: 191, endPoint x: 505, endPoint y: 156, distance: 373.2
drag, startPoint x: 177, startPoint y: 192, endPoint x: 223, endPoint y: 122, distance: 84.1
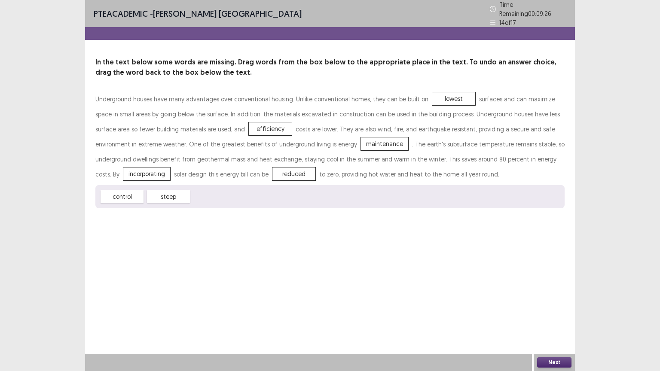
click at [555, 313] on button "Next" at bounding box center [554, 362] width 34 height 10
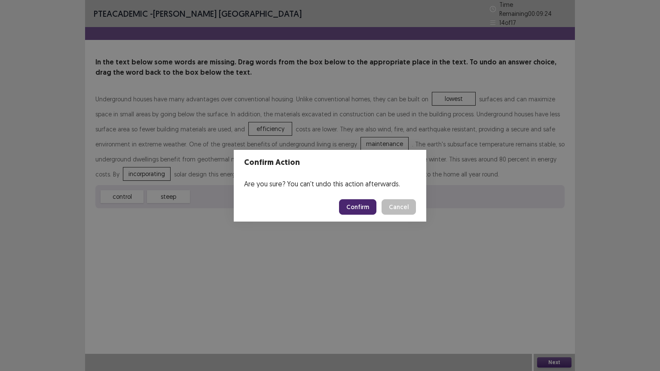
click at [352, 199] on button "Confirm" at bounding box center [357, 206] width 37 height 15
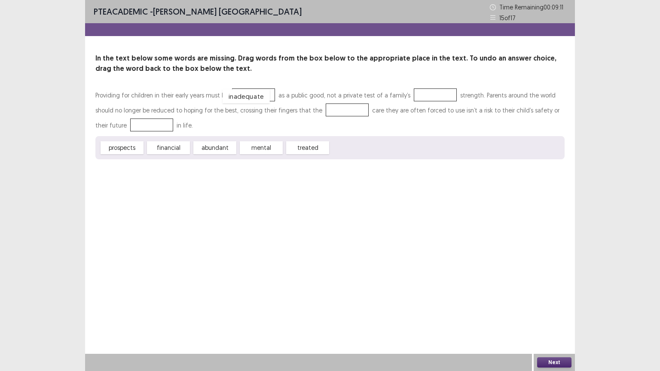
drag, startPoint x: 364, startPoint y: 146, endPoint x: 256, endPoint y: 95, distance: 119.5
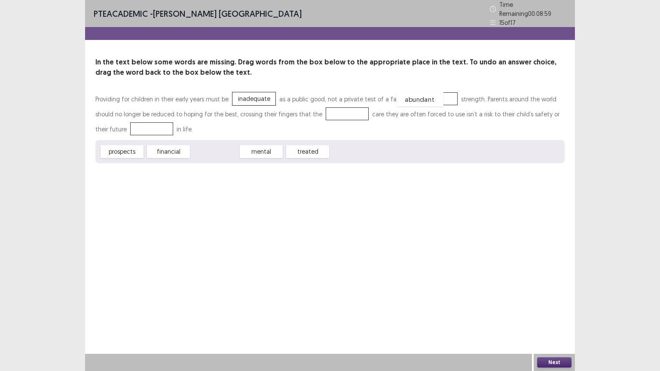
drag, startPoint x: 216, startPoint y: 148, endPoint x: 421, endPoint y: 96, distance: 210.9
drag, startPoint x: 218, startPoint y: 147, endPoint x: 315, endPoint y: 109, distance: 103.8
drag, startPoint x: 113, startPoint y: 145, endPoint x: 108, endPoint y: 117, distance: 28.4
click at [550, 313] on button "Next" at bounding box center [554, 362] width 34 height 10
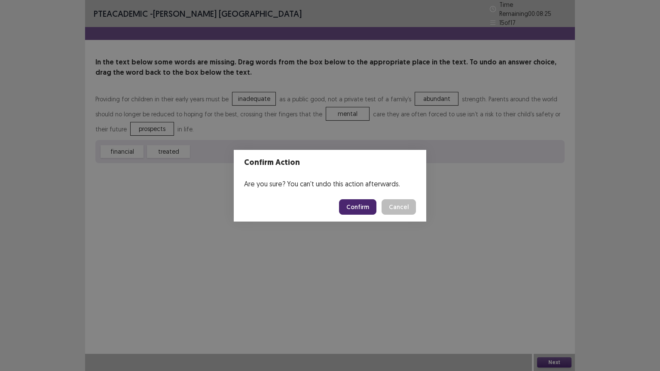
click at [354, 207] on button "Confirm" at bounding box center [357, 206] width 37 height 15
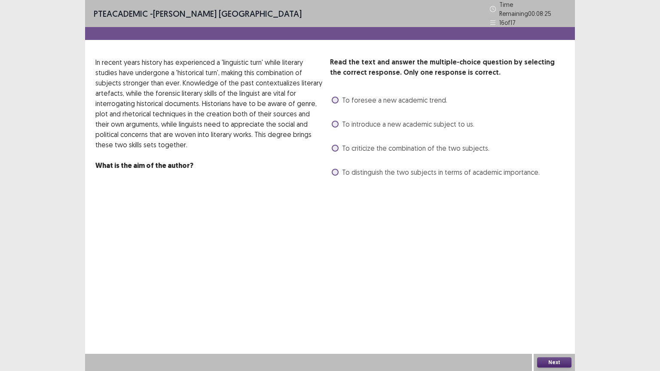
drag, startPoint x: 354, startPoint y: 207, endPoint x: 332, endPoint y: 203, distance: 22.8
click at [332, 203] on html "PTE academic - Asmita Nepal Time Remaining 00 : 08 : 25 16 of 17 Read the text …" at bounding box center [330, 185] width 660 height 371
click at [336, 143] on label "To criticize the combination of the two subjects." at bounding box center [411, 148] width 158 height 10
click at [557, 313] on button "Next" at bounding box center [554, 362] width 34 height 10
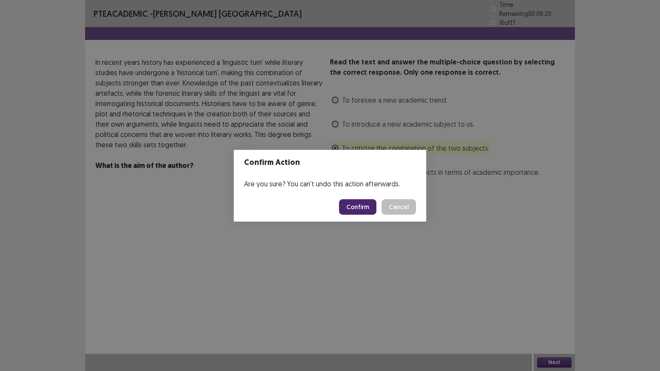
click at [365, 210] on button "Confirm" at bounding box center [357, 206] width 37 height 15
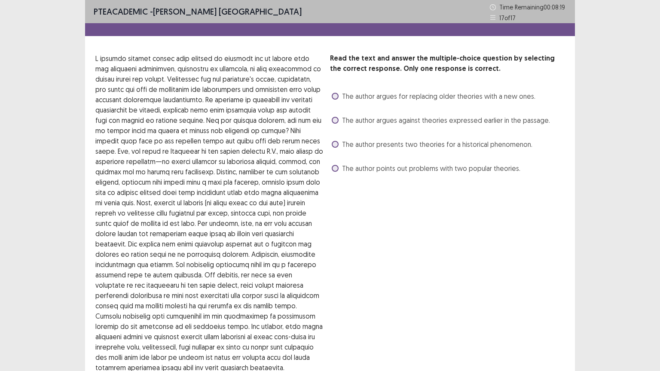
click at [334, 143] on span at bounding box center [335, 144] width 7 height 7
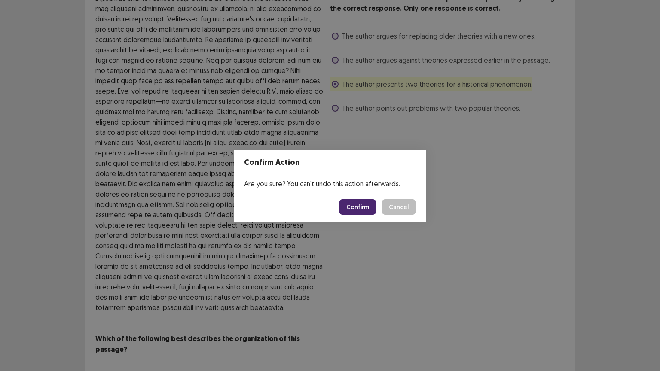
click at [365, 203] on button "Confirm" at bounding box center [357, 206] width 37 height 15
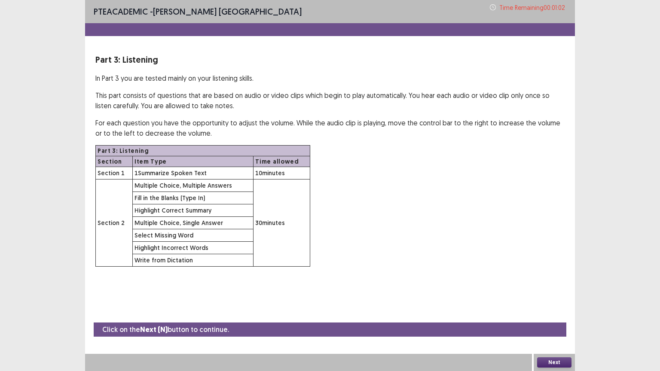
click at [555, 313] on button "Next" at bounding box center [554, 362] width 34 height 10
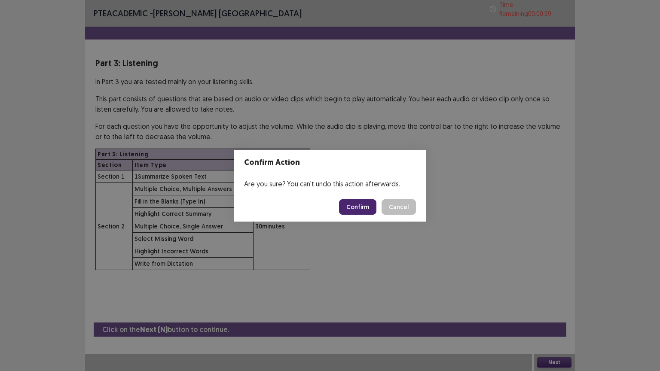
click at [363, 201] on button "Confirm" at bounding box center [357, 206] width 37 height 15
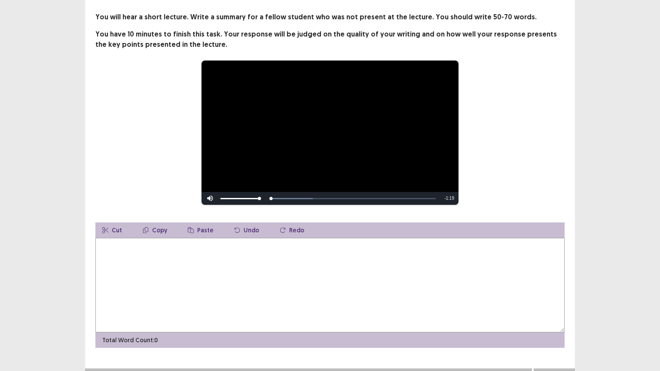
scroll to position [41, 0]
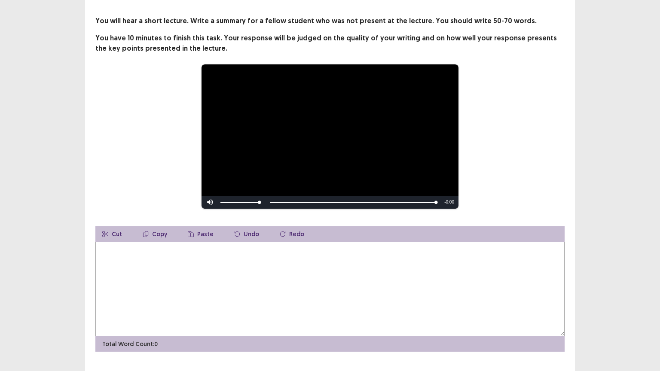
click at [152, 286] on textarea at bounding box center [329, 289] width 469 height 95
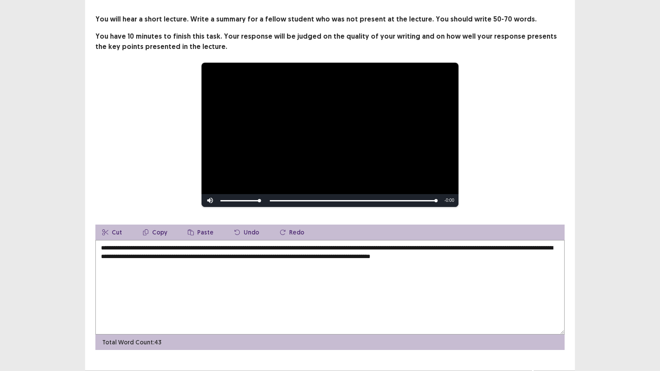
scroll to position [56, 0]
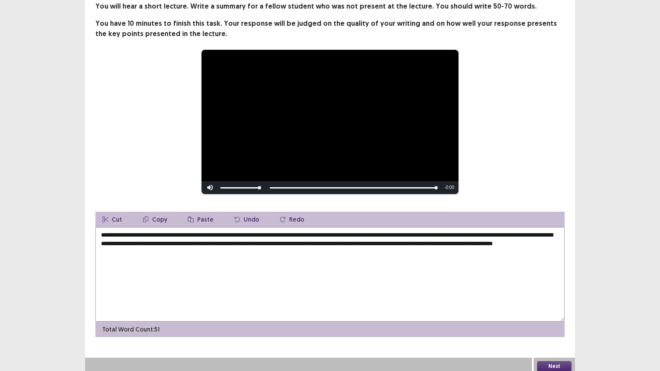
click at [126, 247] on textarea "**********" at bounding box center [329, 274] width 469 height 95
click at [254, 247] on textarea "**********" at bounding box center [329, 274] width 469 height 95
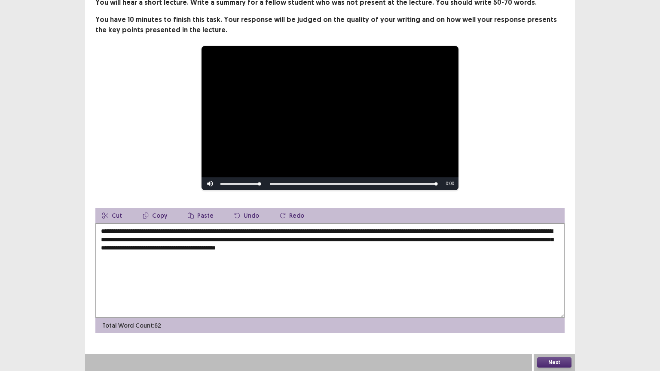
click at [244, 248] on textarea "**********" at bounding box center [329, 270] width 469 height 95
click at [544, 240] on textarea "**********" at bounding box center [329, 270] width 469 height 95
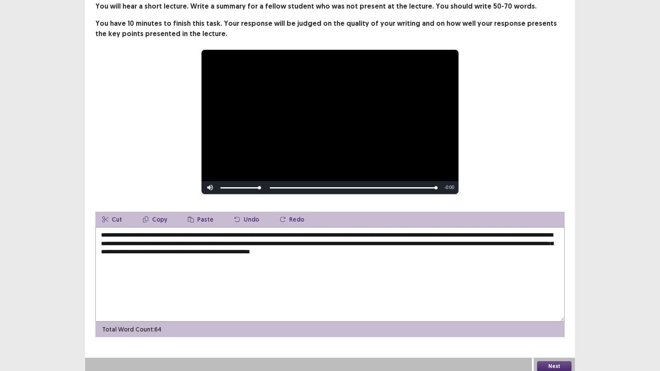
click at [288, 247] on textarea "**********" at bounding box center [329, 274] width 469 height 95
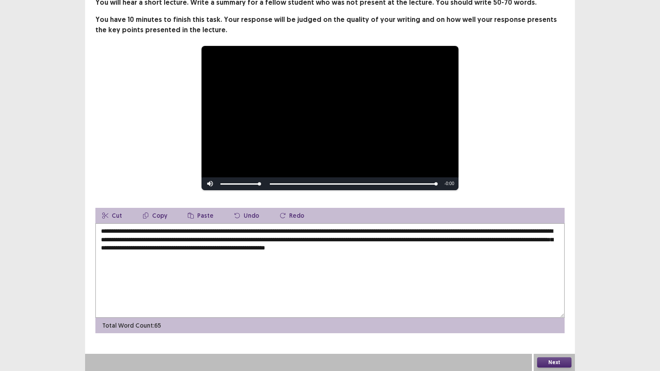
type textarea "**********"
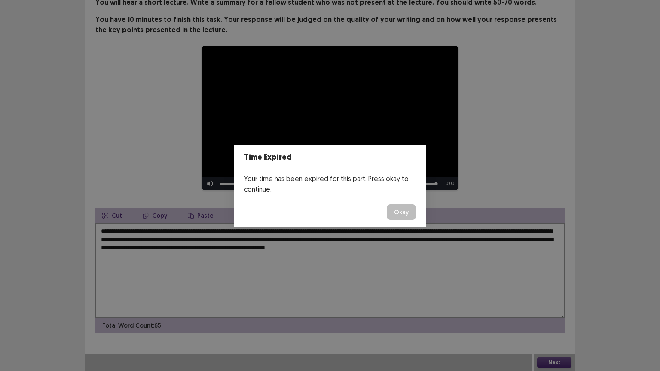
click at [405, 216] on button "Okay" at bounding box center [401, 211] width 29 height 15
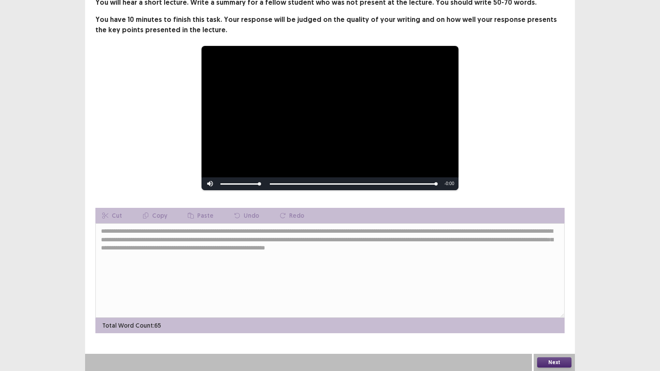
click at [554, 313] on button "Next" at bounding box center [554, 362] width 34 height 10
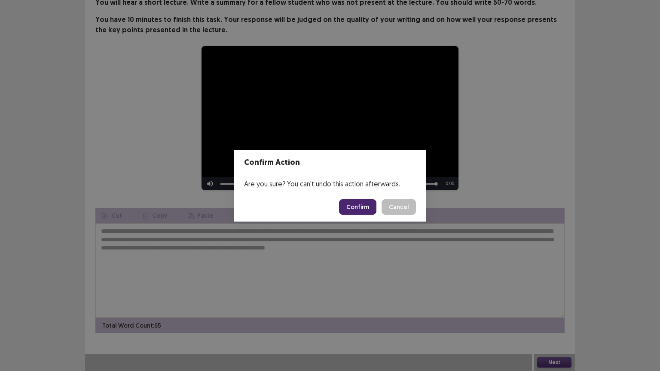
click at [351, 206] on button "Confirm" at bounding box center [357, 206] width 37 height 15
click at [391, 210] on div "Loading... Confirm Cancel" at bounding box center [377, 206] width 77 height 15
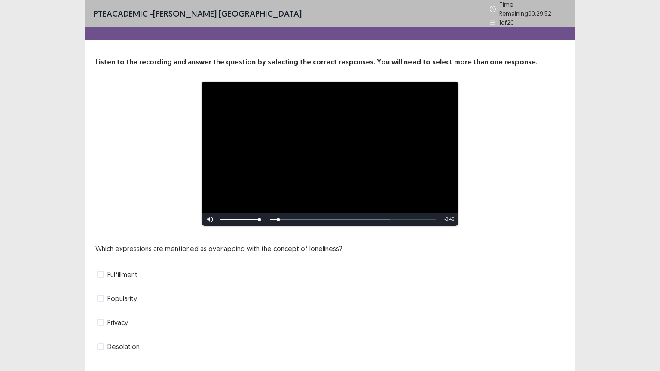
drag, startPoint x: 258, startPoint y: 214, endPoint x: 272, endPoint y: 217, distance: 15.0
click at [272, 217] on div "Skip Backward Skip Forward Mute 100% Current Time 0:02 / Duration 0:48 Loaded :…" at bounding box center [329, 219] width 257 height 13
click at [123, 295] on span "Popularity" at bounding box center [122, 298] width 30 height 10
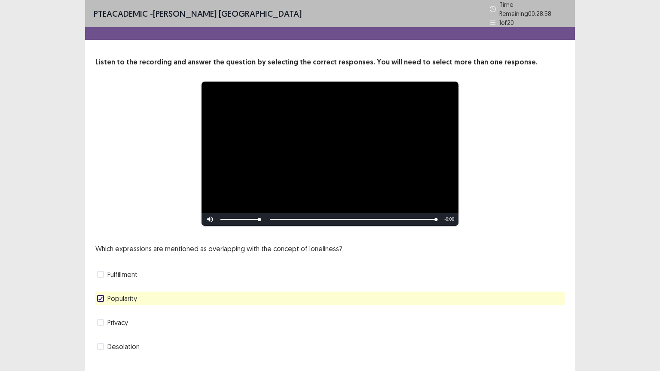
scroll to position [16, 0]
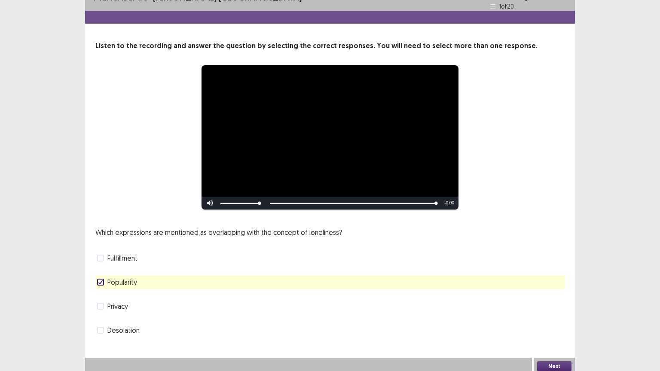
click at [555, 313] on button "Next" at bounding box center [554, 366] width 34 height 10
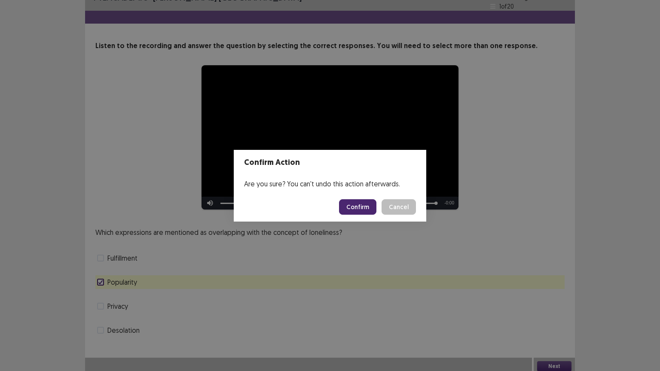
click at [356, 206] on button "Confirm" at bounding box center [357, 206] width 37 height 15
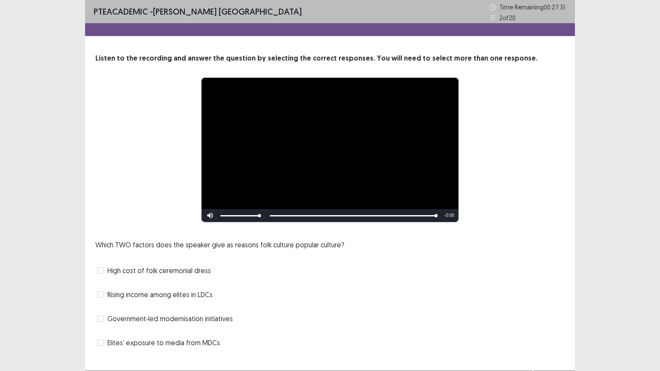
click at [144, 313] on span "Government‑led modernisation initiatives" at bounding box center [169, 319] width 125 height 10
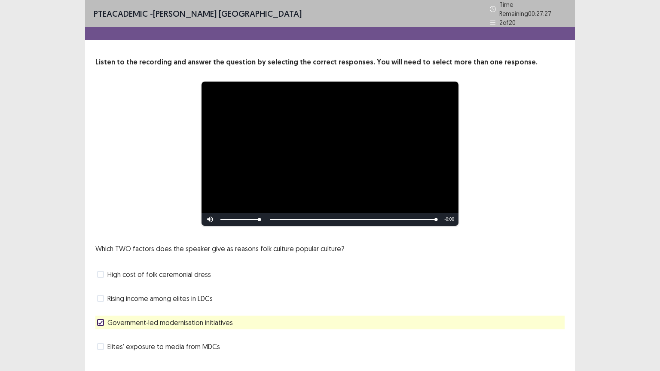
scroll to position [16, 0]
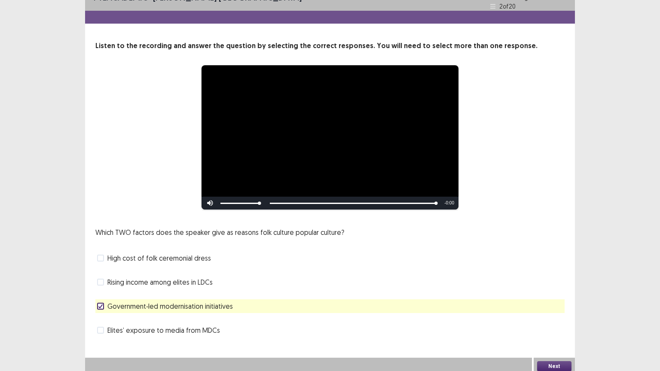
click at [568, 313] on button "Next" at bounding box center [554, 366] width 34 height 10
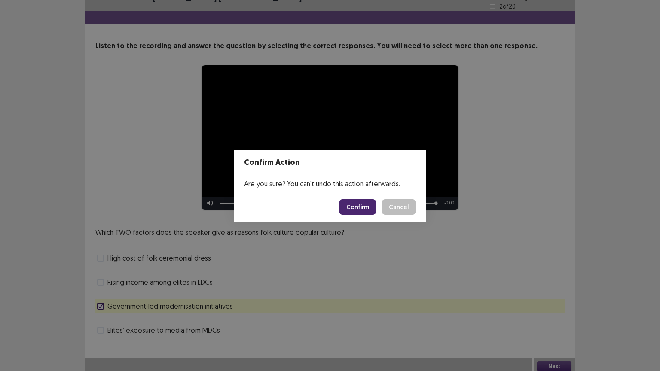
click at [361, 204] on button "Confirm" at bounding box center [357, 206] width 37 height 15
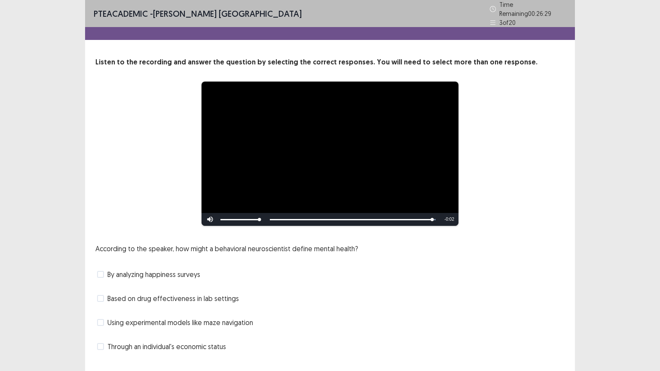
click at [137, 298] on span "Based on drug effectiveness in lab settings" at bounding box center [172, 298] width 131 height 10
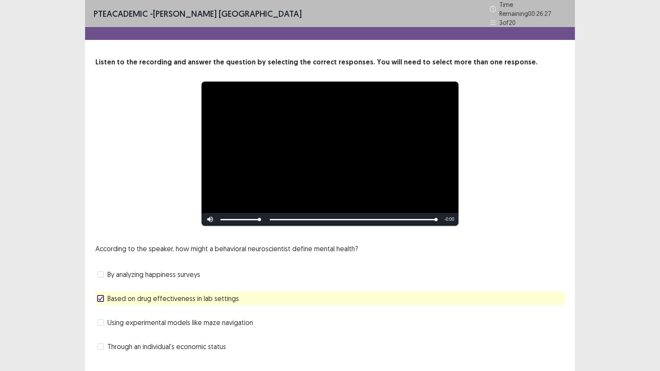
scroll to position [16, 0]
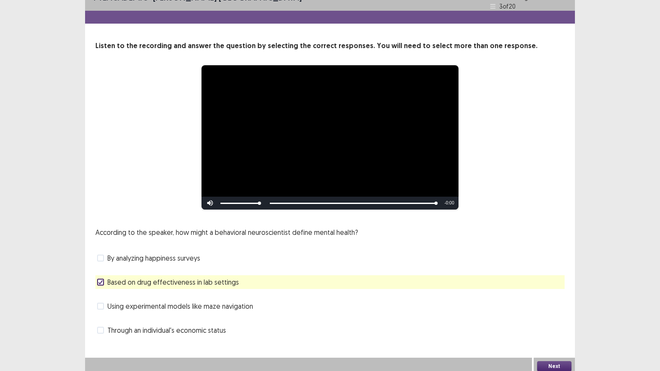
click at [555, 313] on button "Next" at bounding box center [554, 366] width 34 height 10
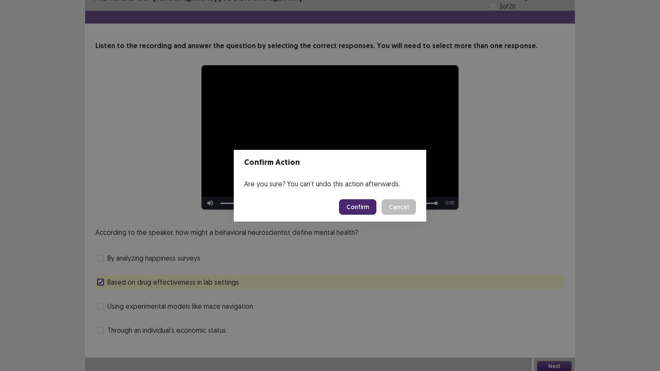
click at [354, 206] on button "Confirm" at bounding box center [357, 206] width 37 height 15
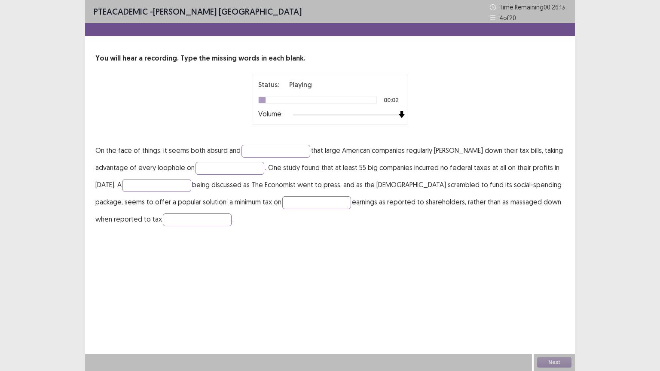
click at [397, 115] on div at bounding box center [347, 114] width 109 height 7
click at [271, 149] on input "text" at bounding box center [275, 151] width 69 height 13
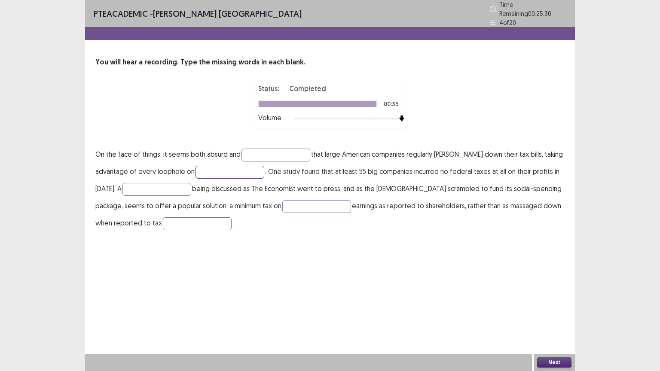
click at [225, 171] on input "text" at bounding box center [229, 172] width 69 height 13
type input "*****"
click at [164, 184] on input "text" at bounding box center [156, 189] width 69 height 13
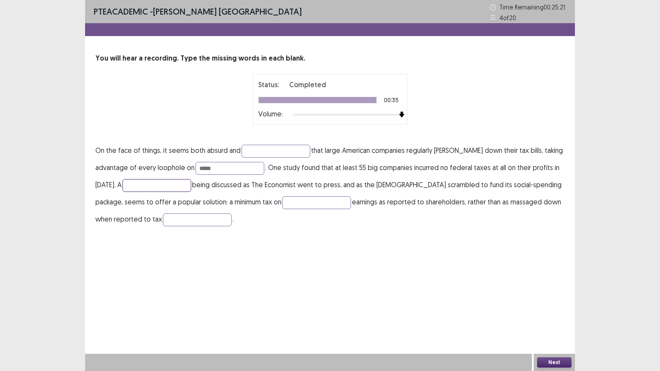
type input "*"
type input "********"
click at [314, 202] on input "text" at bounding box center [316, 202] width 69 height 13
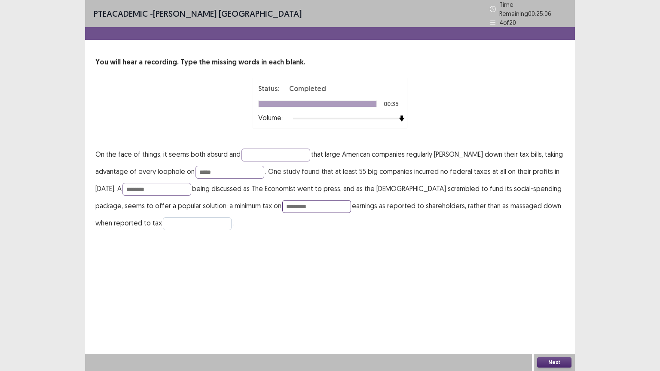
type input "*********"
click at [201, 219] on input "text" at bounding box center [197, 223] width 69 height 13
type input "**********"
click at [557, 313] on button "Next" at bounding box center [554, 362] width 34 height 10
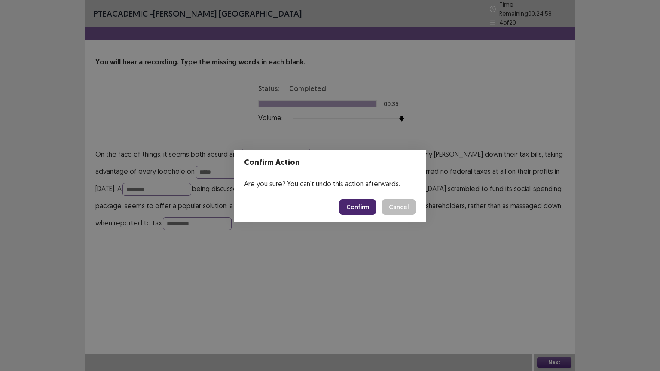
click at [361, 209] on button "Confirm" at bounding box center [357, 206] width 37 height 15
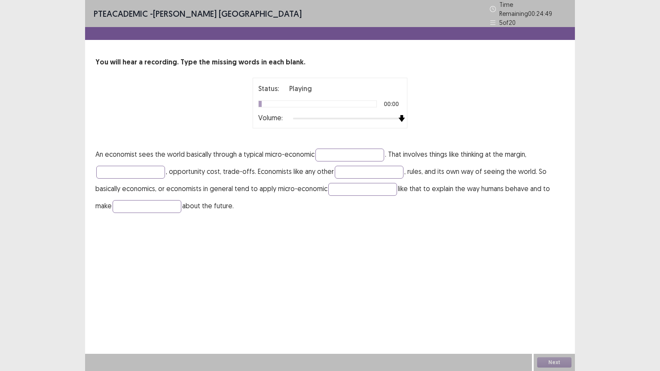
click at [399, 115] on div at bounding box center [347, 118] width 109 height 7
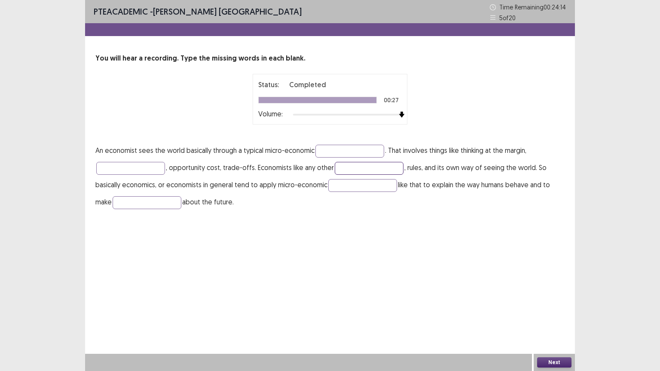
click at [358, 171] on input "text" at bounding box center [369, 168] width 69 height 13
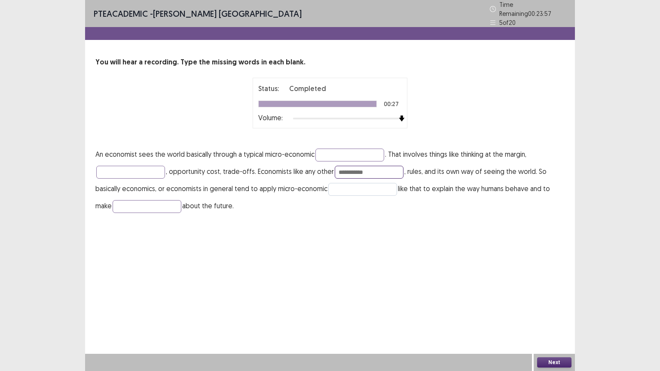
type input "**********"
click at [359, 183] on input "text" at bounding box center [362, 189] width 69 height 13
type input "********"
click at [150, 204] on input "text" at bounding box center [147, 206] width 69 height 13
type input "*********"
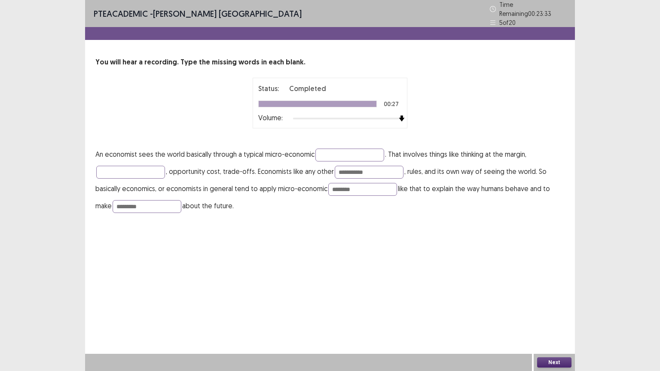
click at [556, 313] on button "Next" at bounding box center [554, 362] width 34 height 10
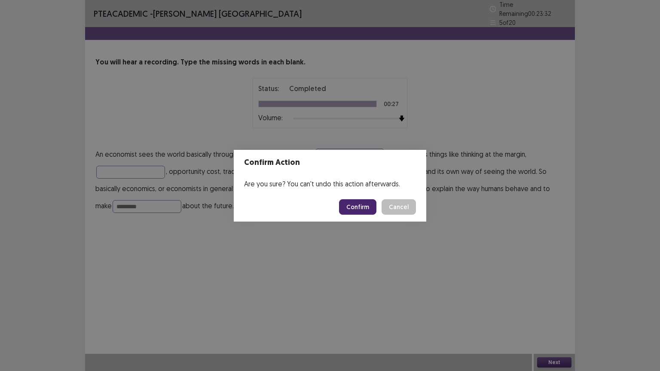
click at [361, 207] on button "Confirm" at bounding box center [357, 206] width 37 height 15
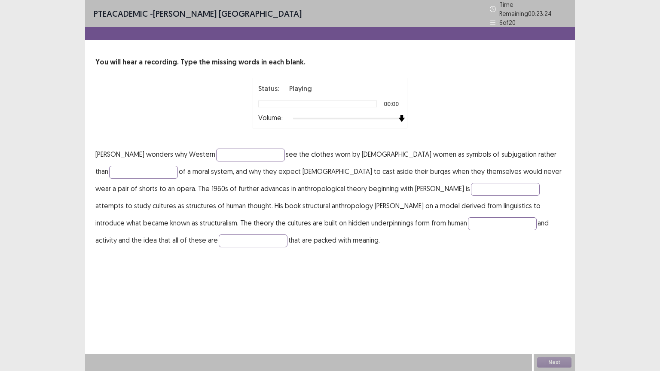
click at [397, 115] on div at bounding box center [347, 118] width 109 height 7
click at [247, 151] on input "text" at bounding box center [250, 155] width 69 height 13
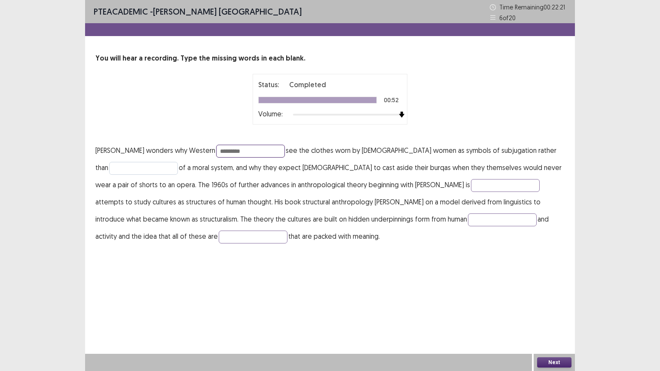
type input "*********"
click at [146, 164] on input "text" at bounding box center [143, 168] width 69 height 13
type input "*********"
click at [471, 185] on input "text" at bounding box center [505, 185] width 69 height 13
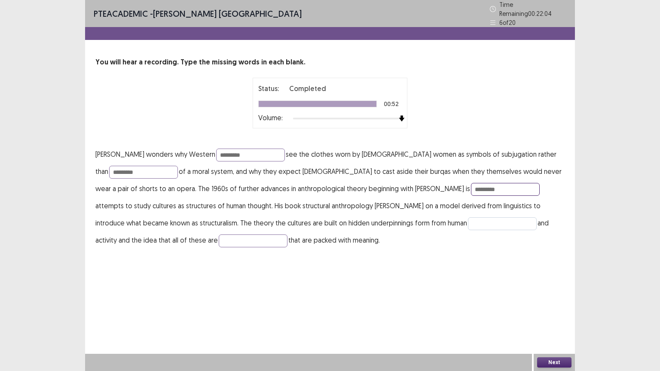
type input "*********"
click at [468, 222] on input "text" at bounding box center [502, 223] width 69 height 13
type input "*"
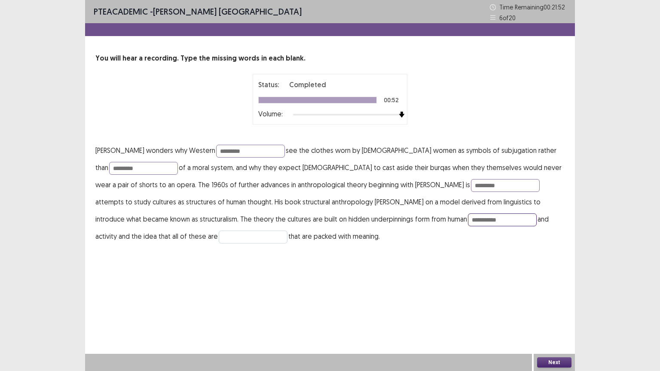
type input "**********"
click at [219, 239] on input "text" at bounding box center [253, 237] width 69 height 13
type input "**********"
click at [559, 313] on button "Next" at bounding box center [554, 362] width 34 height 10
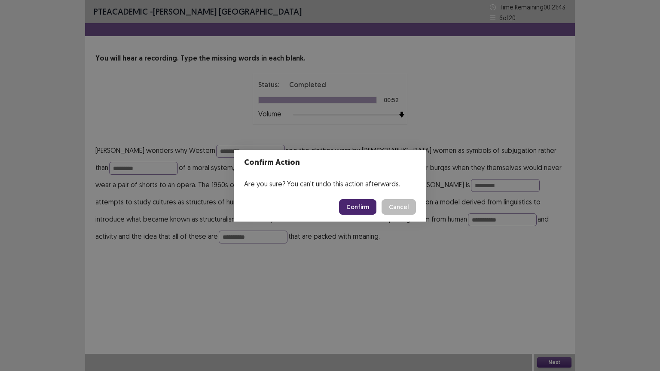
click at [360, 204] on button "Confirm" at bounding box center [357, 206] width 37 height 15
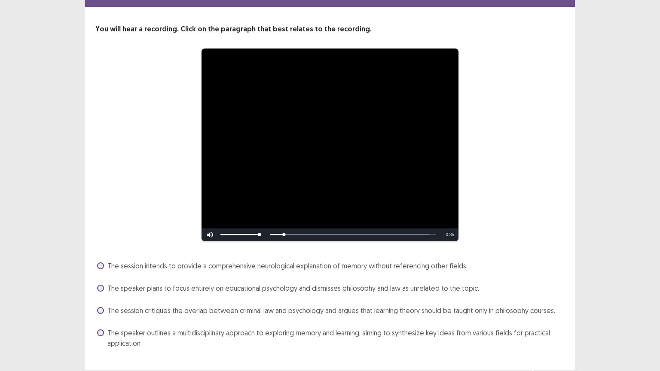
scroll to position [46, 0]
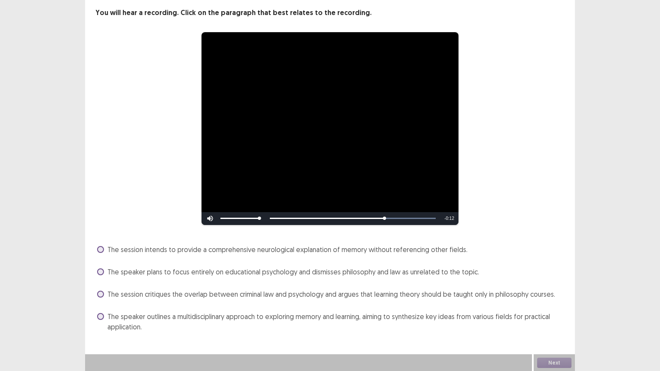
click at [388, 293] on span "The session critiques the overlap between criminal law and psychology and argue…" at bounding box center [331, 294] width 448 height 10
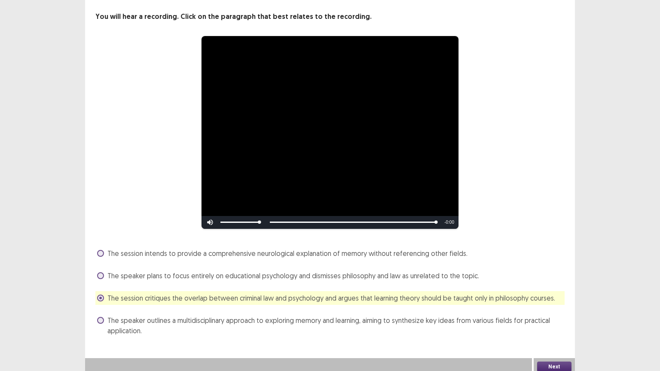
click at [553, 313] on button "Next" at bounding box center [554, 367] width 34 height 10
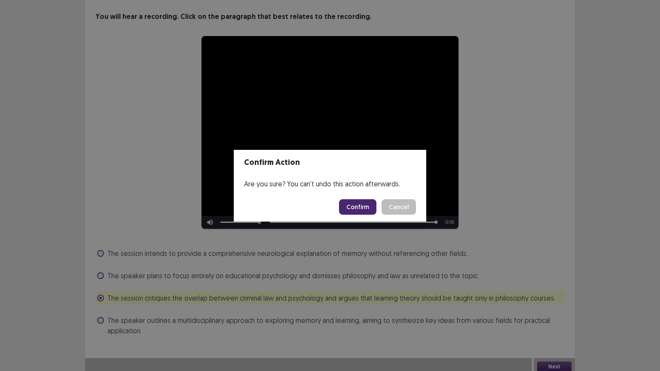
click at [354, 202] on button "Confirm" at bounding box center [357, 206] width 37 height 15
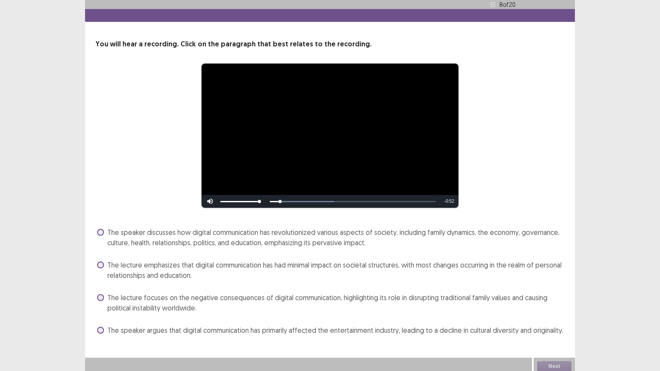
scroll to position [18, 0]
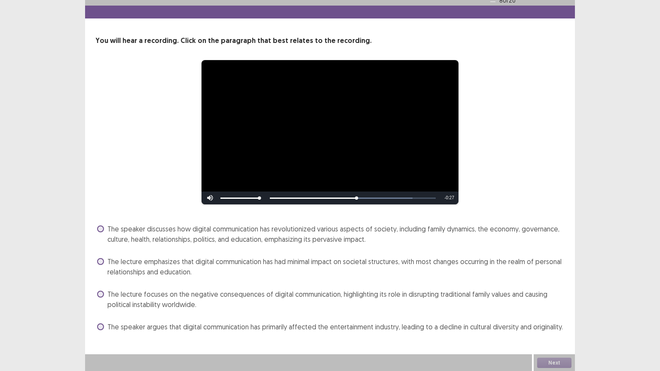
click at [301, 235] on span "The speaker discusses how digital communication has revolutionized various aspe…" at bounding box center [335, 234] width 457 height 21
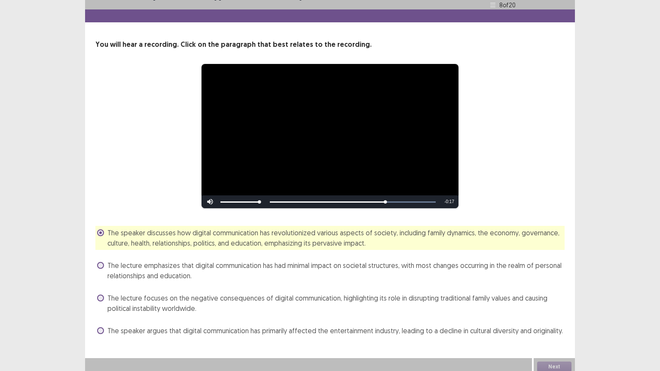
scroll to position [18, 0]
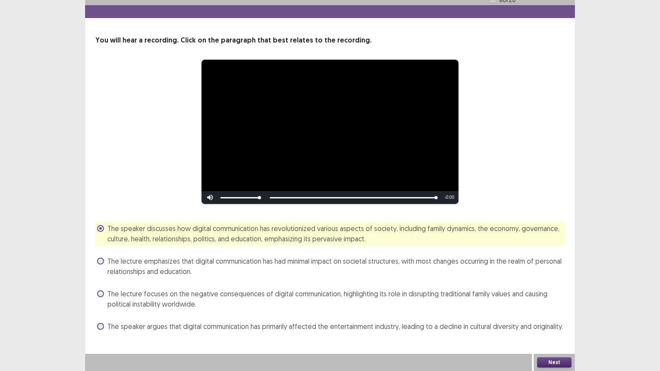
click at [558, 313] on button "Next" at bounding box center [554, 362] width 34 height 10
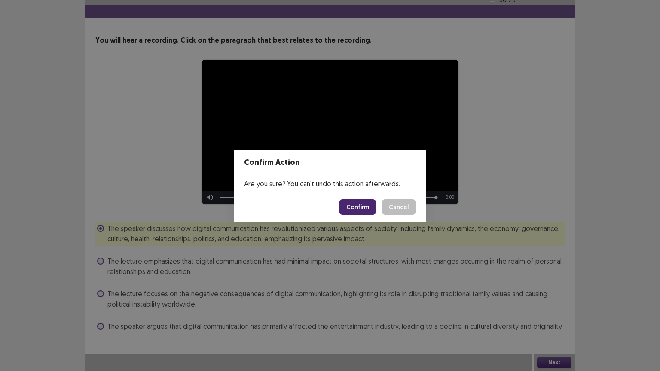
click at [364, 208] on button "Confirm" at bounding box center [357, 206] width 37 height 15
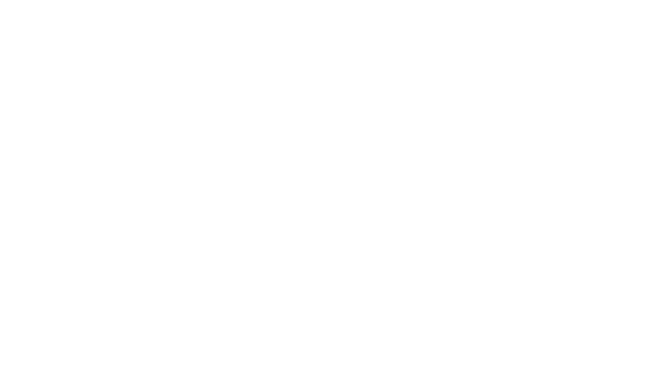
scroll to position [0, 0]
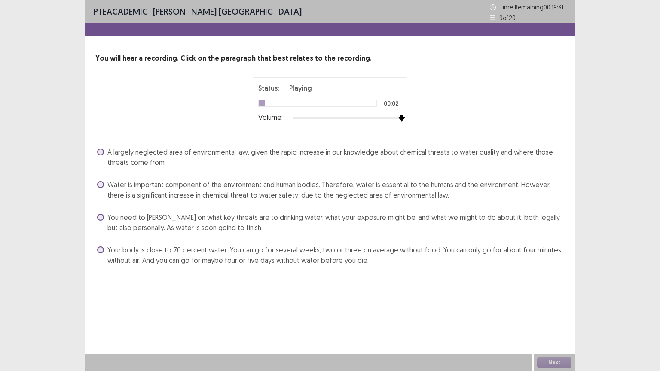
click at [400, 119] on div at bounding box center [347, 118] width 109 height 7
click at [300, 249] on span "Your body is close to 70 percent water. You can go for several weeks, two or th…" at bounding box center [335, 255] width 457 height 21
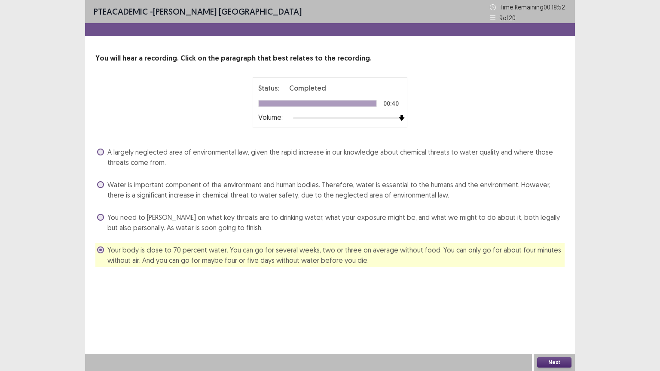
click at [554, 313] on button "Next" at bounding box center [554, 362] width 34 height 10
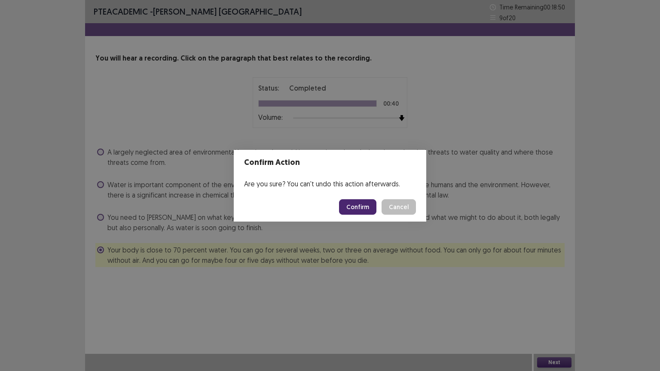
click at [364, 209] on button "Confirm" at bounding box center [357, 206] width 37 height 15
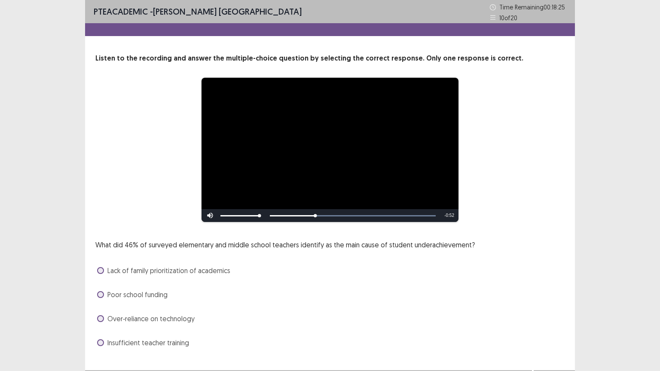
click at [172, 271] on span "Lack of family prioritization of academics" at bounding box center [168, 270] width 123 height 10
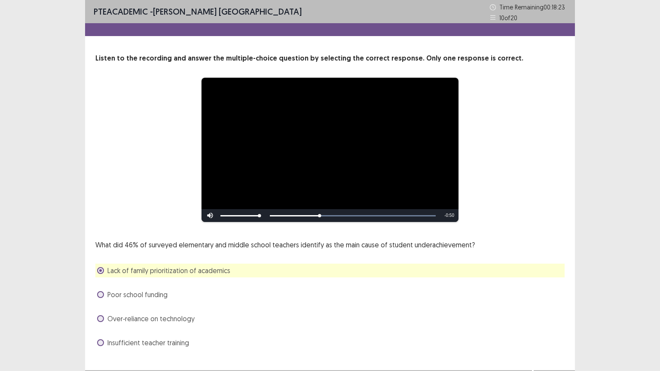
scroll to position [16, 0]
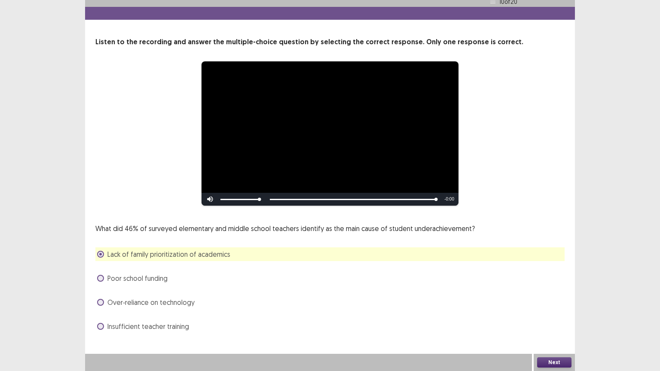
click at [555, 313] on button "Next" at bounding box center [554, 362] width 34 height 10
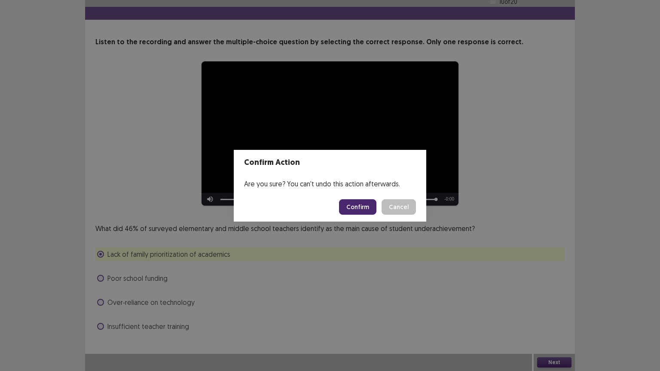
click at [352, 204] on button "Confirm" at bounding box center [357, 206] width 37 height 15
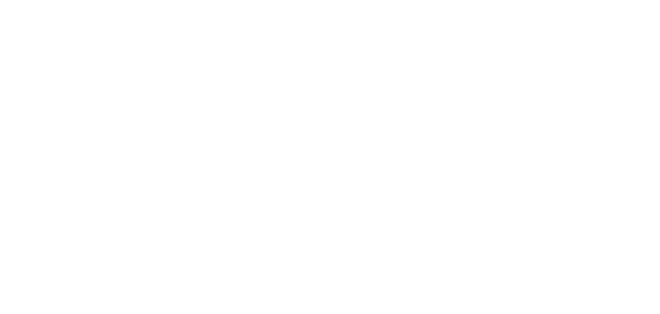
scroll to position [0, 0]
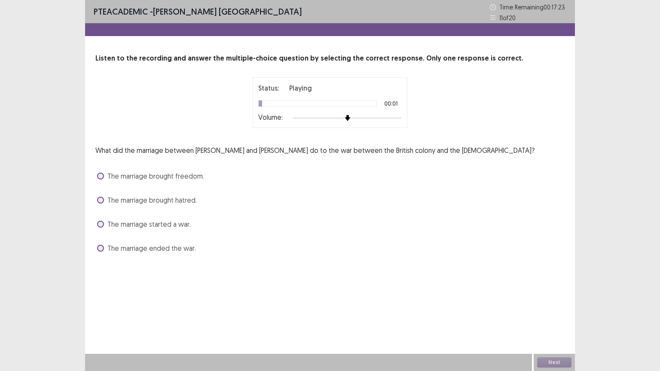
click at [404, 116] on div "Status: Playing 00:01 Volume:" at bounding box center [330, 102] width 155 height 51
click at [399, 117] on div at bounding box center [347, 118] width 109 height 7
click at [119, 251] on span "The marriage ended the war." at bounding box center [151, 248] width 88 height 10
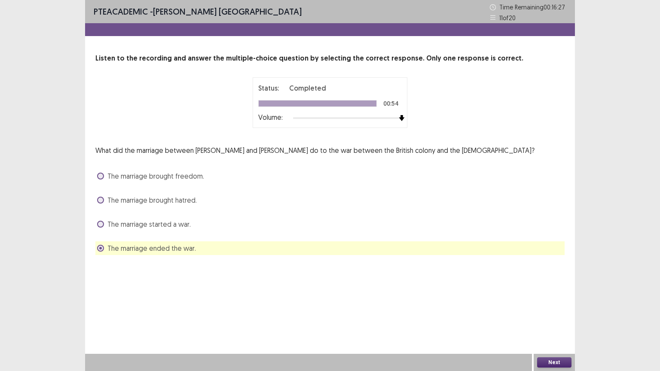
click at [549, 313] on button "Next" at bounding box center [554, 362] width 34 height 10
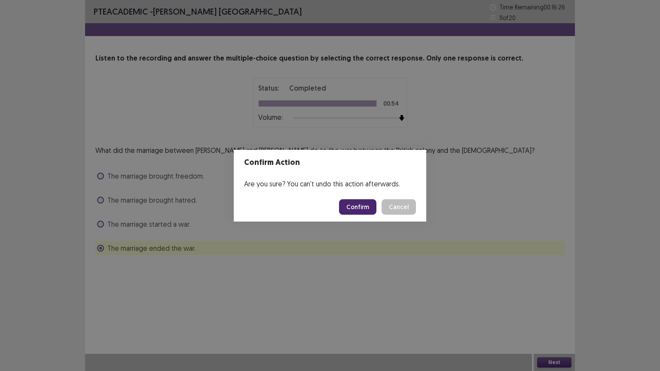
click at [369, 206] on button "Confirm" at bounding box center [357, 206] width 37 height 15
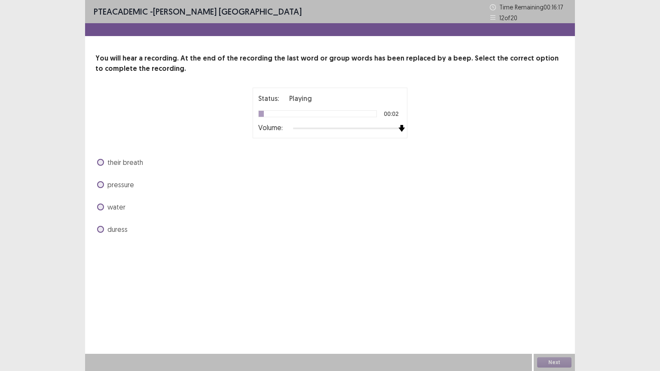
click at [400, 129] on div at bounding box center [347, 128] width 109 height 7
click at [122, 184] on span "pressure" at bounding box center [120, 185] width 27 height 10
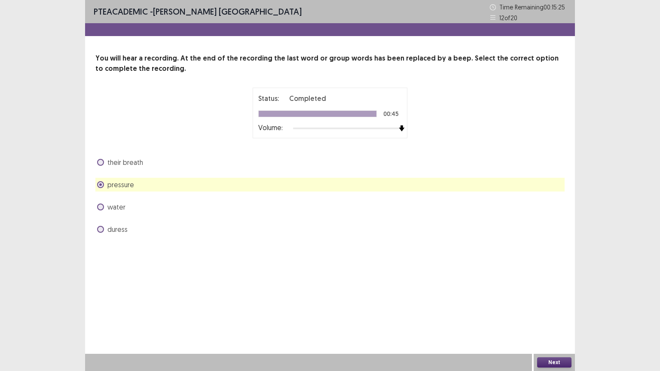
click at [115, 203] on span "water" at bounding box center [116, 207] width 18 height 10
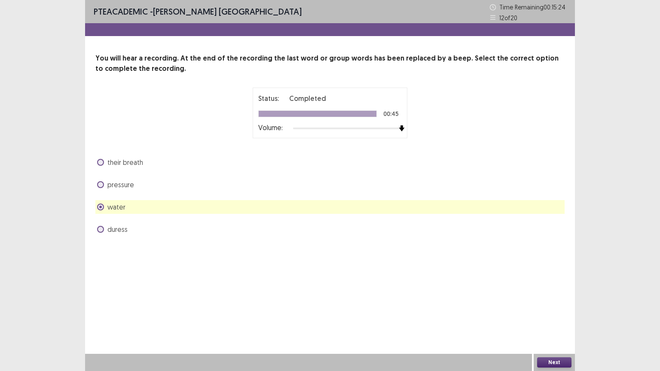
click at [114, 188] on span "pressure" at bounding box center [120, 185] width 27 height 10
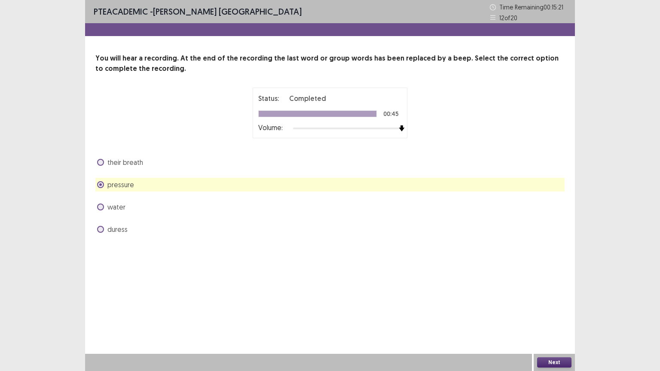
click at [551, 313] on button "Next" at bounding box center [554, 362] width 34 height 10
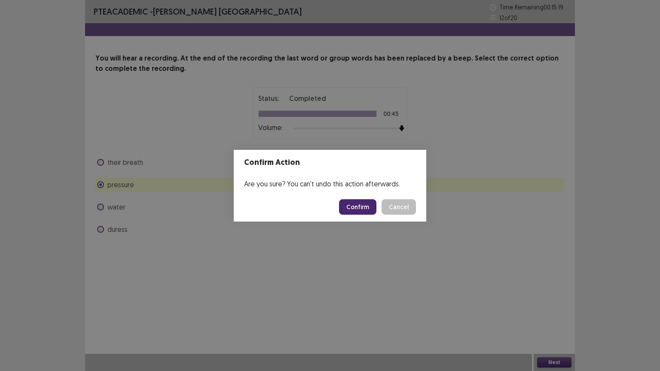
click at [350, 208] on button "Confirm" at bounding box center [357, 206] width 37 height 15
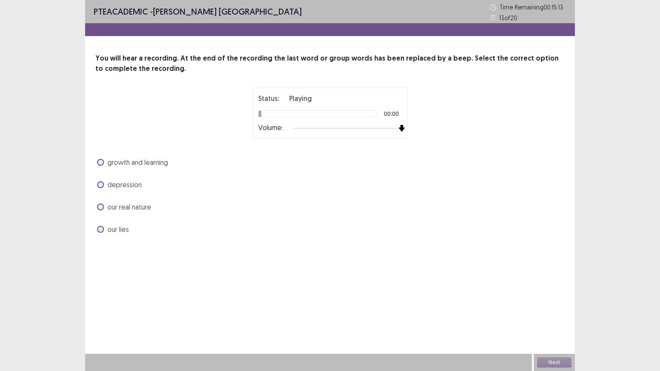
click at [401, 128] on div at bounding box center [347, 128] width 109 height 7
click at [153, 160] on span "growth and learning" at bounding box center [137, 162] width 61 height 10
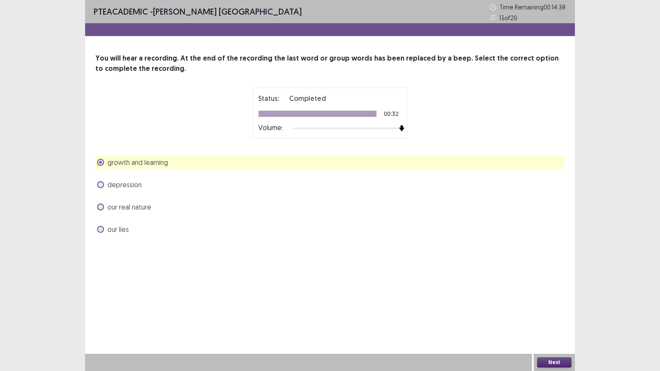
click at [117, 207] on span "our real nature" at bounding box center [129, 207] width 44 height 10
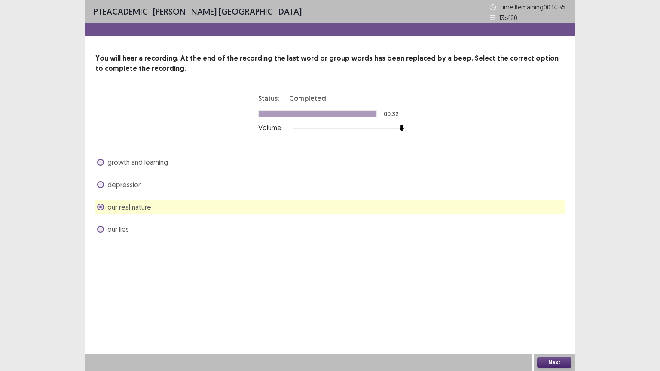
click at [142, 162] on span "growth and learning" at bounding box center [137, 162] width 61 height 10
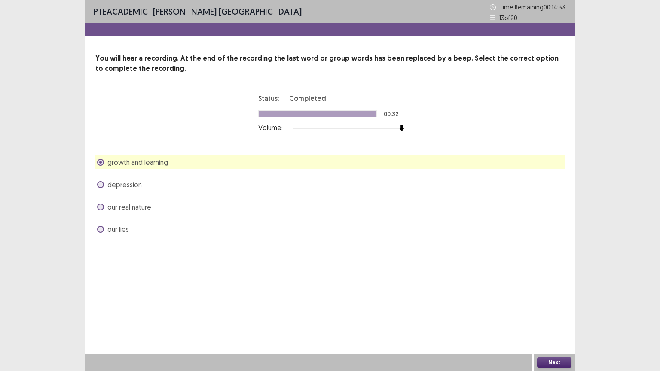
click at [547, 313] on button "Next" at bounding box center [554, 362] width 34 height 10
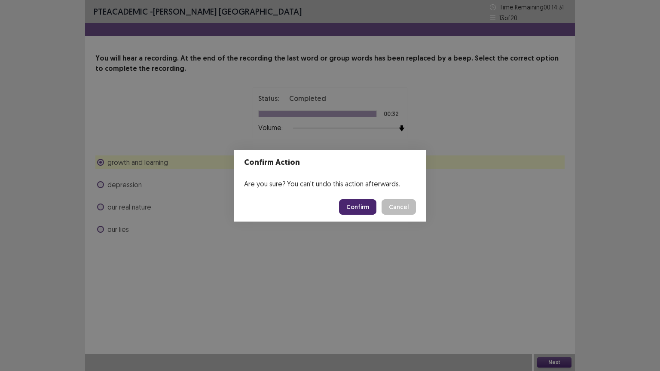
click at [352, 207] on button "Confirm" at bounding box center [357, 206] width 37 height 15
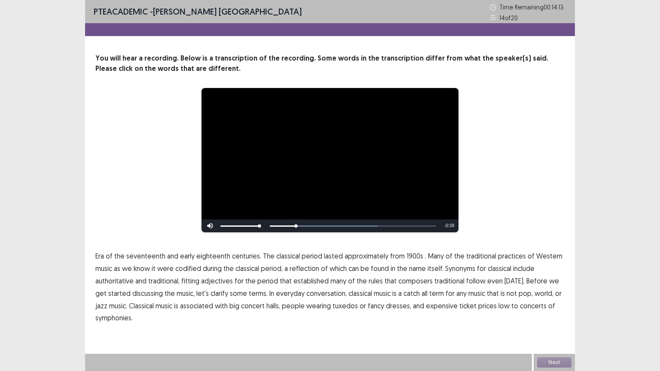
click at [407, 256] on span "1900s" at bounding box center [414, 256] width 17 height 10
click at [442, 282] on span "traditional" at bounding box center [449, 281] width 30 height 10
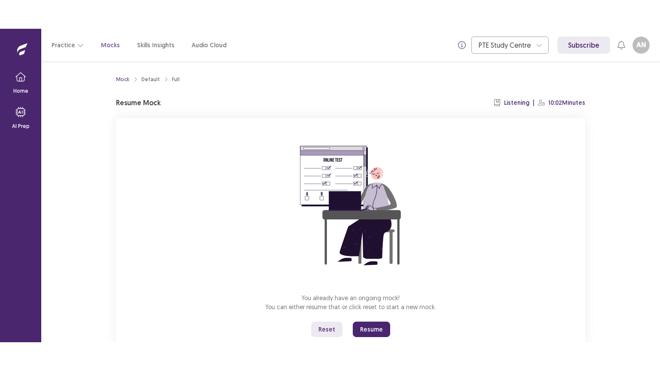
scroll to position [26, 0]
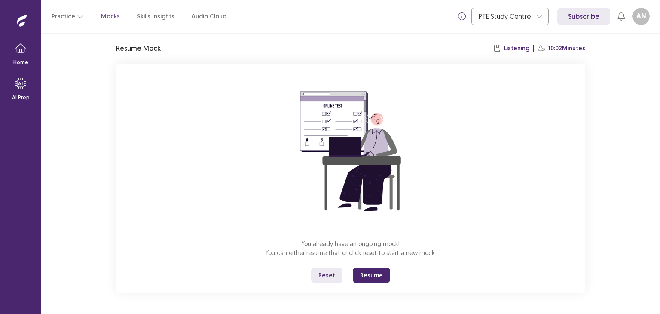
click at [370, 277] on button "Resume" at bounding box center [371, 274] width 37 height 15
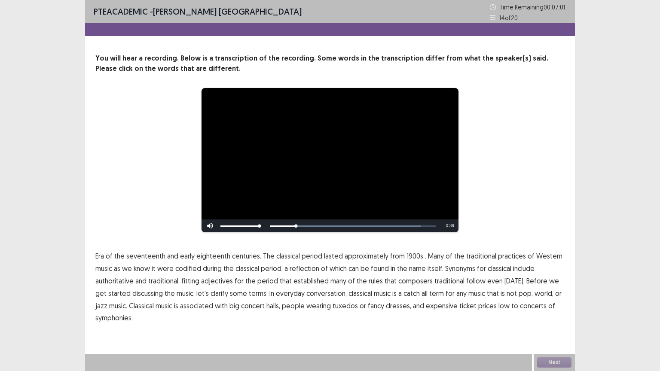
click at [408, 255] on span "1900s" at bounding box center [414, 256] width 17 height 10
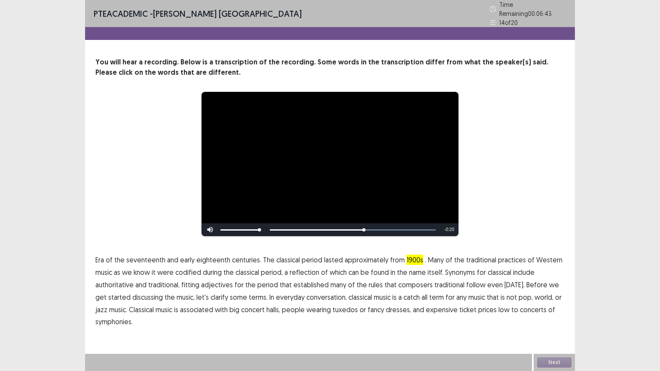
click at [445, 283] on span "traditional" at bounding box center [449, 285] width 30 height 10
click at [498, 307] on span "low" at bounding box center [503, 310] width 11 height 10
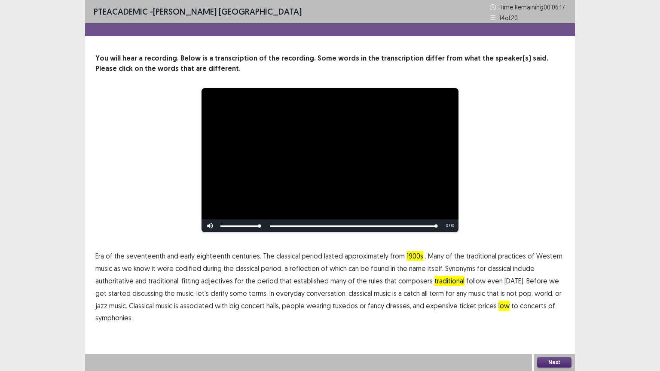
click at [98, 256] on span "Era" at bounding box center [99, 256] width 9 height 10
click at [552, 313] on button "Next" at bounding box center [554, 362] width 34 height 10
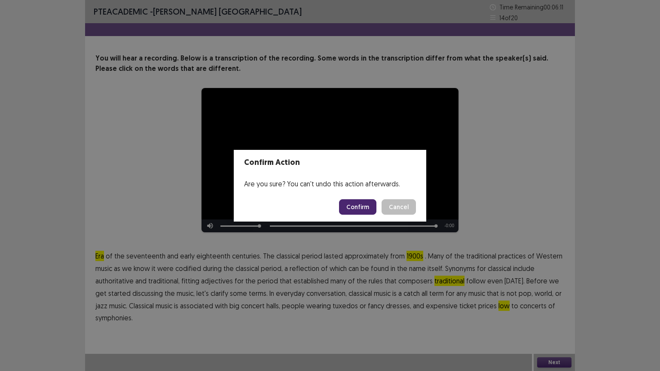
click at [362, 203] on button "Confirm" at bounding box center [357, 206] width 37 height 15
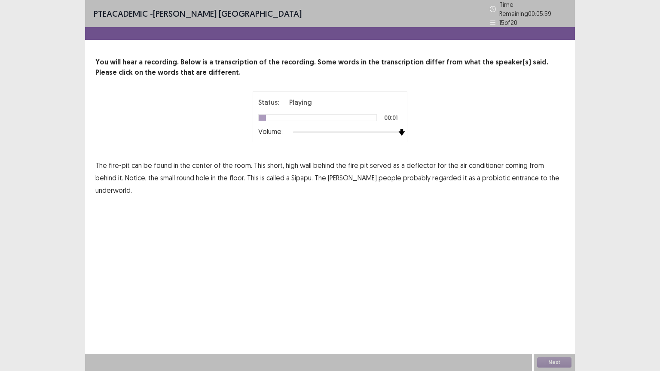
click at [400, 129] on div at bounding box center [347, 132] width 109 height 7
click at [289, 163] on span "high" at bounding box center [292, 165] width 12 height 10
click at [481, 163] on span "conditioner" at bounding box center [486, 165] width 35 height 10
click at [482, 174] on span "probiotic" at bounding box center [496, 178] width 28 height 10
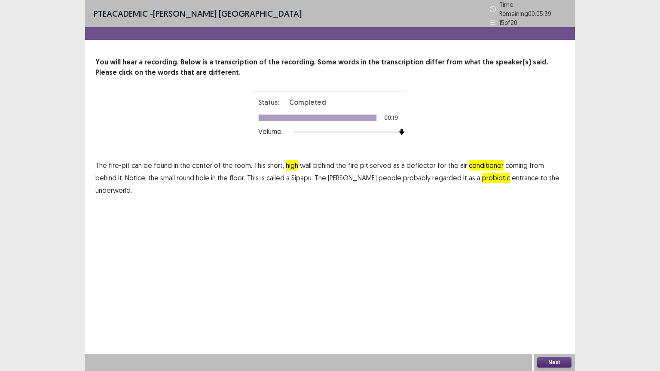
click at [546, 313] on button "Next" at bounding box center [554, 362] width 34 height 10
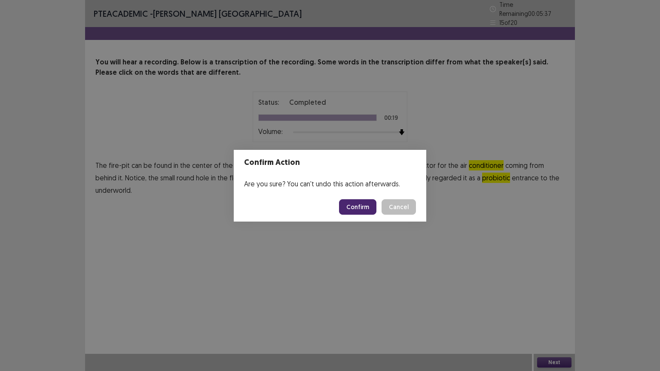
click at [369, 210] on button "Confirm" at bounding box center [357, 206] width 37 height 15
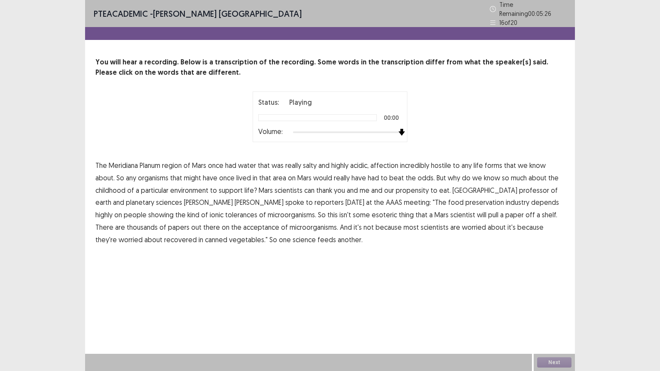
click at [399, 129] on div at bounding box center [347, 132] width 109 height 7
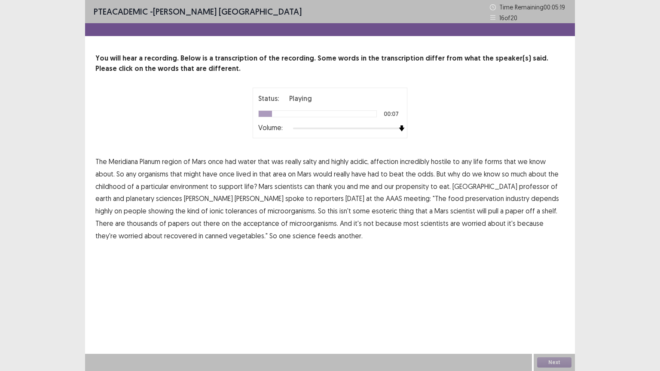
click at [385, 161] on span "affection" at bounding box center [384, 161] width 28 height 10
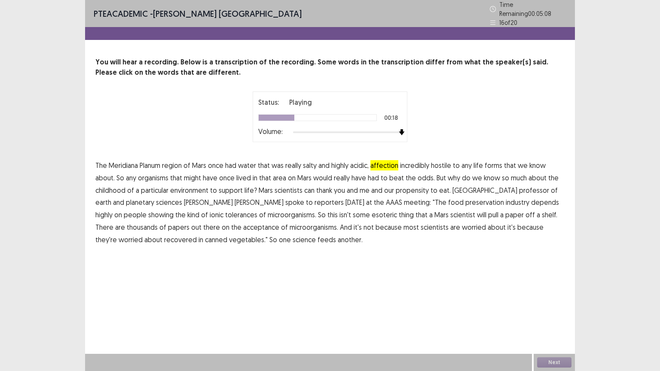
click at [111, 185] on span "childhood" at bounding box center [110, 190] width 30 height 10
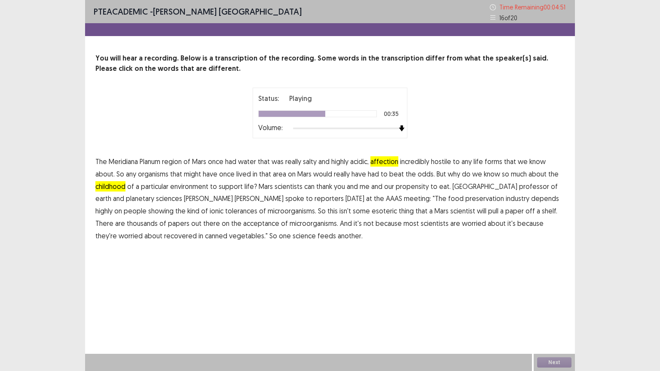
click at [174, 206] on span "showing" at bounding box center [160, 211] width 25 height 10
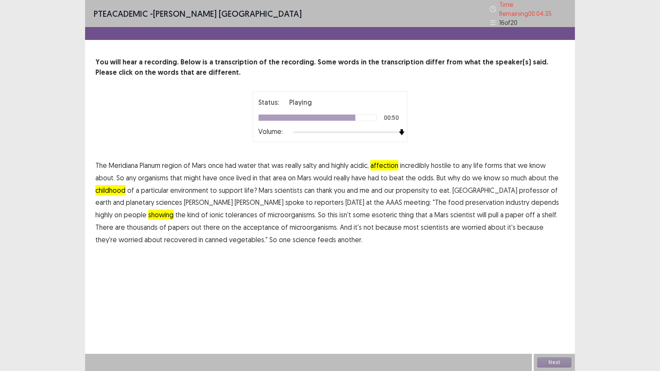
click at [243, 223] on span "acceptance" at bounding box center [261, 227] width 36 height 10
click at [197, 235] on span "recovered" at bounding box center [180, 240] width 33 height 10
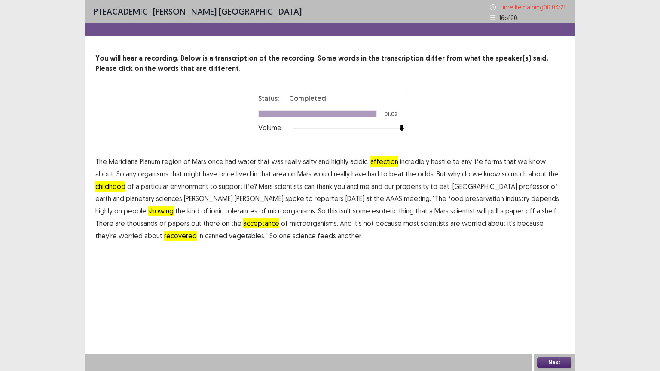
click at [557, 313] on button "Next" at bounding box center [554, 362] width 34 height 10
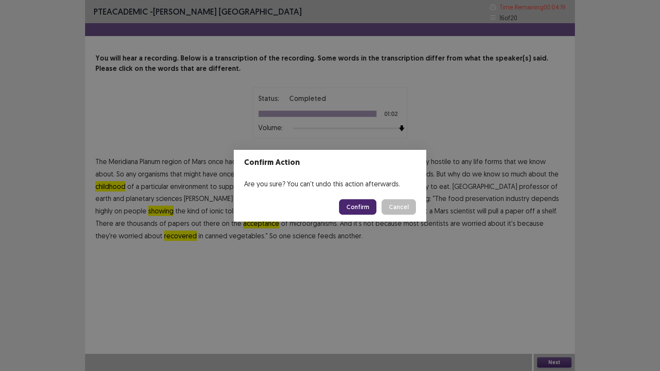
click at [349, 208] on button "Confirm" at bounding box center [357, 206] width 37 height 15
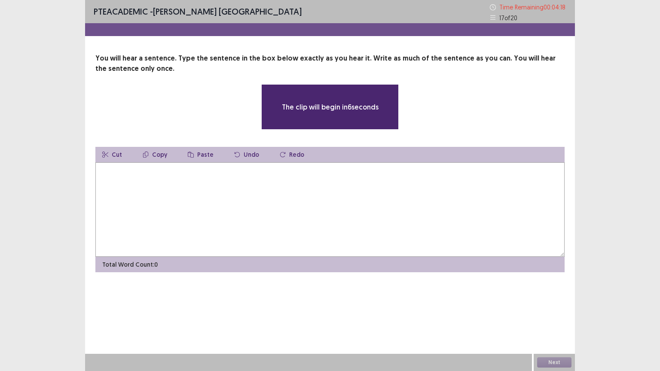
click at [115, 185] on textarea at bounding box center [329, 209] width 469 height 95
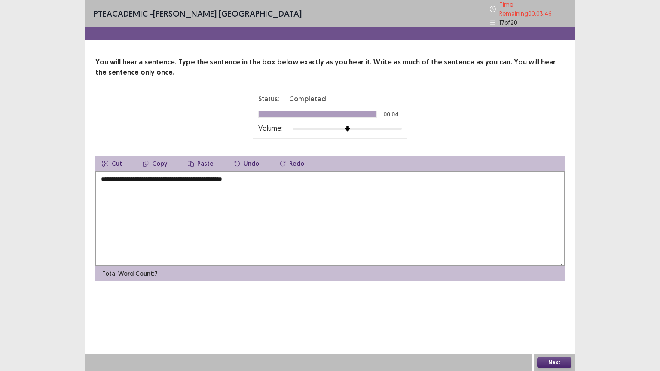
click at [131, 175] on textarea "**********" at bounding box center [329, 218] width 469 height 95
type textarea "**********"
click at [553, 313] on button "Next" at bounding box center [554, 362] width 34 height 10
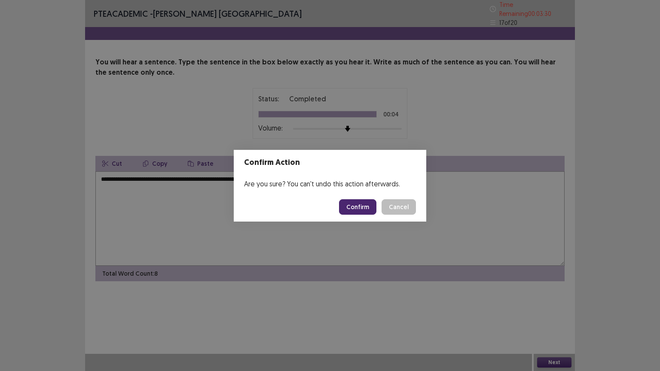
click at [368, 207] on button "Confirm" at bounding box center [357, 206] width 37 height 15
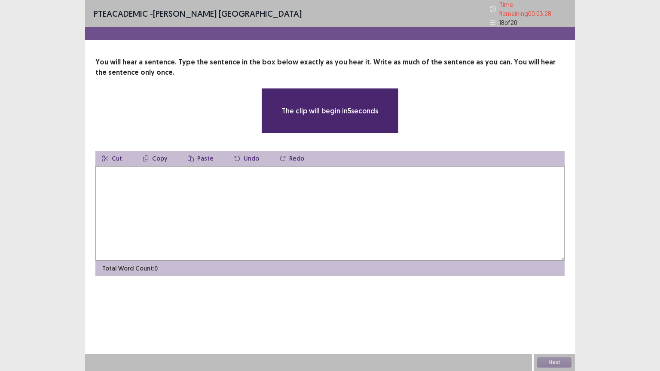
click at [260, 195] on textarea at bounding box center [329, 213] width 469 height 95
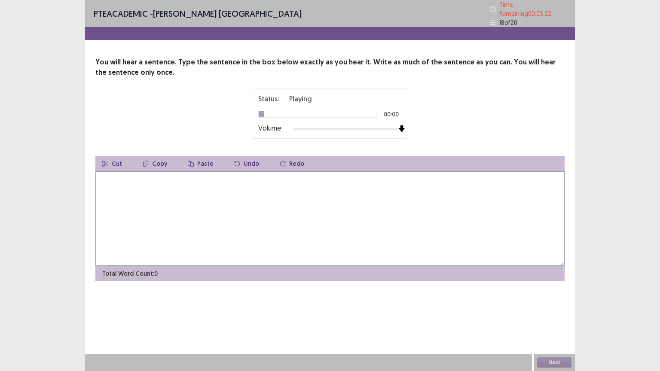
click at [400, 125] on div at bounding box center [347, 128] width 109 height 7
click at [218, 223] on textarea at bounding box center [329, 218] width 469 height 95
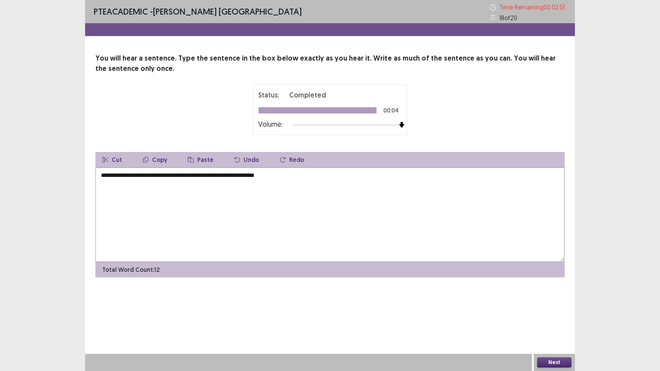
click at [153, 175] on textarea "**********" at bounding box center [329, 215] width 469 height 95
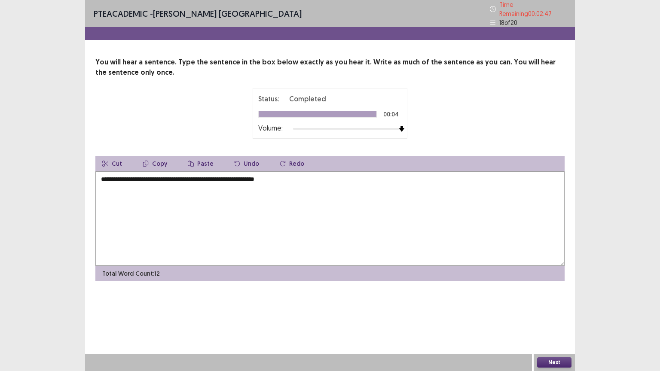
click at [130, 174] on textarea "**********" at bounding box center [329, 218] width 469 height 95
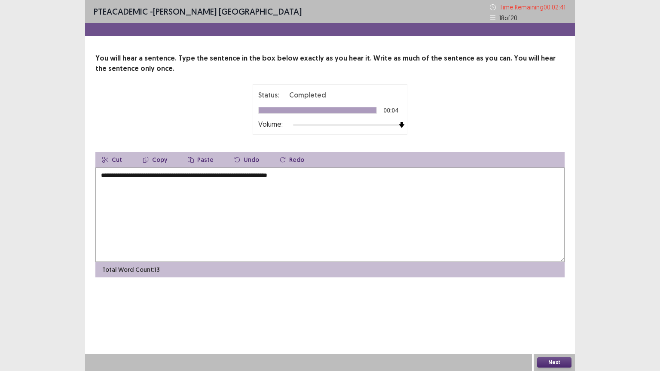
click at [165, 175] on textarea "**********" at bounding box center [329, 215] width 469 height 95
type textarea "**********"
click at [559, 313] on button "Next" at bounding box center [554, 362] width 34 height 10
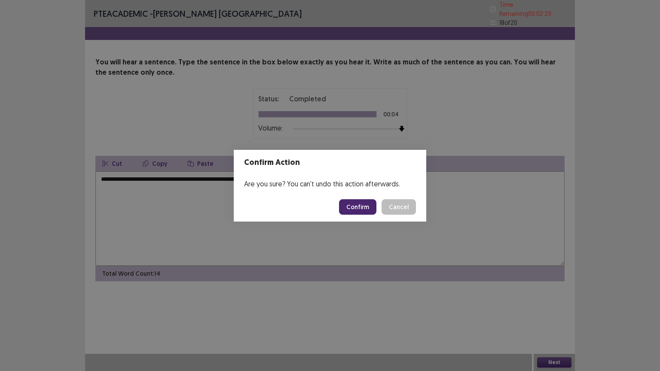
click at [360, 212] on button "Confirm" at bounding box center [357, 206] width 37 height 15
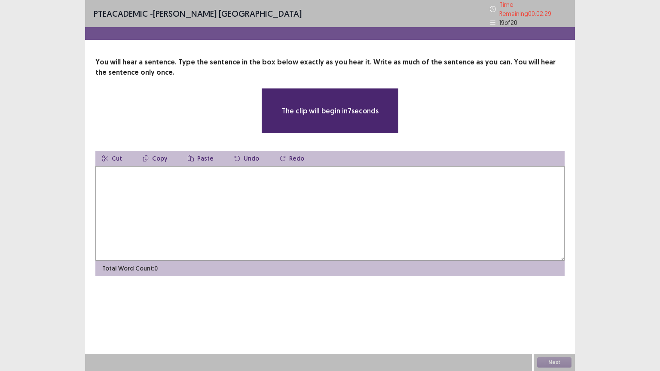
click at [213, 195] on textarea at bounding box center [329, 213] width 469 height 95
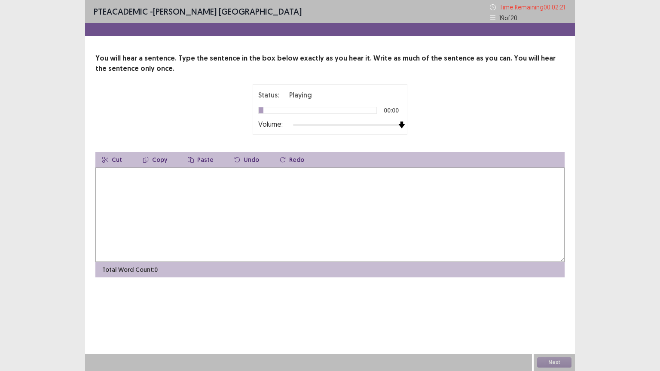
click at [400, 125] on div at bounding box center [347, 125] width 109 height 7
click at [301, 214] on textarea at bounding box center [329, 215] width 469 height 95
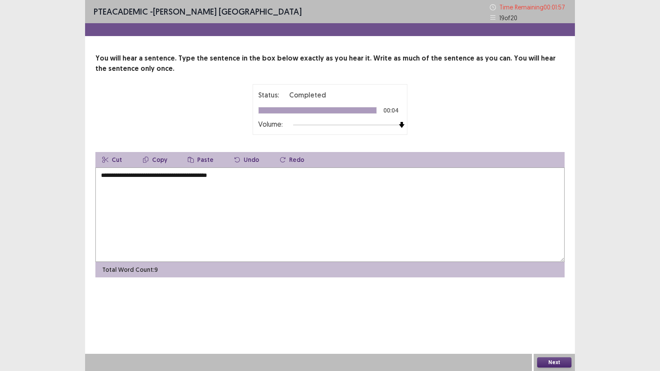
click at [104, 174] on textarea "**********" at bounding box center [329, 215] width 469 height 95
click at [215, 174] on textarea "**********" at bounding box center [329, 215] width 469 height 95
type textarea "**********"
click at [548, 313] on button "Next" at bounding box center [554, 362] width 34 height 10
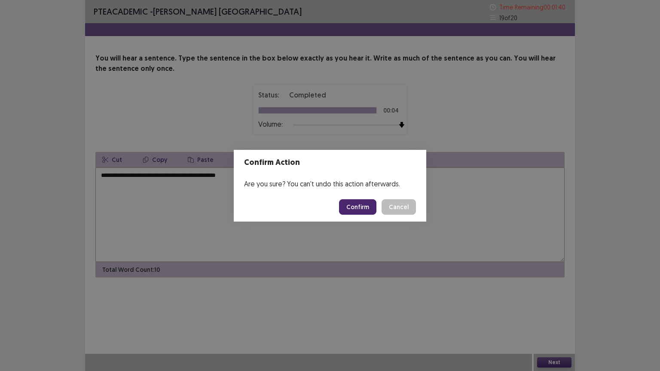
click at [364, 201] on button "Confirm" at bounding box center [357, 206] width 37 height 15
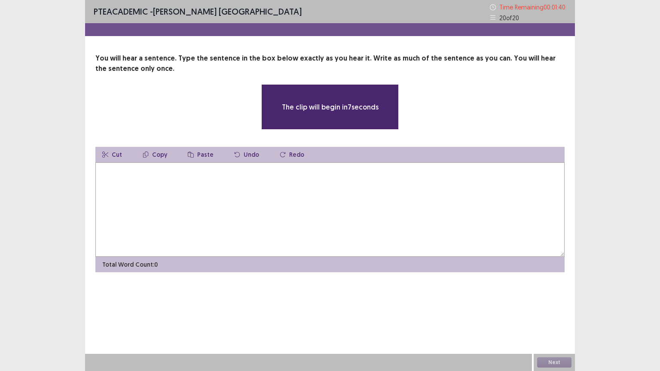
click at [259, 189] on textarea at bounding box center [329, 209] width 469 height 95
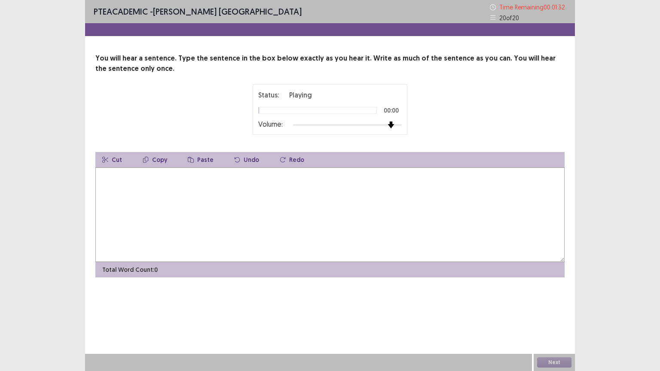
click at [396, 125] on div at bounding box center [347, 125] width 109 height 2
click at [399, 124] on div at bounding box center [347, 125] width 109 height 7
click at [225, 218] on textarea at bounding box center [329, 215] width 469 height 95
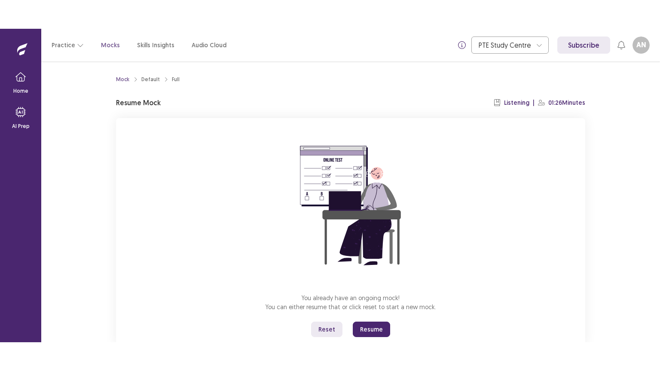
scroll to position [26, 0]
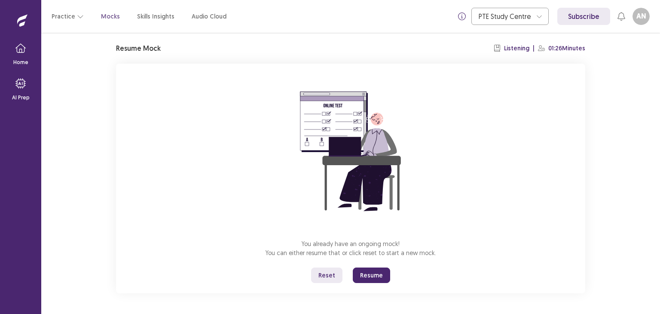
click at [365, 273] on button "Resume" at bounding box center [371, 274] width 37 height 15
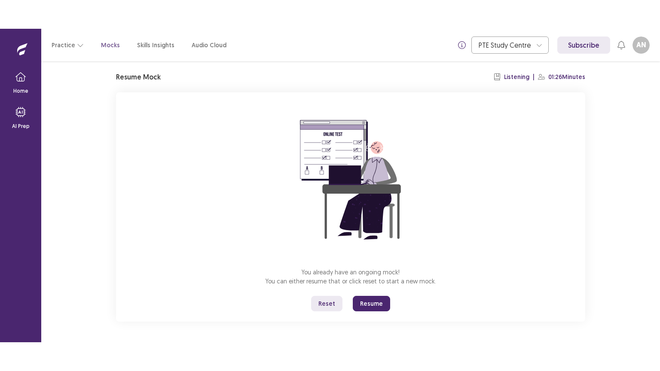
scroll to position [0, 0]
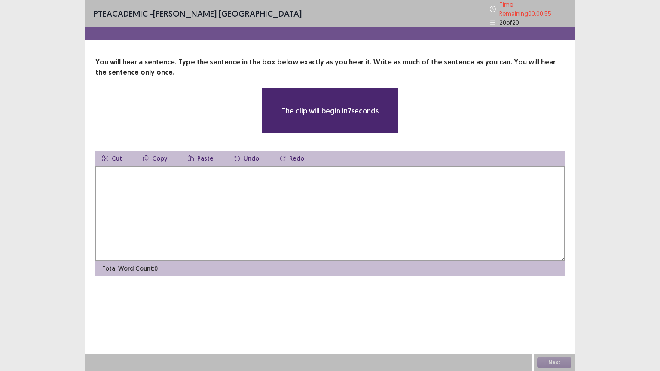
click at [336, 175] on textarea at bounding box center [329, 213] width 469 height 95
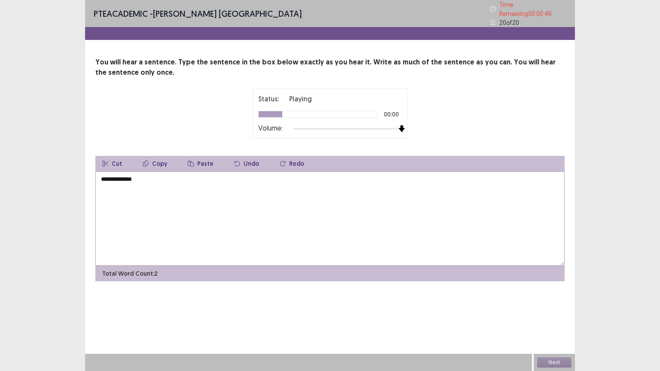
click at [400, 125] on div at bounding box center [347, 128] width 109 height 7
click at [227, 192] on textarea "**********" at bounding box center [329, 218] width 469 height 95
click at [124, 175] on textarea "**********" at bounding box center [329, 218] width 469 height 95
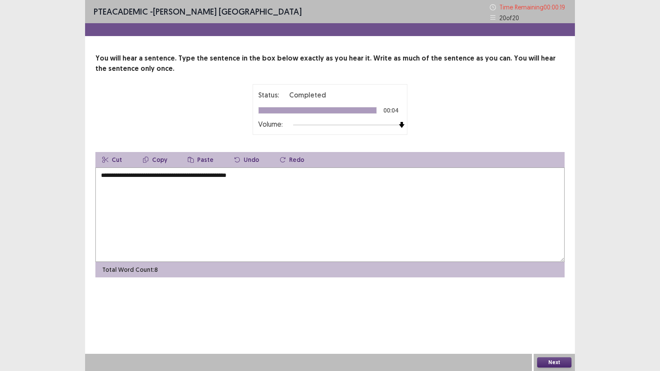
click at [170, 175] on textarea "**********" at bounding box center [329, 215] width 469 height 95
click at [273, 176] on textarea "**********" at bounding box center [329, 215] width 469 height 95
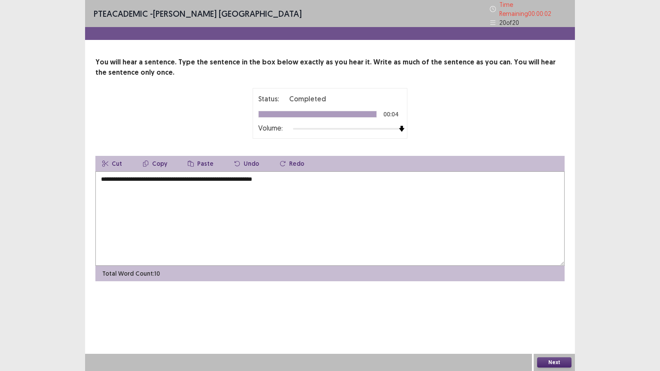
click at [232, 175] on textarea "**********" at bounding box center [329, 218] width 469 height 95
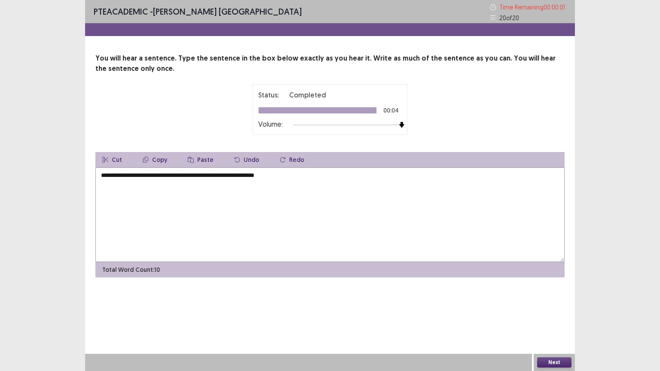
type textarea "**********"
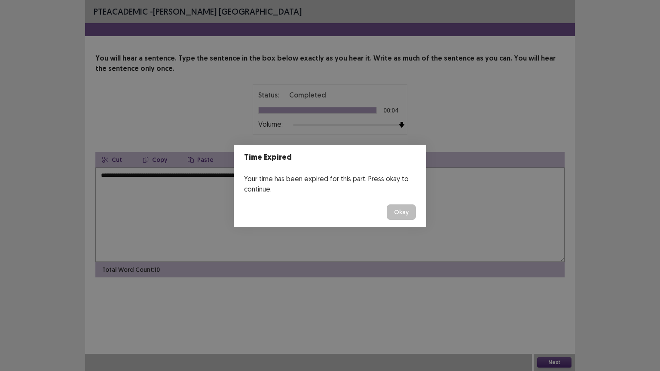
click at [396, 204] on button "Okay" at bounding box center [401, 211] width 29 height 15
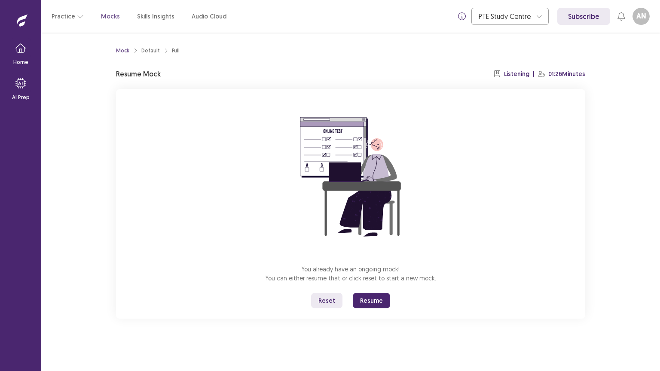
click at [380, 301] on button "Resume" at bounding box center [371, 300] width 37 height 15
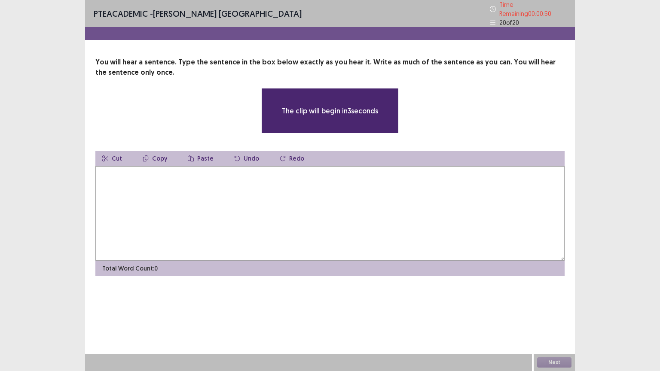
click at [291, 201] on textarea at bounding box center [329, 213] width 469 height 95
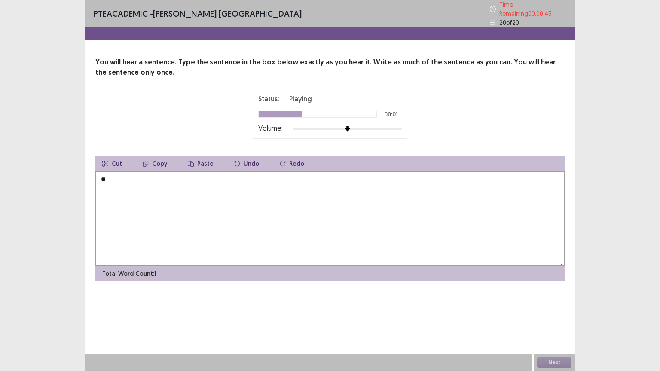
type textarea "*"
click at [165, 175] on textarea "**********" at bounding box center [329, 218] width 469 height 95
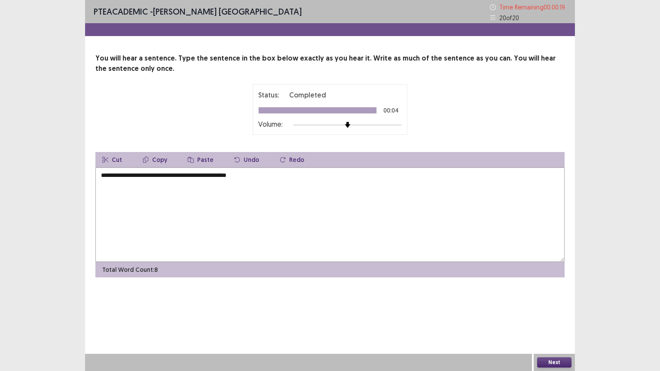
type textarea "**********"
click at [550, 313] on button "Next" at bounding box center [554, 362] width 34 height 10
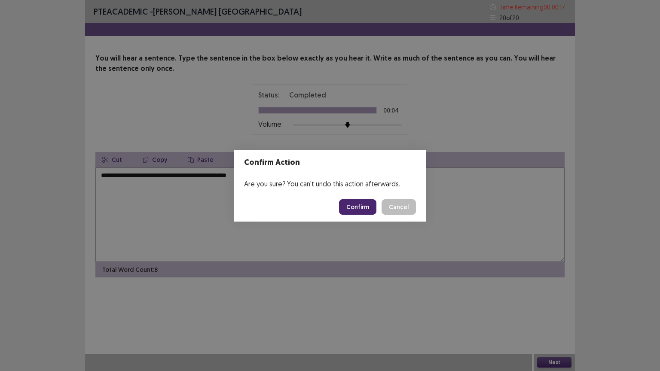
click at [368, 206] on button "Confirm" at bounding box center [357, 206] width 37 height 15
